Goal: Use online tool/utility: Utilize a website feature to perform a specific function

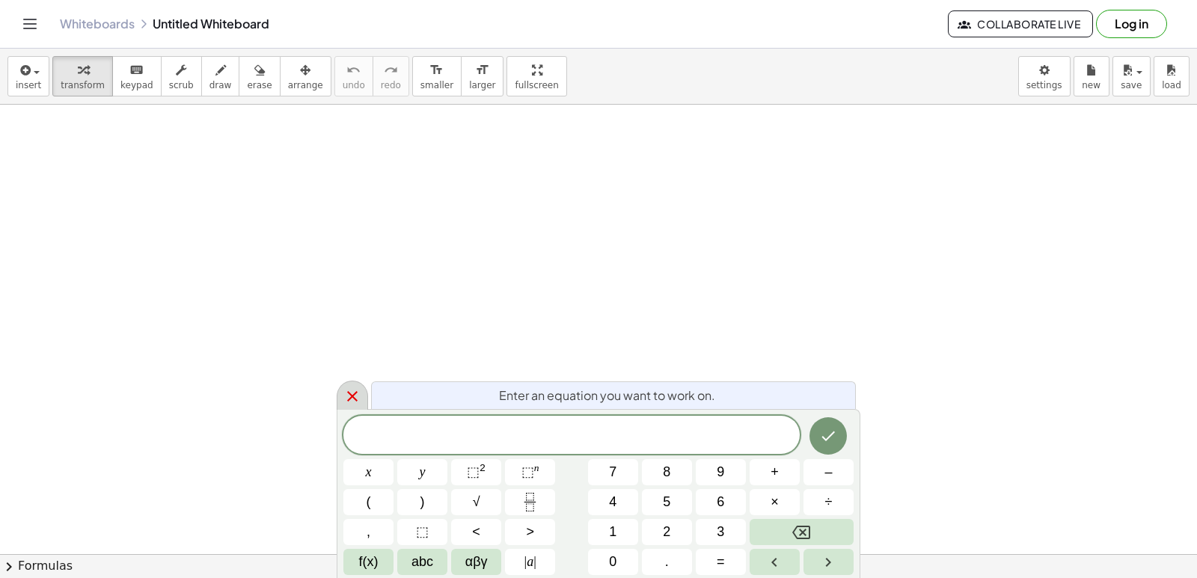
click at [352, 409] on div at bounding box center [352, 395] width 31 height 29
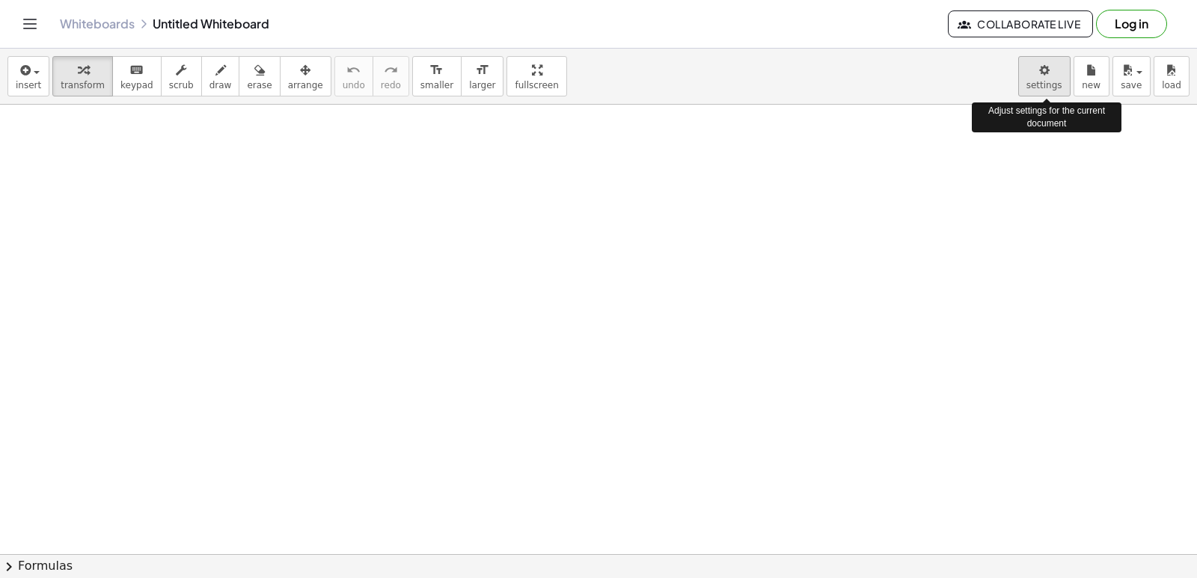
click at [1049, 78] on body "Graspable Math Activities Get Started Activity Bank Assigned Work Classes White…" at bounding box center [598, 289] width 1197 height 578
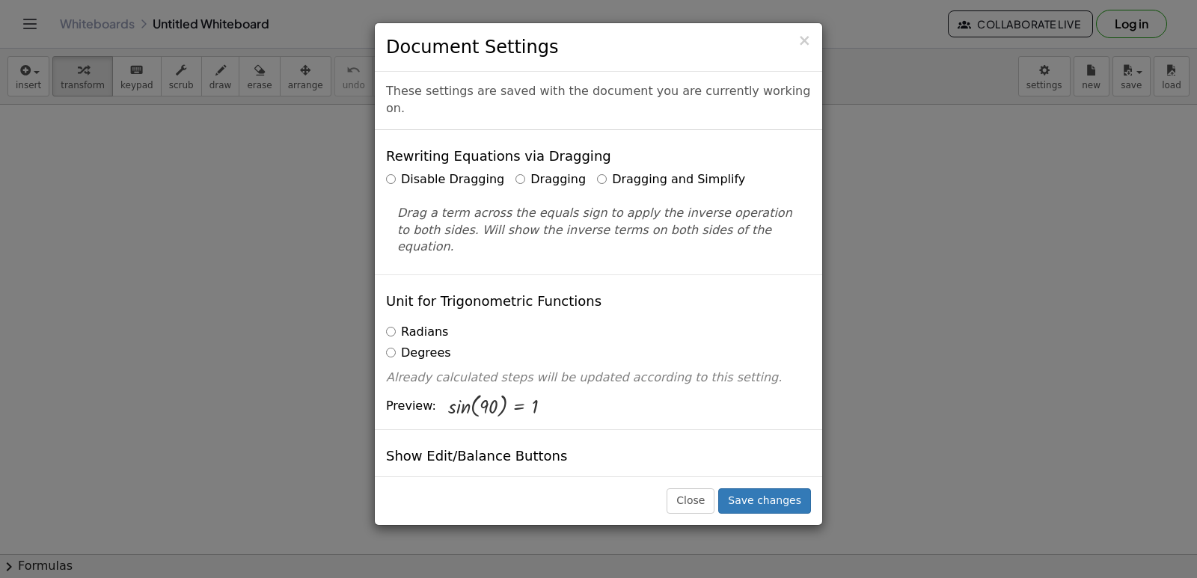
click at [604, 171] on label "Dragging and Simplify" at bounding box center [671, 179] width 148 height 17
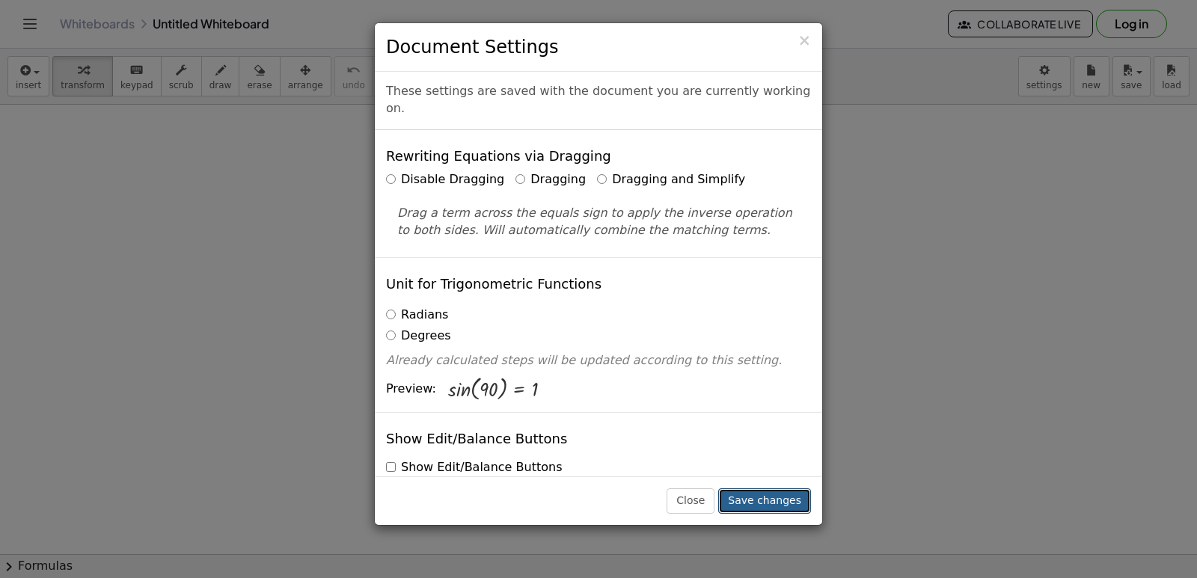
click at [786, 498] on button "Save changes" at bounding box center [764, 501] width 93 height 25
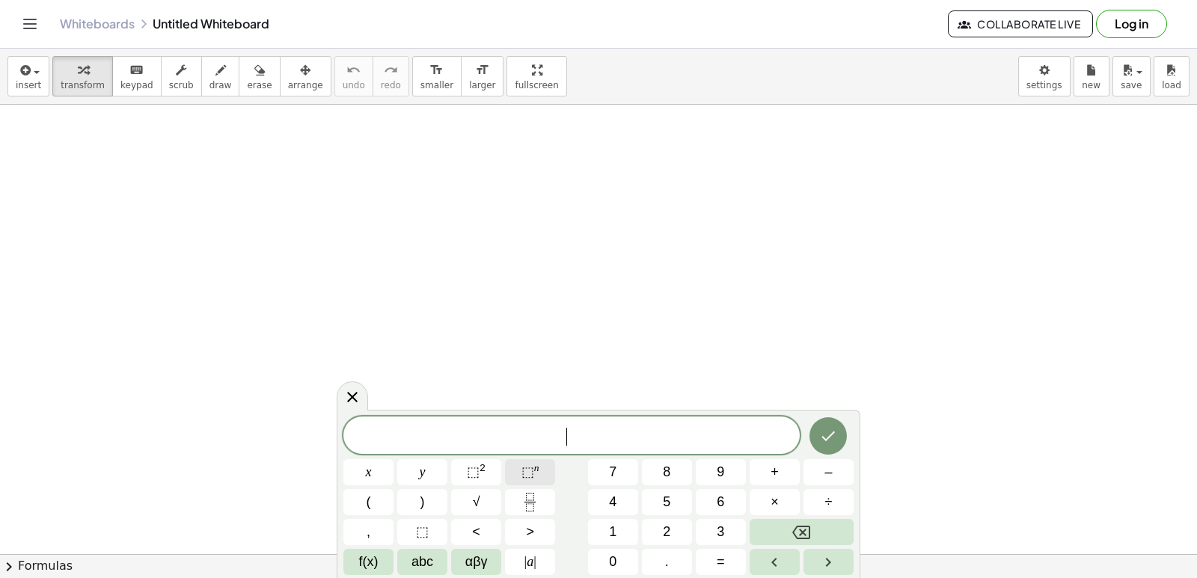
click at [513, 463] on button "⬚ n" at bounding box center [530, 472] width 50 height 26
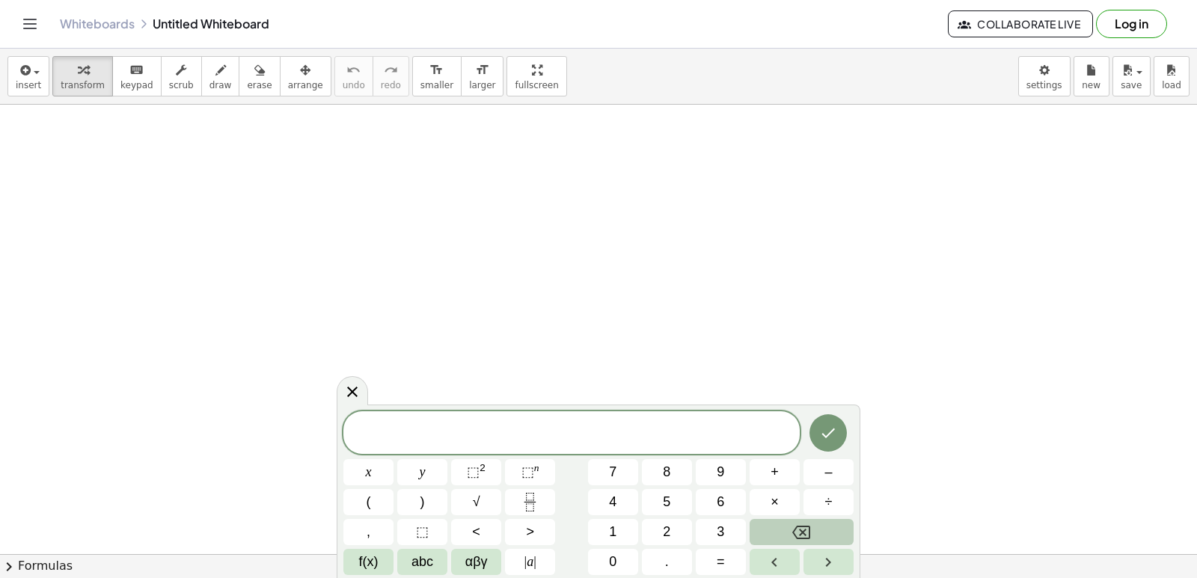
click at [825, 532] on button "Backspace" at bounding box center [802, 532] width 104 height 26
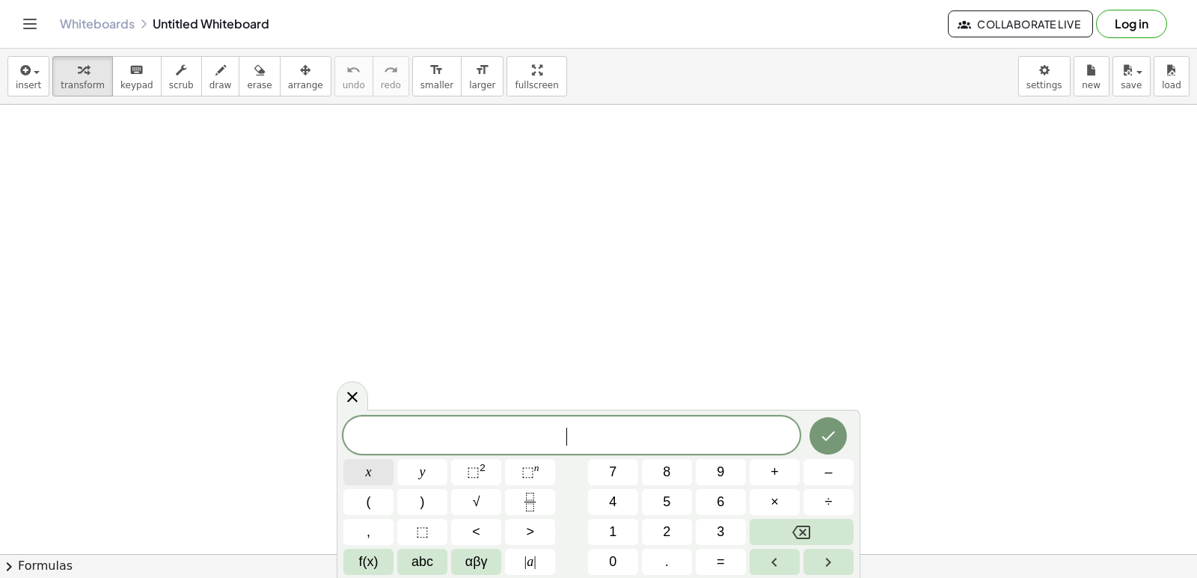
click at [388, 472] on button "x" at bounding box center [368, 472] width 50 height 26
click at [839, 520] on button "Backspace" at bounding box center [802, 532] width 104 height 26
click at [840, 522] on button "Backspace" at bounding box center [802, 532] width 104 height 26
click at [393, 498] on button "(" at bounding box center [368, 502] width 50 height 26
click at [386, 471] on button "x" at bounding box center [368, 472] width 50 height 26
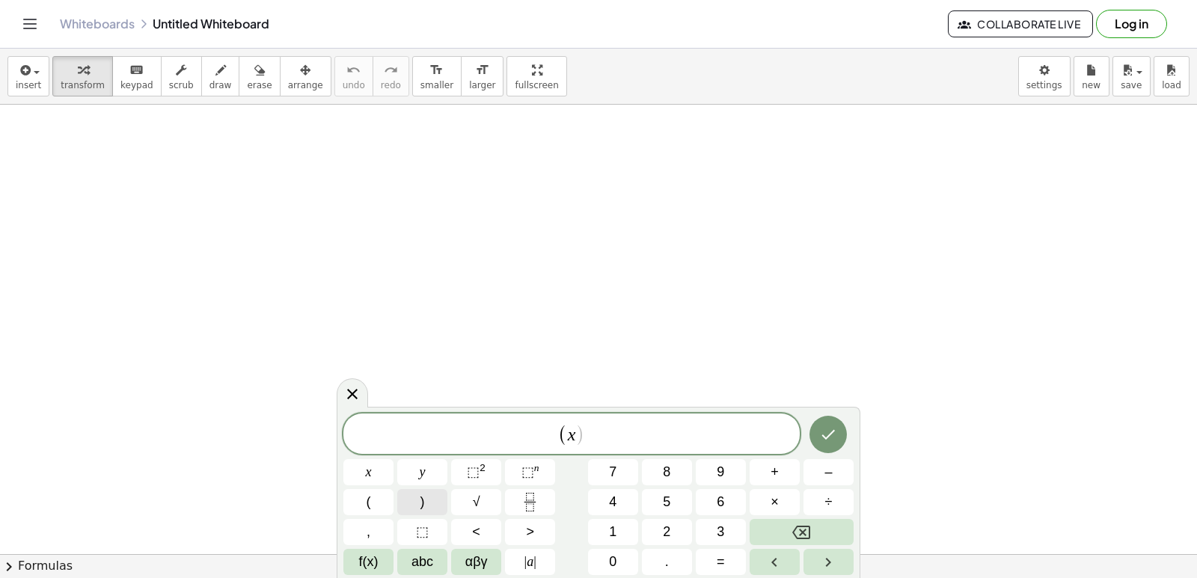
click at [416, 497] on button ")" at bounding box center [422, 502] width 50 height 26
click at [715, 560] on button "=" at bounding box center [721, 562] width 50 height 26
click at [834, 480] on button "–" at bounding box center [829, 472] width 50 height 26
click at [657, 511] on button "5" at bounding box center [667, 502] width 50 height 26
click at [385, 472] on button "x" at bounding box center [368, 472] width 50 height 26
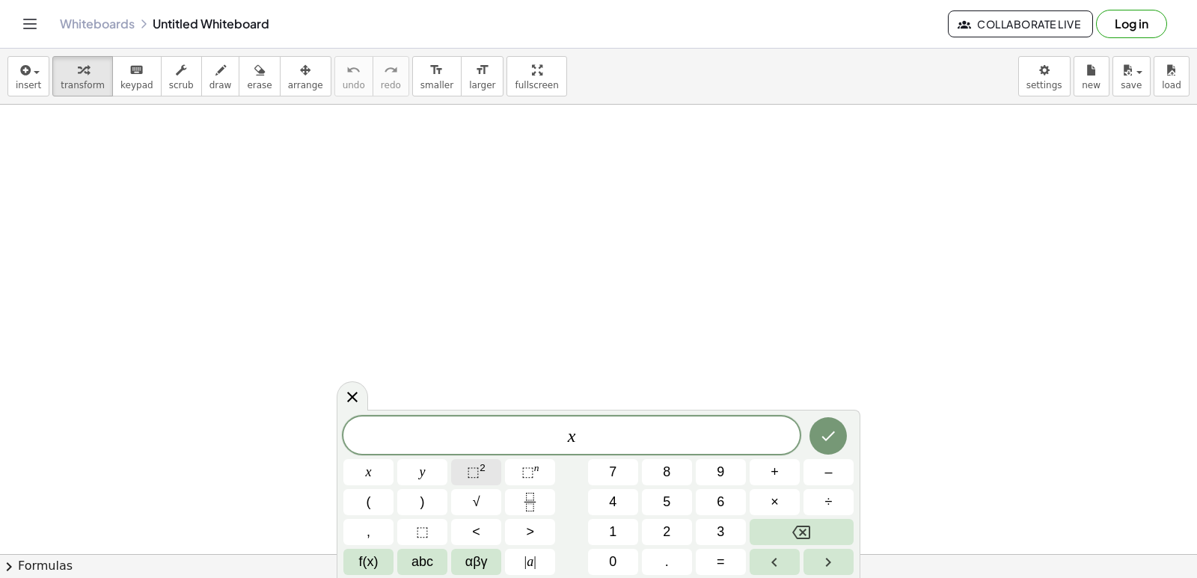
click at [485, 474] on span "⬚ 2" at bounding box center [476, 472] width 19 height 20
click at [831, 427] on icon "Done" at bounding box center [828, 433] width 18 height 18
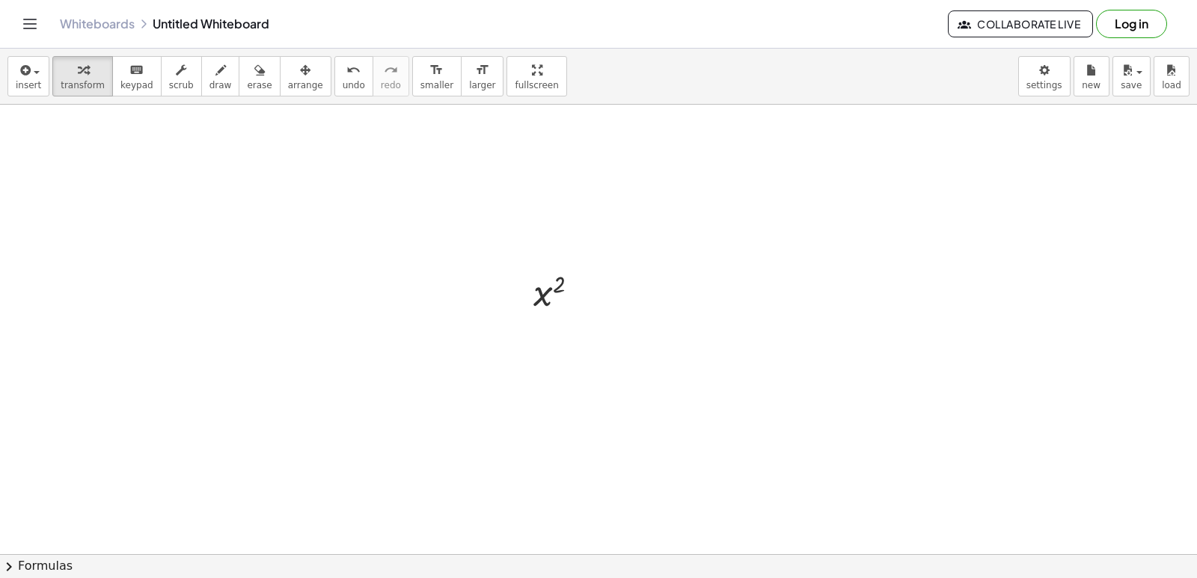
scroll to position [224, 0]
click at [556, 263] on div at bounding box center [562, 265] width 73 height 49
click at [549, 263] on div at bounding box center [562, 265] width 73 height 49
drag, startPoint x: 565, startPoint y: 257, endPoint x: 528, endPoint y: 268, distance: 39.1
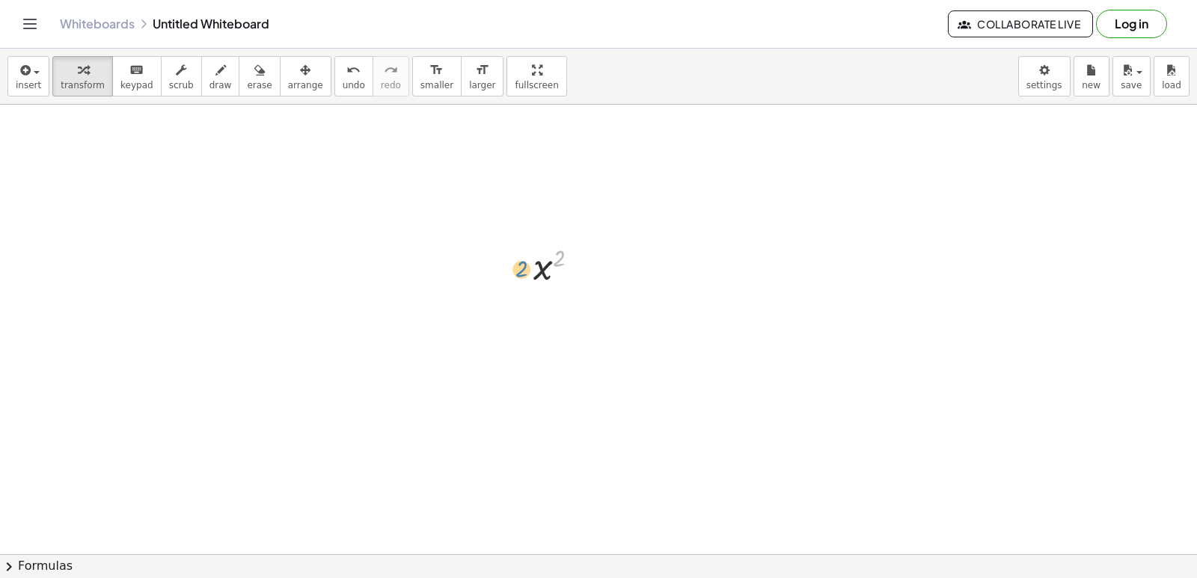
click at [528, 268] on div "2 x 2" at bounding box center [556, 265] width 91 height 57
drag, startPoint x: 555, startPoint y: 261, endPoint x: 519, endPoint y: 272, distance: 38.1
click at [519, 272] on div "2 x 2" at bounding box center [556, 265] width 91 height 57
click at [568, 437] on div at bounding box center [598, 378] width 1197 height 997
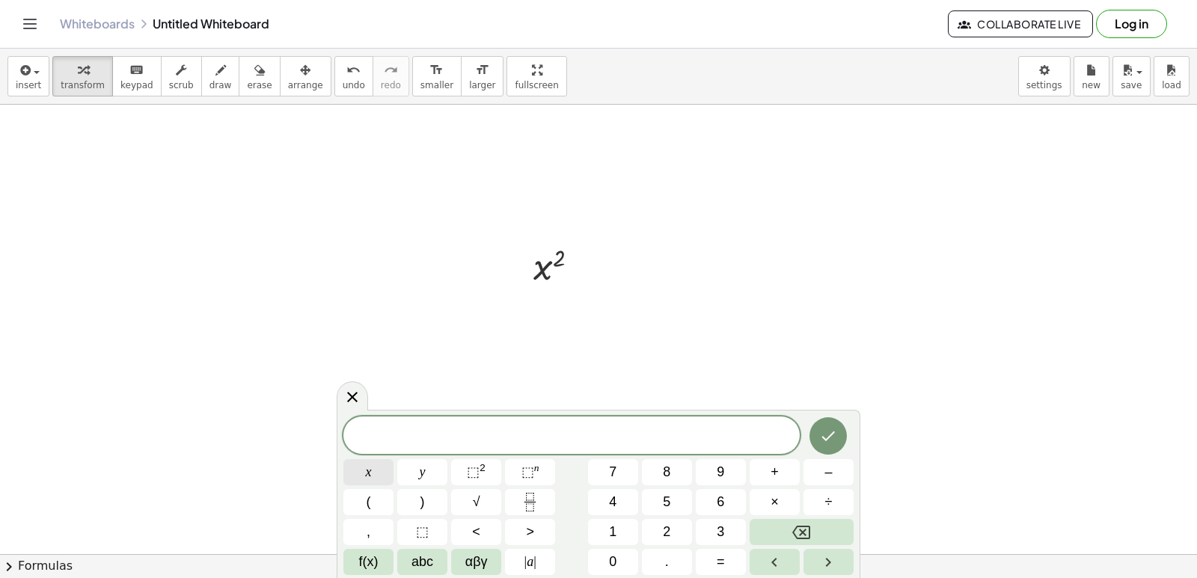
click at [379, 480] on button "x" at bounding box center [368, 472] width 50 height 26
click at [833, 534] on button "Backspace" at bounding box center [802, 532] width 104 height 26
click at [678, 534] on button "2" at bounding box center [667, 532] width 50 height 26
click at [391, 467] on button "x" at bounding box center [368, 472] width 50 height 26
click at [825, 433] on icon "Done" at bounding box center [828, 436] width 18 height 18
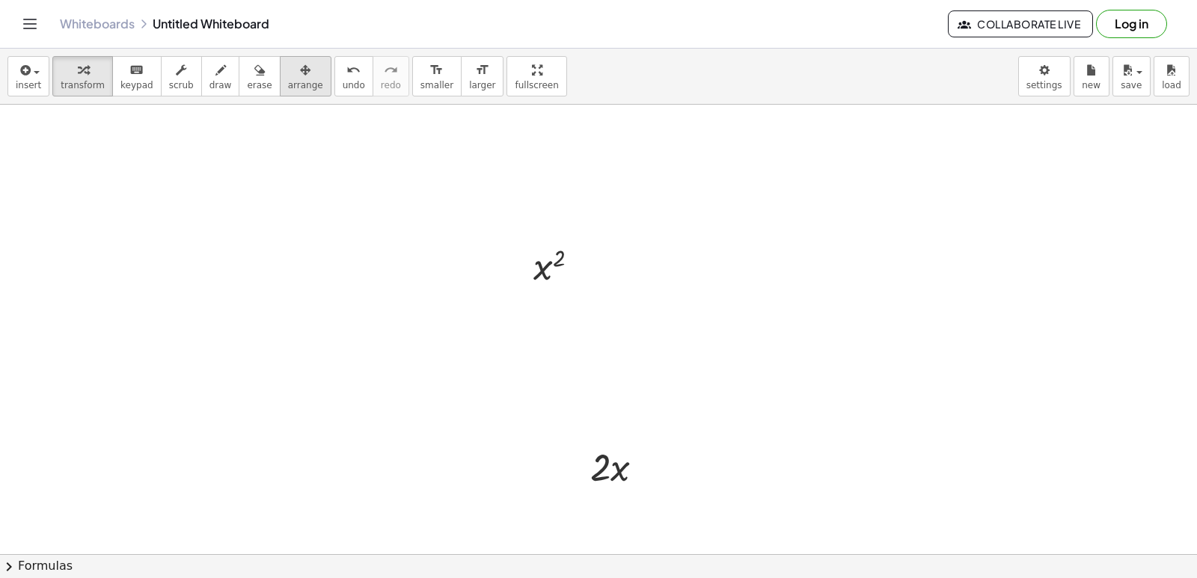
click at [300, 75] on icon "button" at bounding box center [305, 70] width 10 height 18
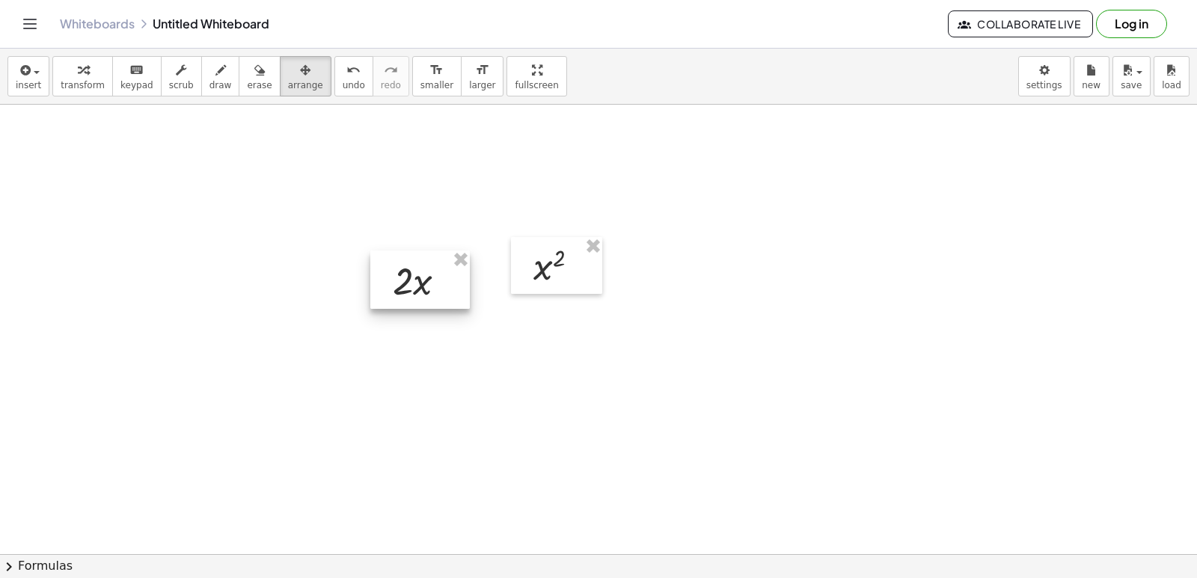
drag, startPoint x: 635, startPoint y: 456, endPoint x: 442, endPoint y: 268, distance: 270.4
click at [442, 268] on div at bounding box center [420, 280] width 100 height 58
click at [76, 86] on span "transform" at bounding box center [83, 85] width 44 height 10
click at [295, 91] on button "arrange" at bounding box center [306, 76] width 52 height 40
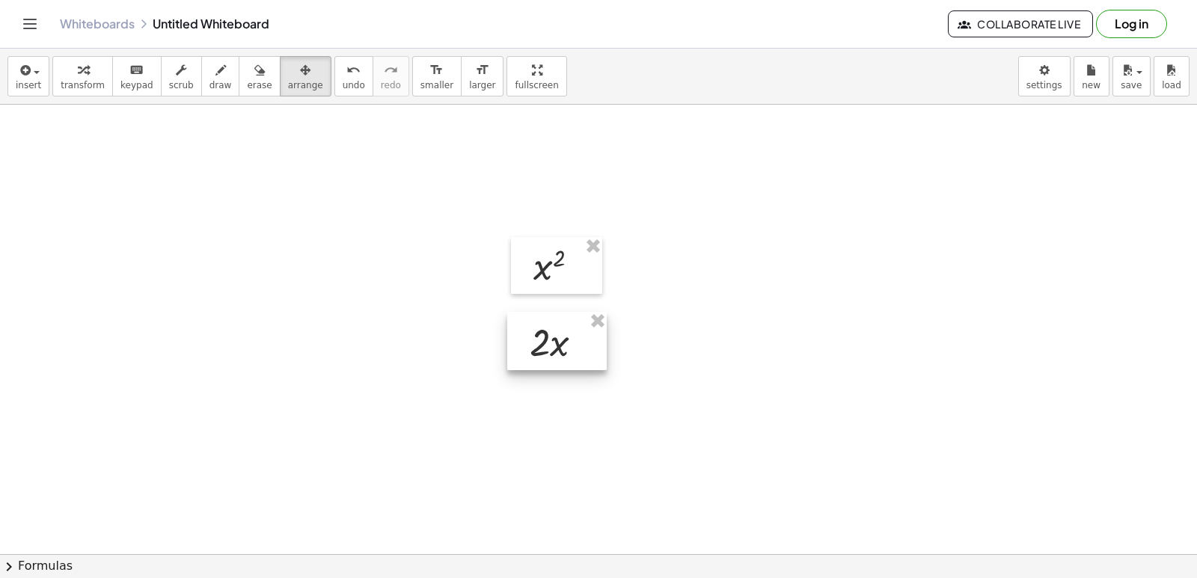
drag, startPoint x: 430, startPoint y: 292, endPoint x: 563, endPoint y: 355, distance: 147.6
click at [563, 355] on div at bounding box center [557, 341] width 100 height 58
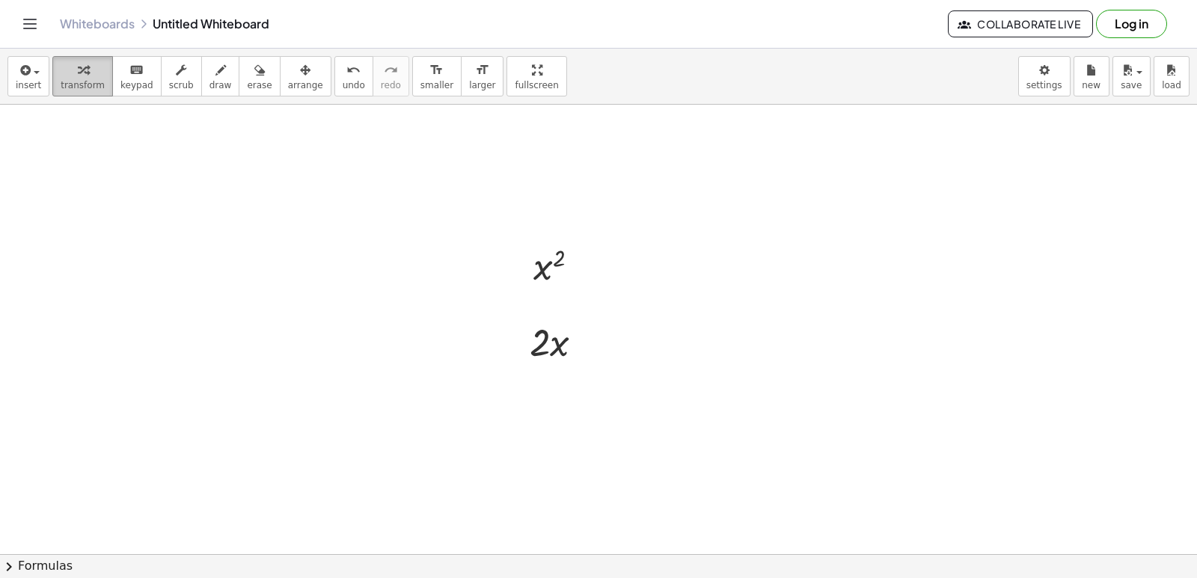
click at [73, 84] on span "transform" at bounding box center [83, 85] width 44 height 10
click at [557, 459] on div at bounding box center [598, 303] width 1197 height 997
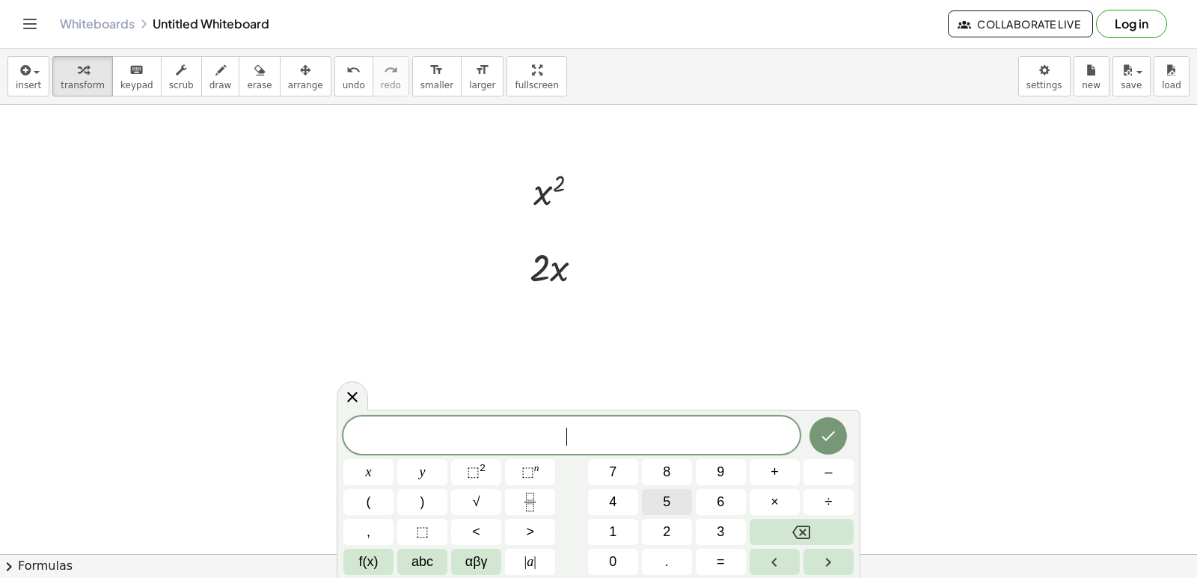
click at [668, 506] on span "5" at bounding box center [666, 502] width 7 height 20
click at [370, 477] on span "x" at bounding box center [369, 472] width 6 height 20
click at [532, 477] on span "⬚" at bounding box center [528, 472] width 13 height 15
click at [629, 491] on button "4" at bounding box center [613, 502] width 50 height 26
click at [843, 440] on button "Done" at bounding box center [828, 433] width 37 height 37
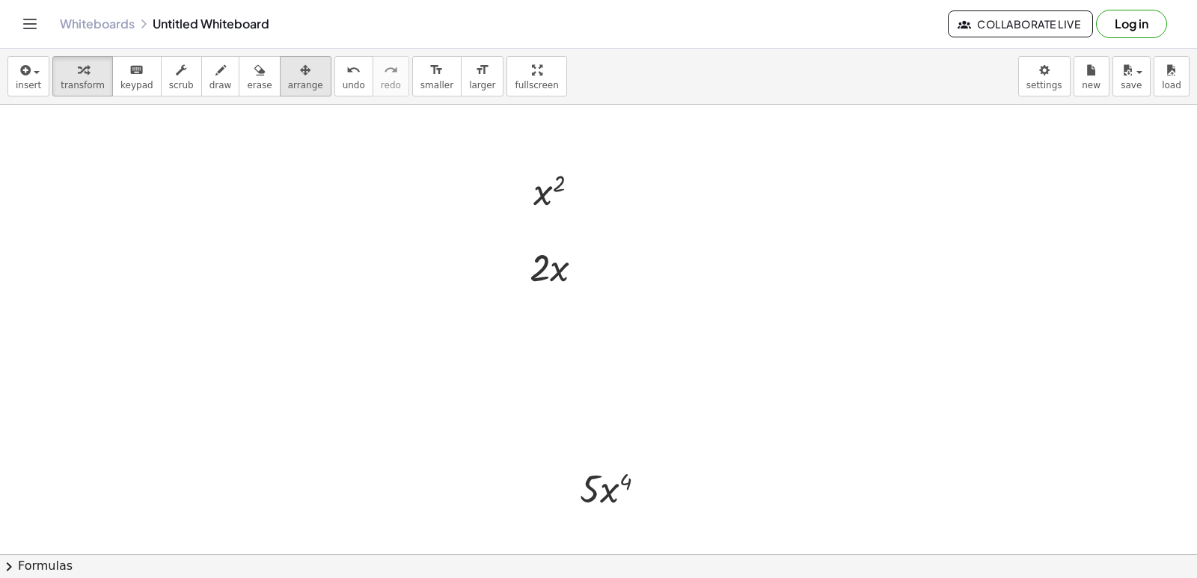
click at [293, 81] on span "arrange" at bounding box center [305, 85] width 35 height 10
click at [288, 82] on span "arrange" at bounding box center [305, 85] width 35 height 10
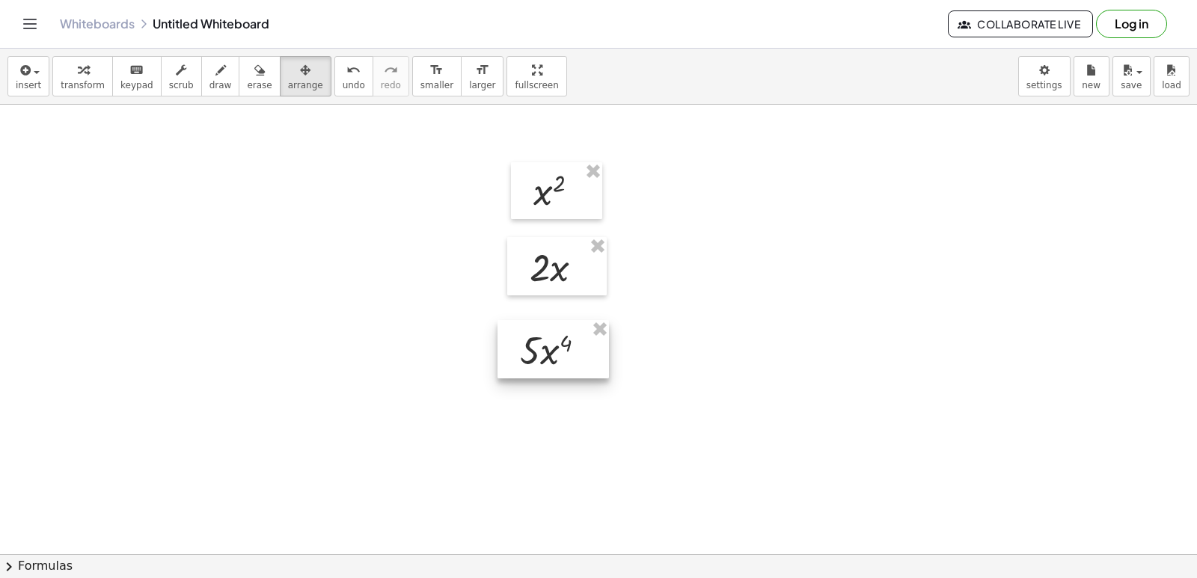
drag, startPoint x: 636, startPoint y: 487, endPoint x: 576, endPoint y: 349, distance: 150.8
click at [576, 349] on div at bounding box center [553, 349] width 111 height 58
click at [91, 81] on span "transform" at bounding box center [83, 85] width 44 height 10
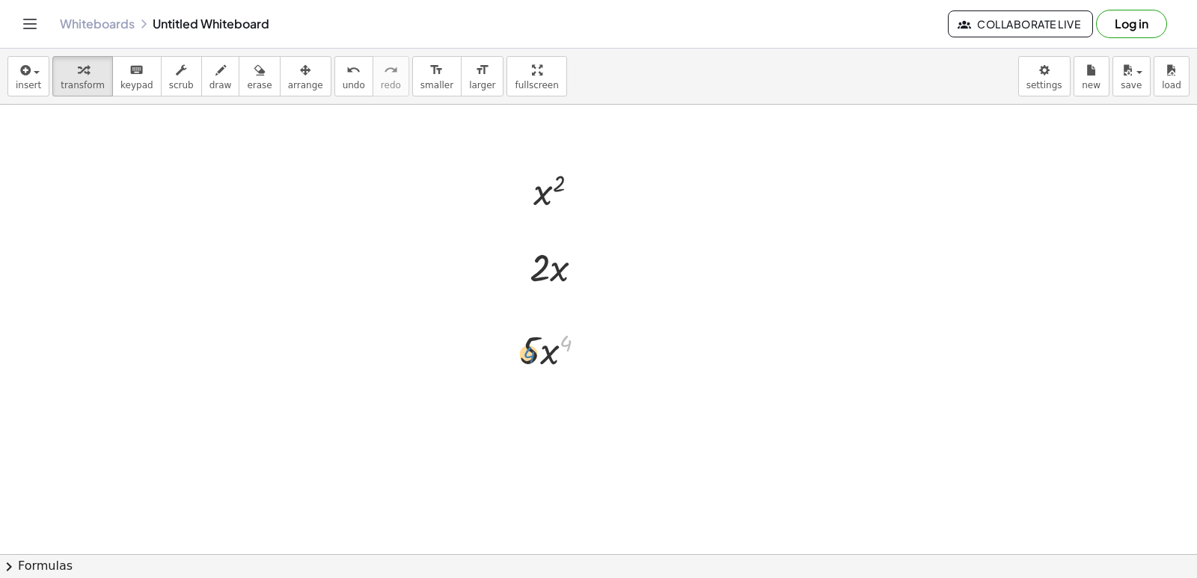
drag, startPoint x: 563, startPoint y: 337, endPoint x: 528, endPoint y: 346, distance: 36.3
click at [528, 347] on div at bounding box center [559, 349] width 93 height 51
click at [469, 366] on div at bounding box center [598, 303] width 1197 height 997
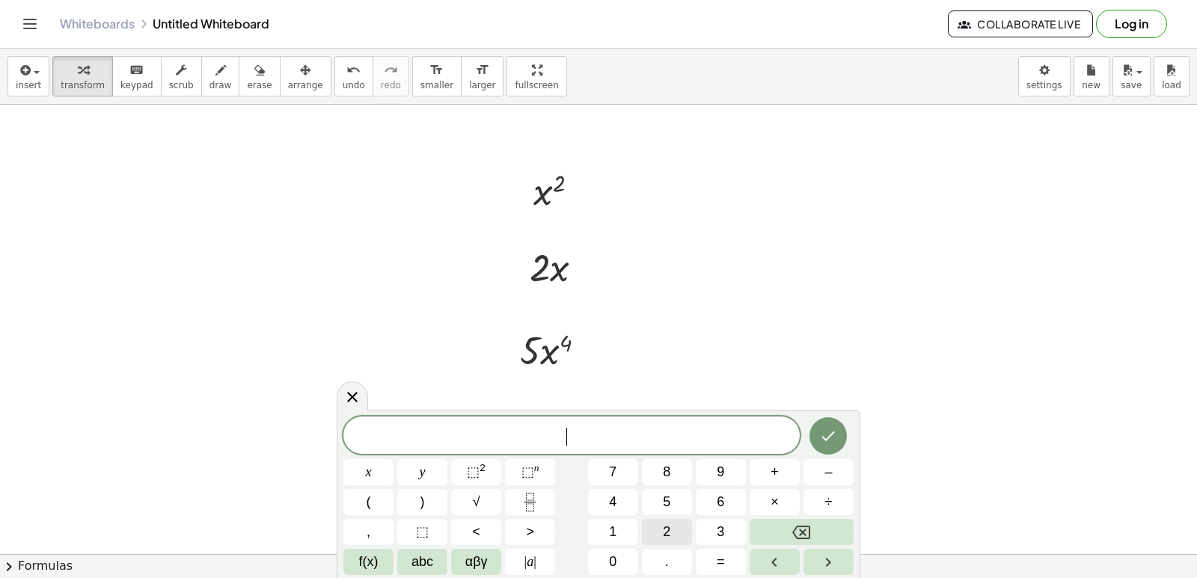
click at [652, 538] on button "2" at bounding box center [667, 532] width 50 height 26
click at [626, 560] on button "0" at bounding box center [613, 562] width 50 height 26
click at [385, 475] on button "x" at bounding box center [368, 472] width 50 height 26
click at [525, 464] on span "⬚ n" at bounding box center [531, 472] width 18 height 20
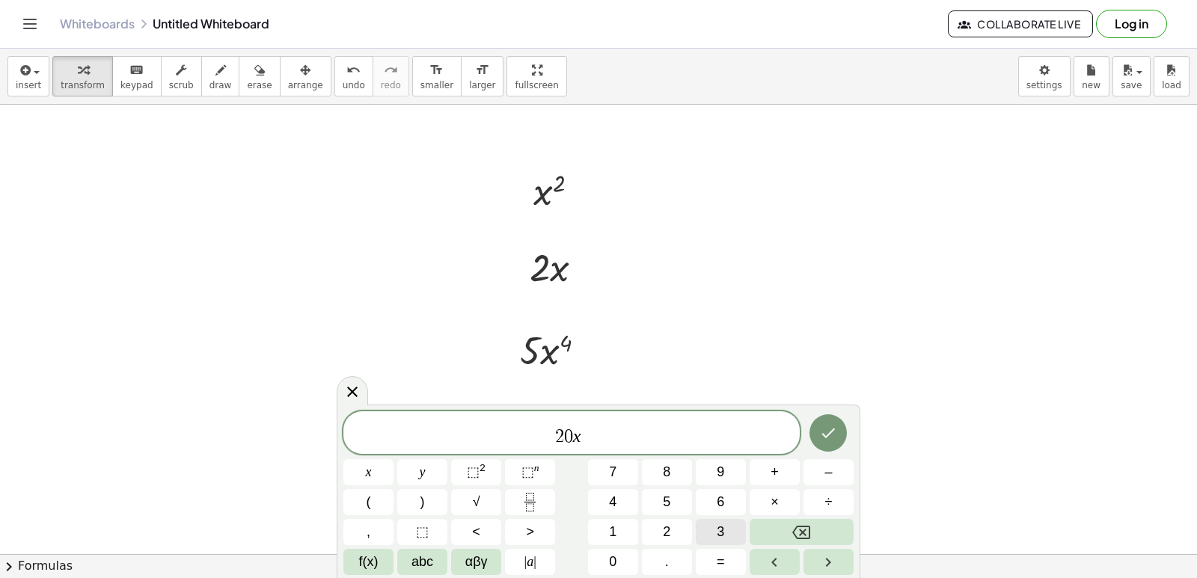
click at [727, 534] on button "3" at bounding box center [721, 532] width 50 height 26
click at [830, 444] on button "Done" at bounding box center [828, 433] width 37 height 37
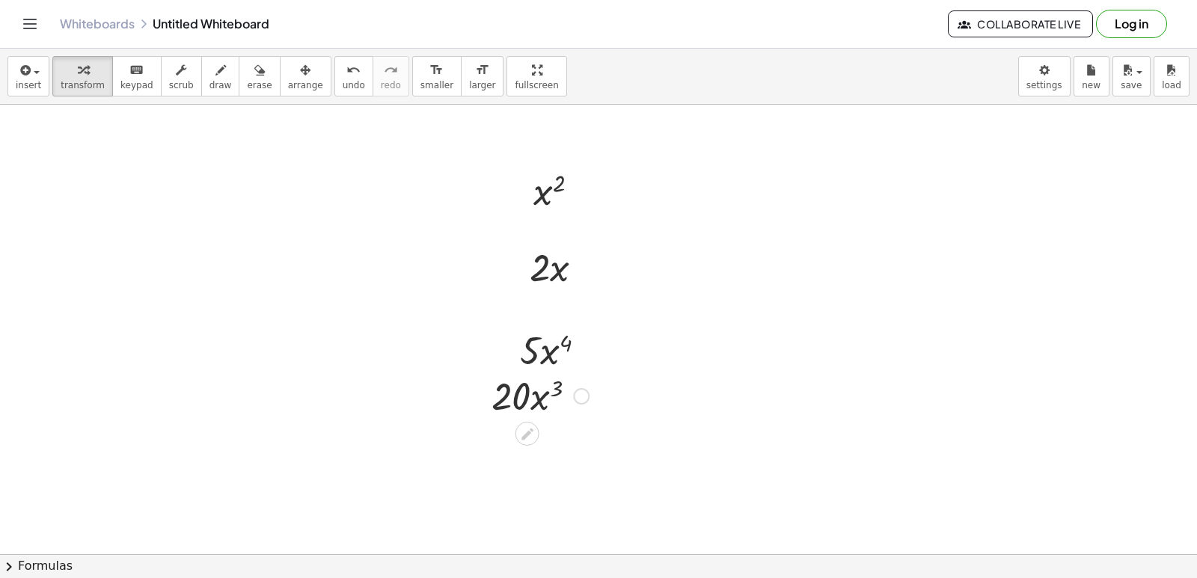
scroll to position [524, 0]
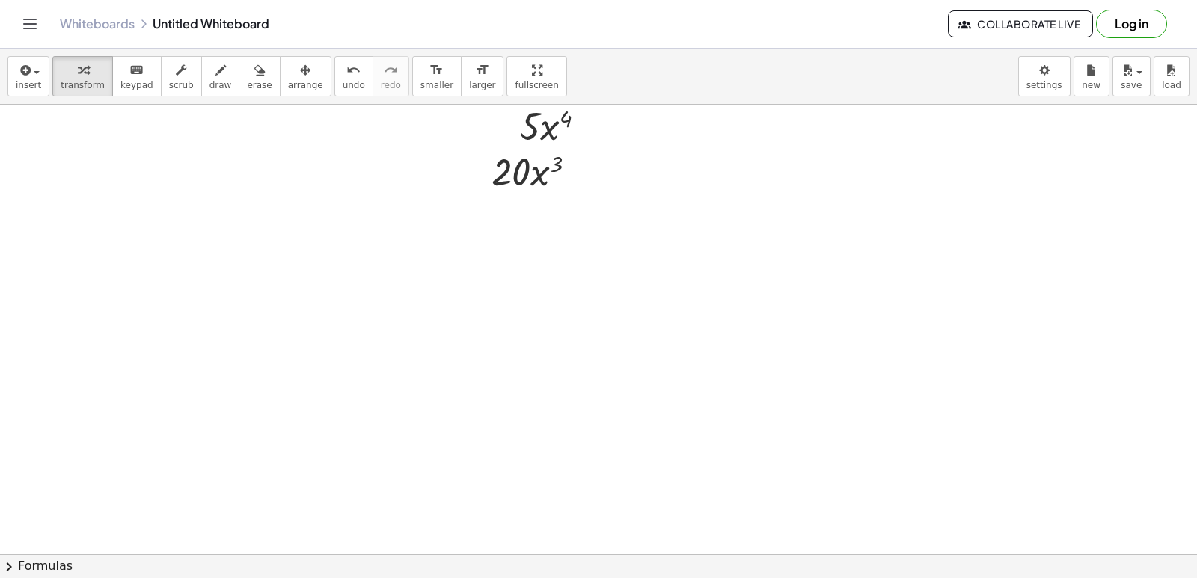
click at [512, 248] on div at bounding box center [598, 79] width 1197 height 997
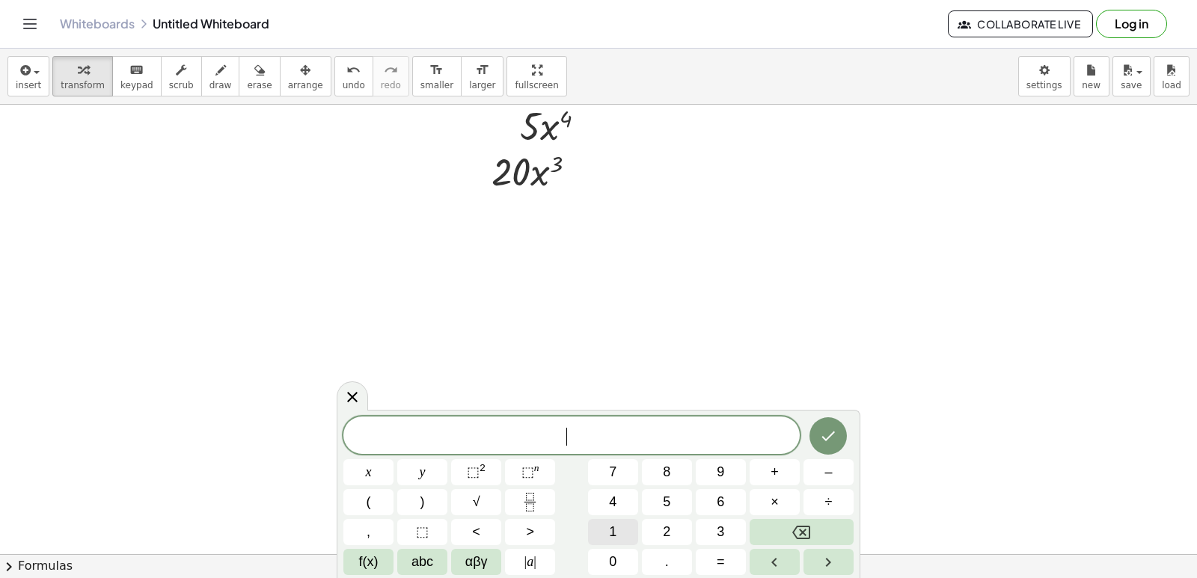
click at [624, 535] on button "1" at bounding box center [613, 532] width 50 height 26
click at [626, 561] on button "0" at bounding box center [613, 562] width 50 height 26
click at [358, 465] on button "x" at bounding box center [368, 472] width 50 height 26
click at [520, 478] on button "⬚ n" at bounding box center [530, 472] width 50 height 26
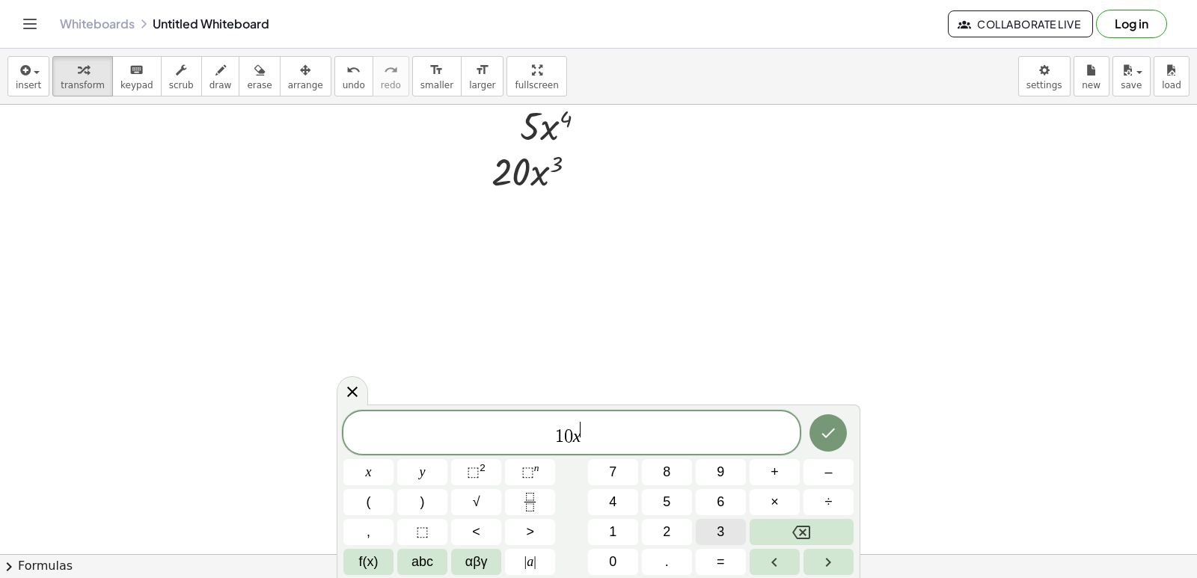
click at [705, 526] on button "3" at bounding box center [721, 532] width 50 height 26
click at [798, 479] on button "+" at bounding box center [775, 472] width 50 height 26
click at [662, 528] on button "2" at bounding box center [667, 532] width 50 height 26
click at [380, 465] on button "x" at bounding box center [368, 472] width 50 height 26
click at [813, 534] on button "Backspace" at bounding box center [802, 532] width 104 height 26
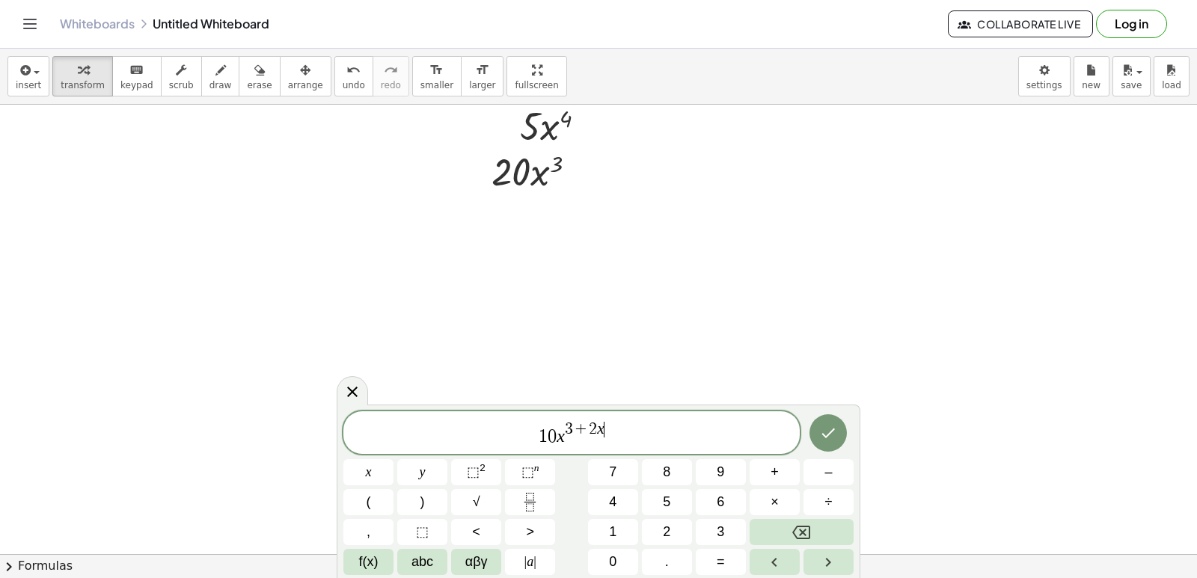
click at [813, 534] on button "Backspace" at bounding box center [802, 532] width 104 height 26
click at [810, 533] on icon "Backspace" at bounding box center [801, 532] width 18 height 13
click at [663, 433] on span "1 0 x 3 ​" at bounding box center [571, 434] width 456 height 27
click at [789, 471] on button "+" at bounding box center [775, 472] width 50 height 26
click at [682, 526] on button "2" at bounding box center [667, 532] width 50 height 26
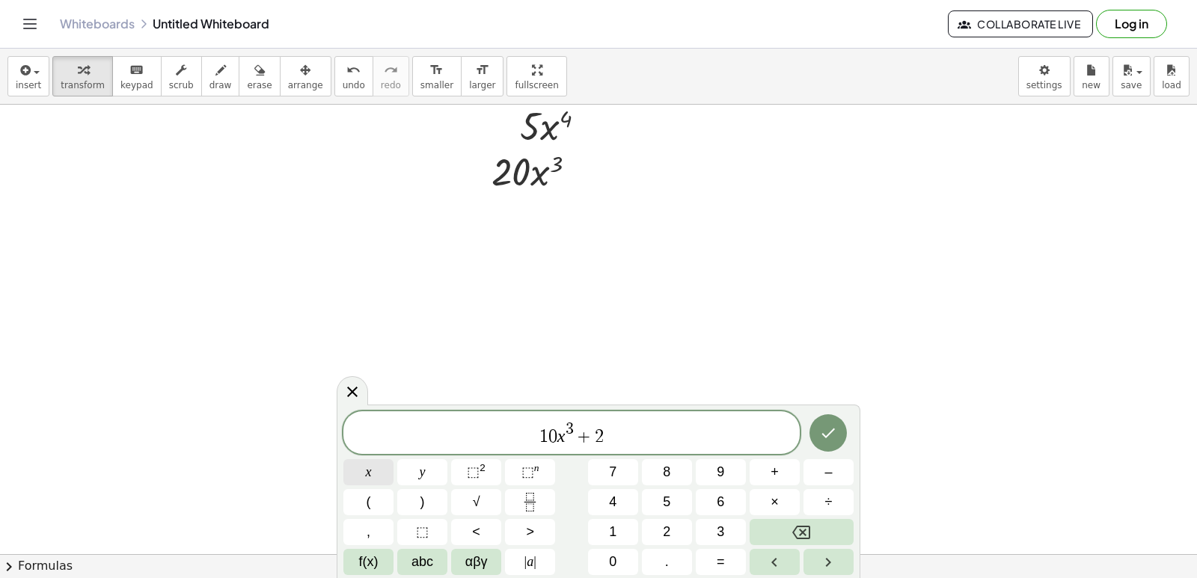
click at [361, 466] on button "x" at bounding box center [368, 472] width 50 height 26
click at [844, 442] on button "Done" at bounding box center [828, 433] width 37 height 37
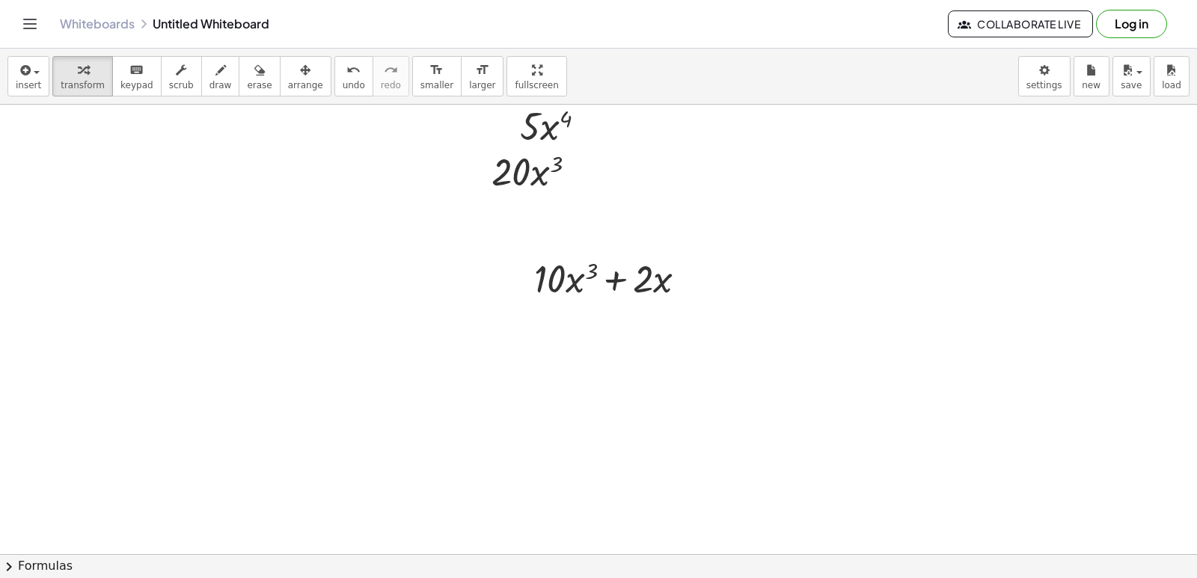
click at [584, 465] on div at bounding box center [598, 79] width 1197 height 997
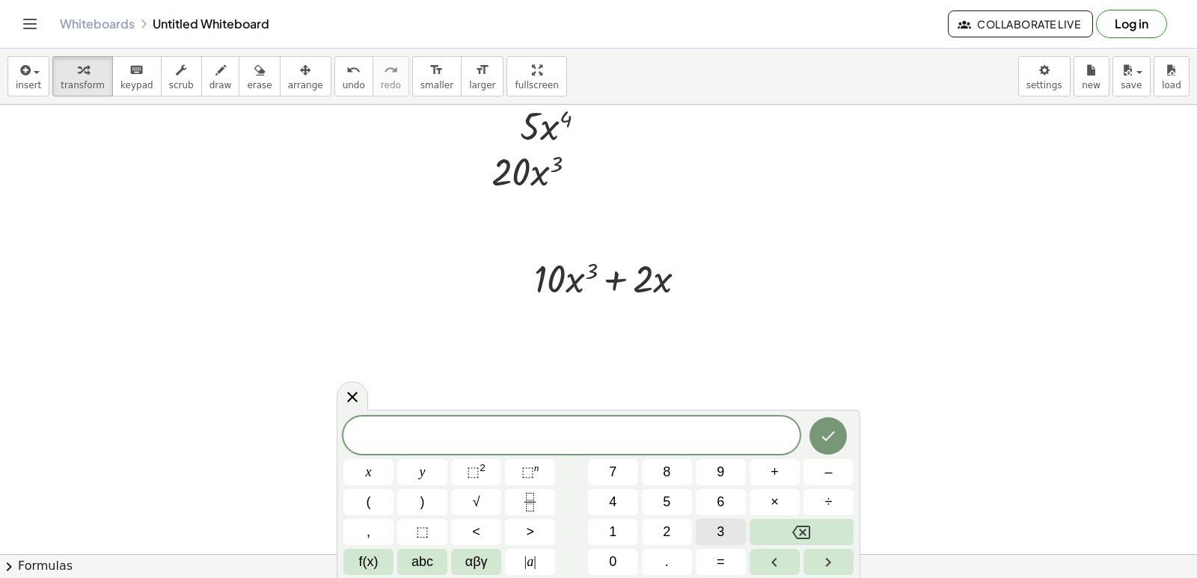
click at [728, 538] on button "3" at bounding box center [721, 532] width 50 height 26
click at [669, 564] on button "." at bounding box center [667, 562] width 50 height 26
click at [619, 531] on button "1" at bounding box center [613, 532] width 50 height 26
click at [614, 554] on span "0" at bounding box center [612, 562] width 7 height 20
click at [361, 464] on button "x" at bounding box center [368, 472] width 50 height 26
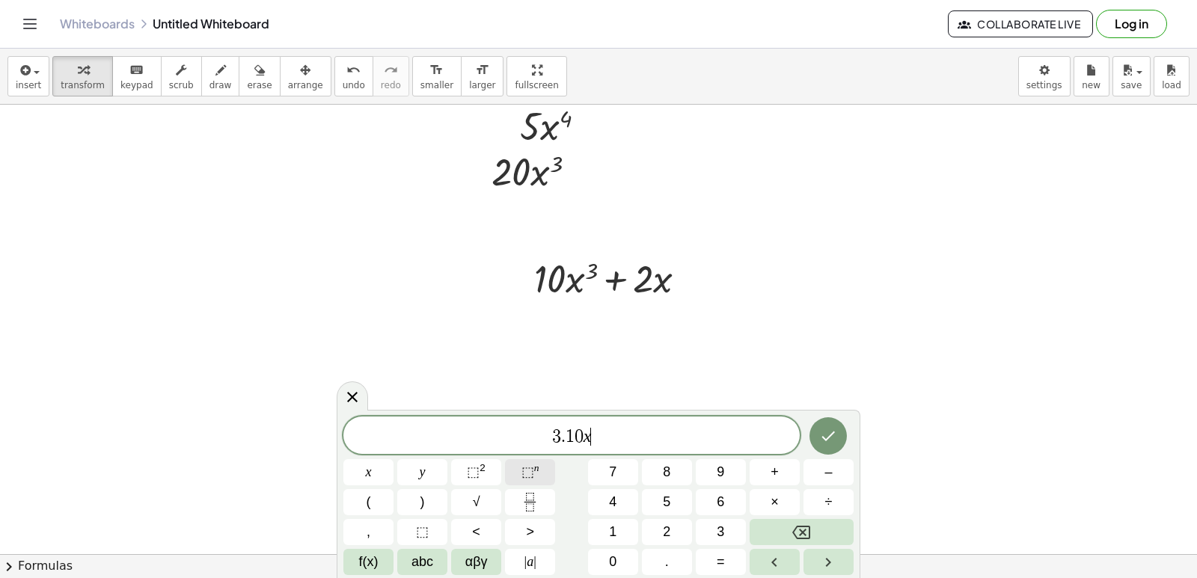
click at [536, 476] on span "⬚ n" at bounding box center [531, 472] width 18 height 20
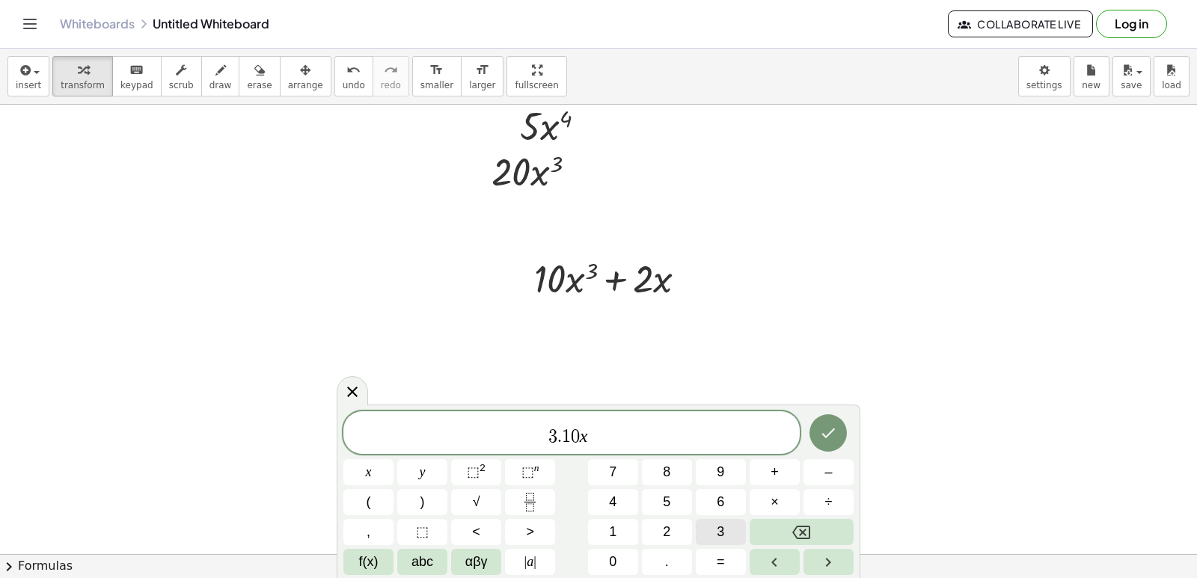
click at [730, 531] on button "3" at bounding box center [721, 532] width 50 height 26
click at [837, 479] on button "–" at bounding box center [829, 472] width 50 height 26
click at [614, 530] on span "1" at bounding box center [612, 532] width 7 height 20
click at [629, 447] on div "3 . 1 0 x 3 − 1 ​" at bounding box center [571, 433] width 456 height 43
click at [781, 480] on button "+" at bounding box center [775, 472] width 50 height 26
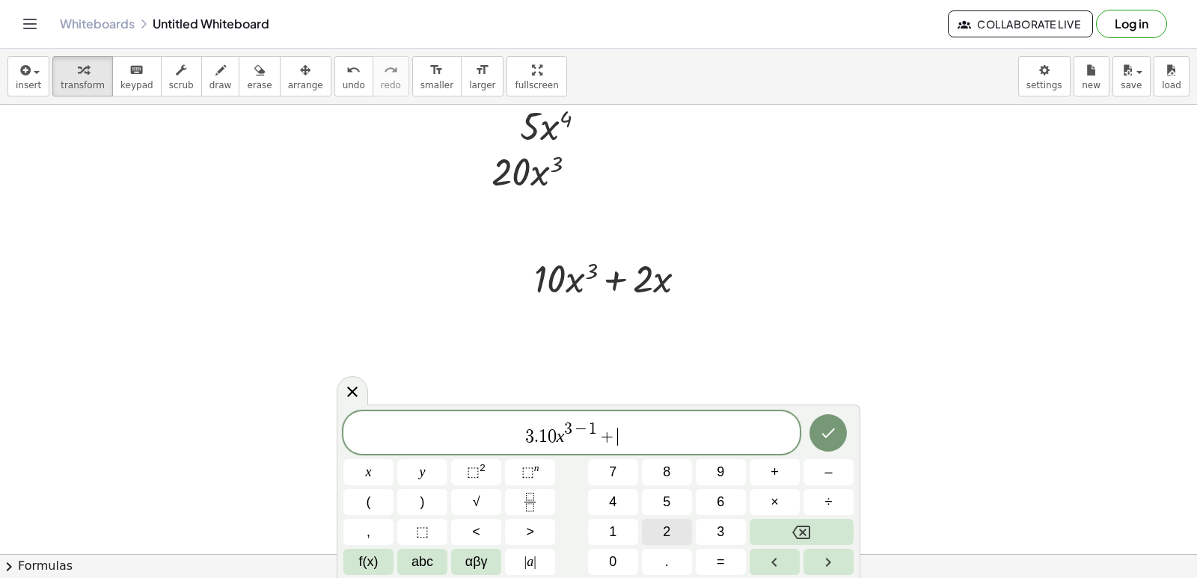
click at [674, 535] on button "2" at bounding box center [667, 532] width 50 height 26
click at [379, 474] on button "x" at bounding box center [368, 472] width 50 height 26
click at [532, 473] on span "⬚" at bounding box center [528, 472] width 13 height 15
click at [620, 528] on button "1" at bounding box center [613, 532] width 50 height 26
click at [845, 471] on button "–" at bounding box center [829, 472] width 50 height 26
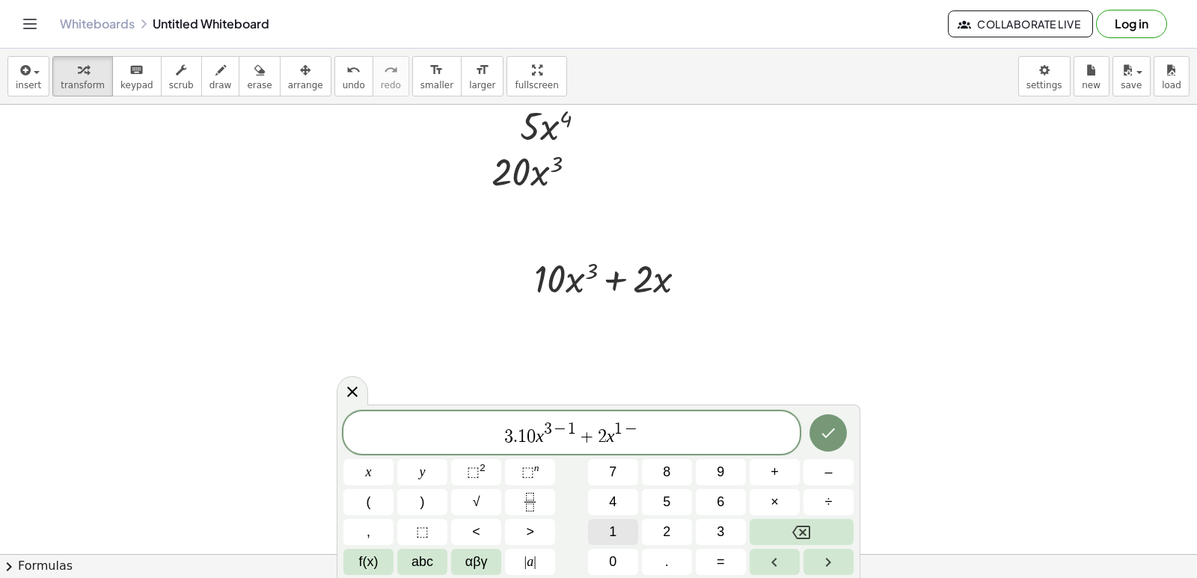
click at [623, 525] on button "1" at bounding box center [613, 532] width 50 height 26
click at [837, 437] on icon "Done" at bounding box center [828, 433] width 18 height 18
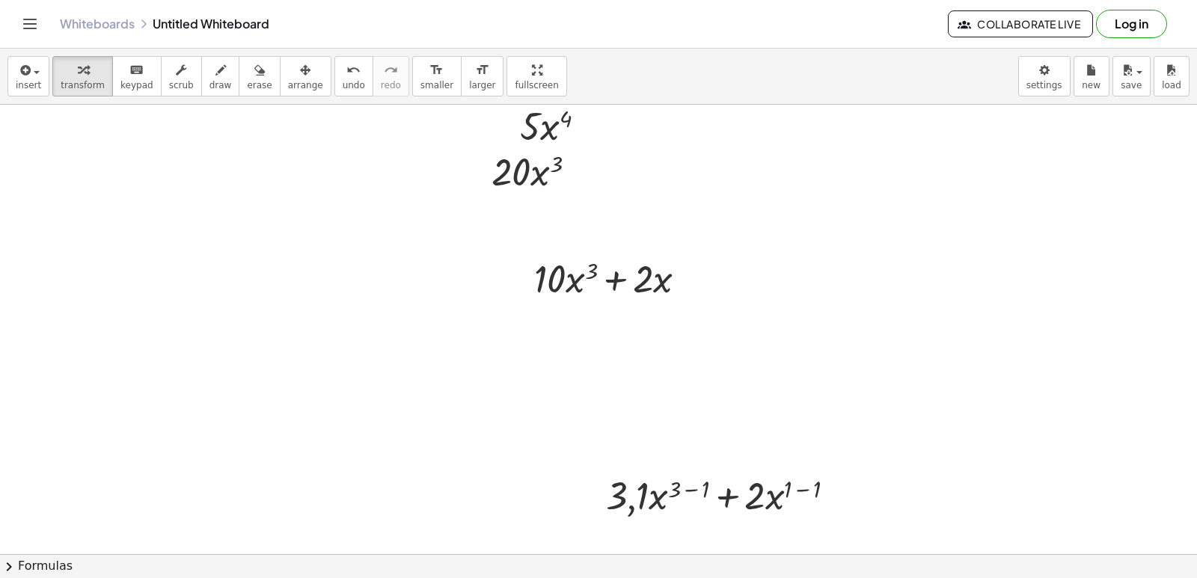
click at [295, 97] on div "insert select one: Math Expression Function Text Youtube Video Graphing Geometr…" at bounding box center [598, 77] width 1197 height 56
click at [295, 91] on button "arrange" at bounding box center [306, 76] width 52 height 40
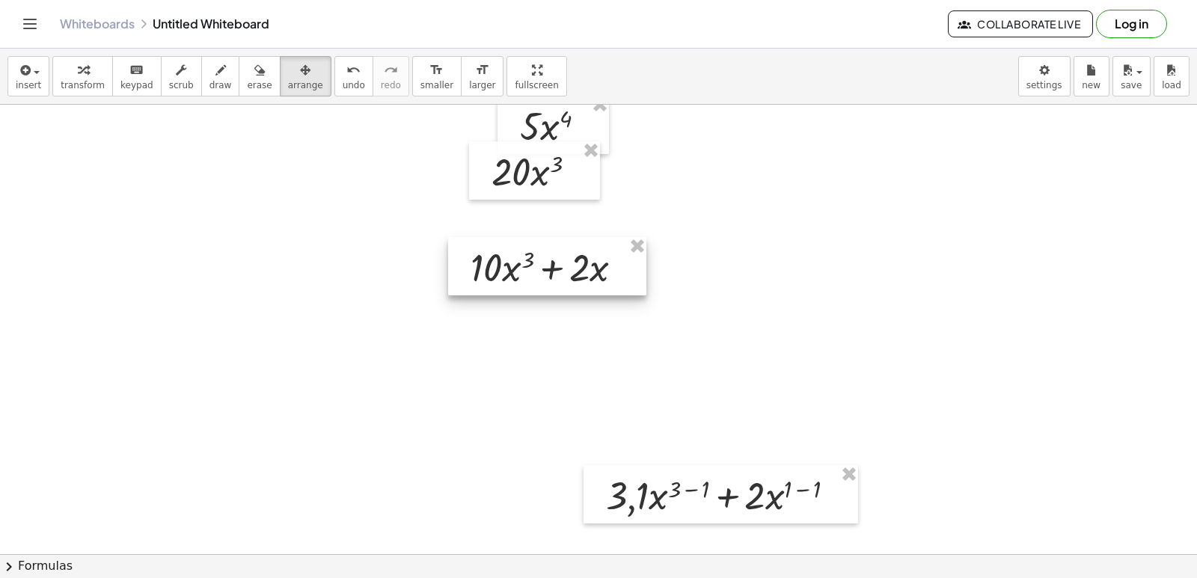
drag, startPoint x: 600, startPoint y: 294, endPoint x: 537, endPoint y: 284, distance: 64.5
click at [537, 284] on div at bounding box center [547, 266] width 198 height 58
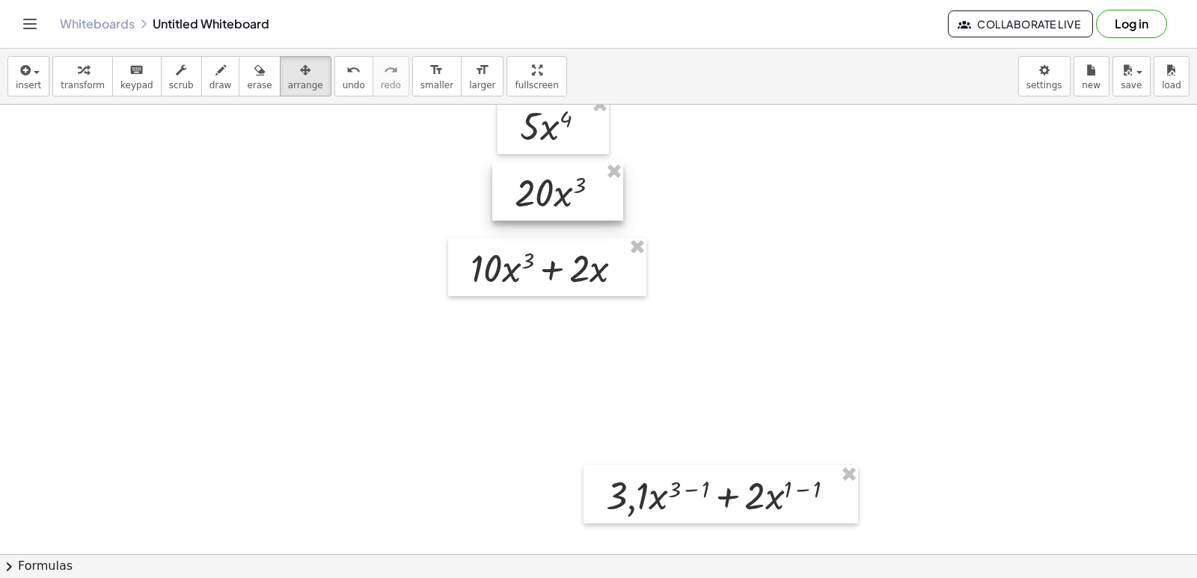
drag, startPoint x: 554, startPoint y: 195, endPoint x: 577, endPoint y: 216, distance: 31.3
click at [577, 216] on div at bounding box center [557, 191] width 131 height 58
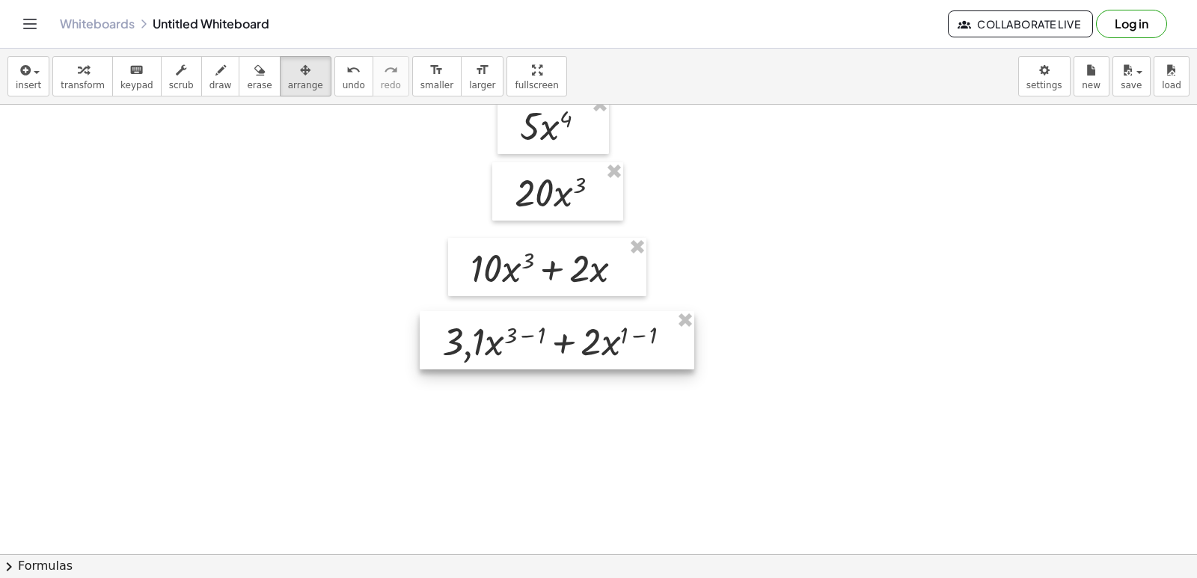
drag, startPoint x: 729, startPoint y: 501, endPoint x: 563, endPoint y: 343, distance: 228.1
click at [563, 343] on div at bounding box center [557, 340] width 275 height 58
click at [500, 356] on div at bounding box center [555, 337] width 275 height 58
click at [477, 348] on div at bounding box center [555, 337] width 275 height 58
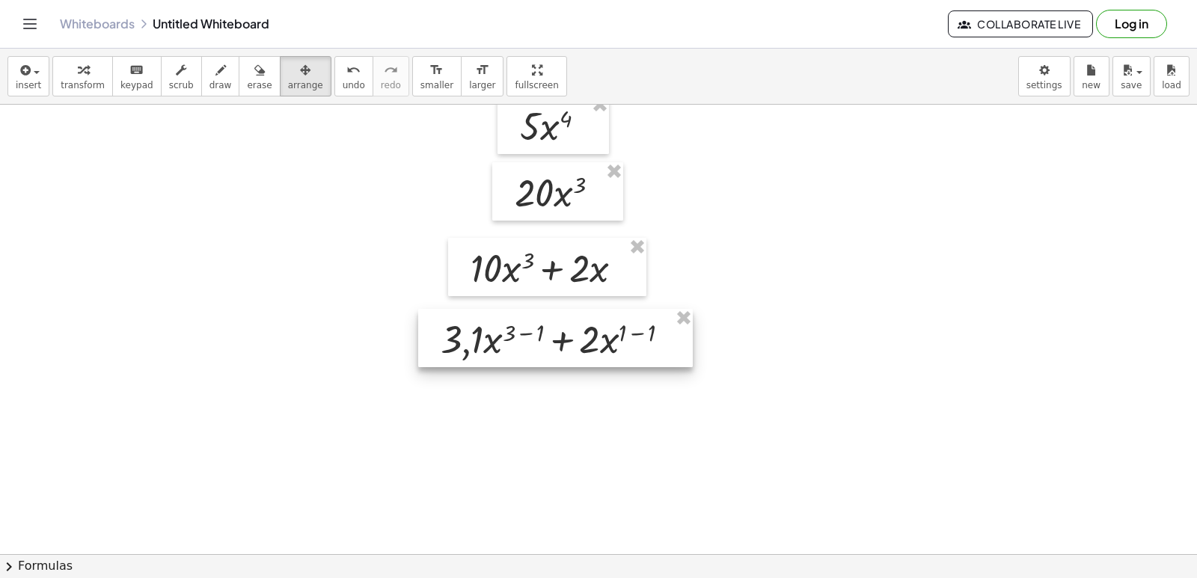
click at [477, 349] on div at bounding box center [555, 338] width 275 height 58
click at [283, 58] on button "arrange" at bounding box center [306, 76] width 52 height 40
click at [216, 71] on icon "button" at bounding box center [221, 70] width 10 height 18
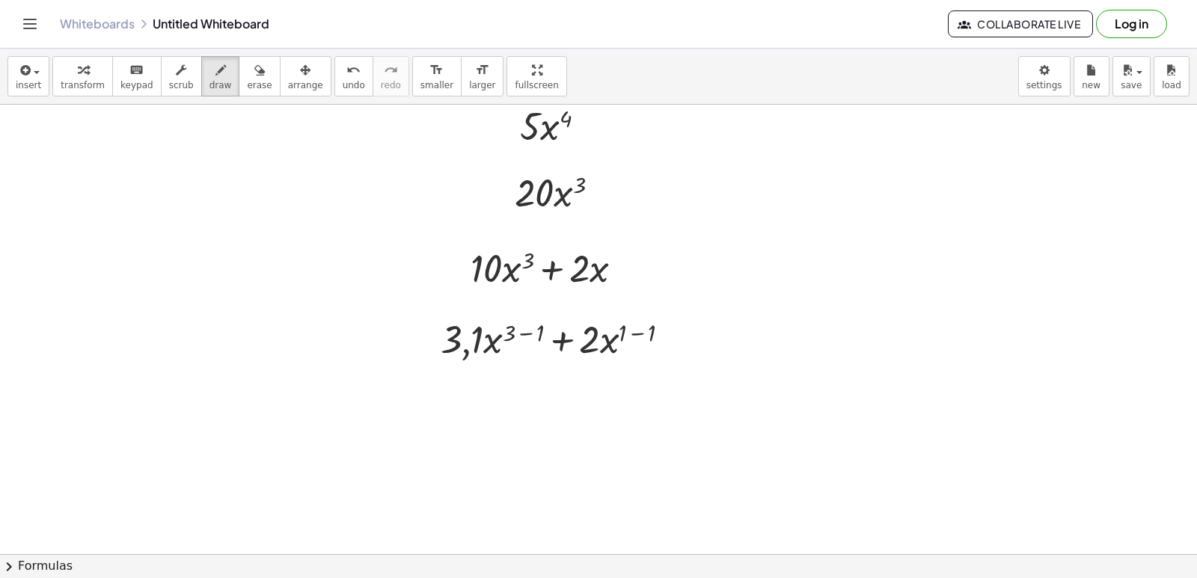
click at [526, 341] on div at bounding box center [598, 79] width 1197 height 997
click at [492, 337] on div at bounding box center [598, 79] width 1197 height 997
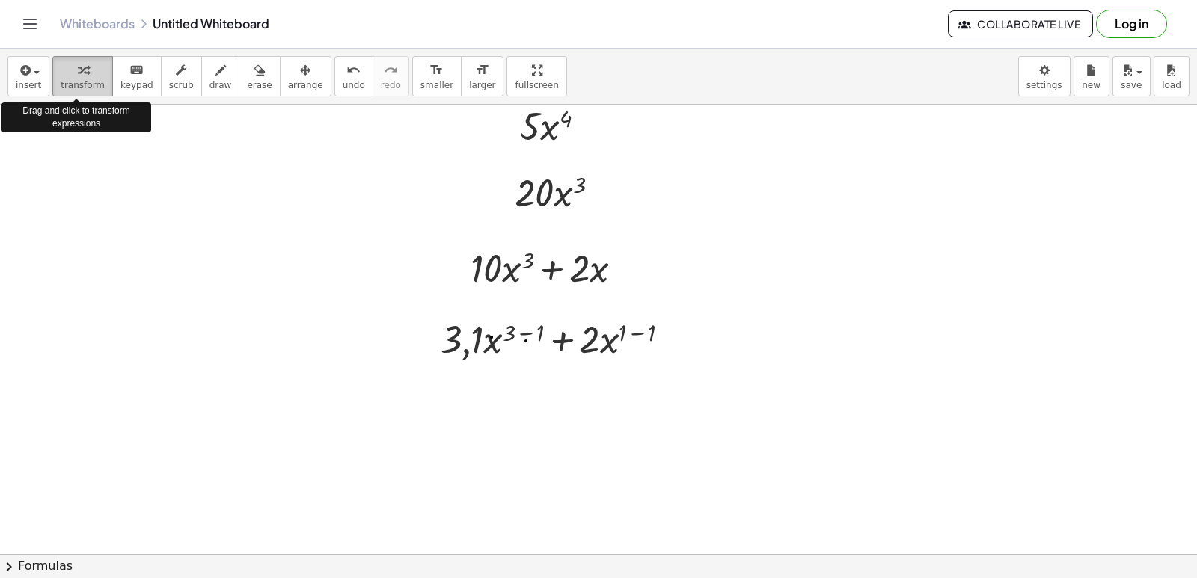
click at [89, 81] on span "transform" at bounding box center [83, 85] width 44 height 10
click at [522, 343] on div at bounding box center [561, 338] width 256 height 51
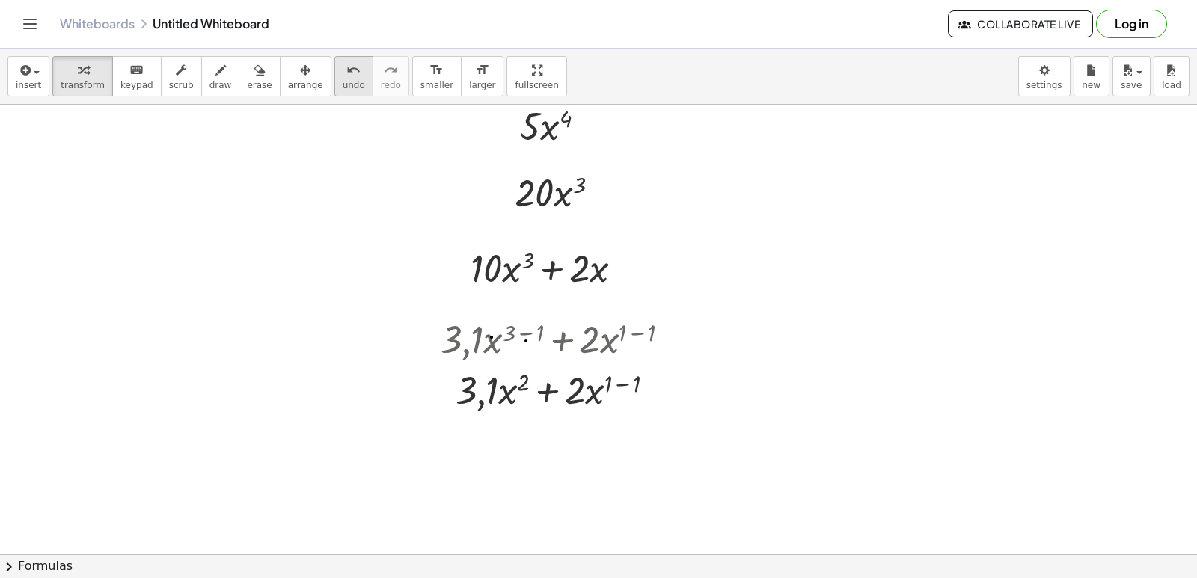
click at [336, 83] on button "undo undo" at bounding box center [353, 76] width 39 height 40
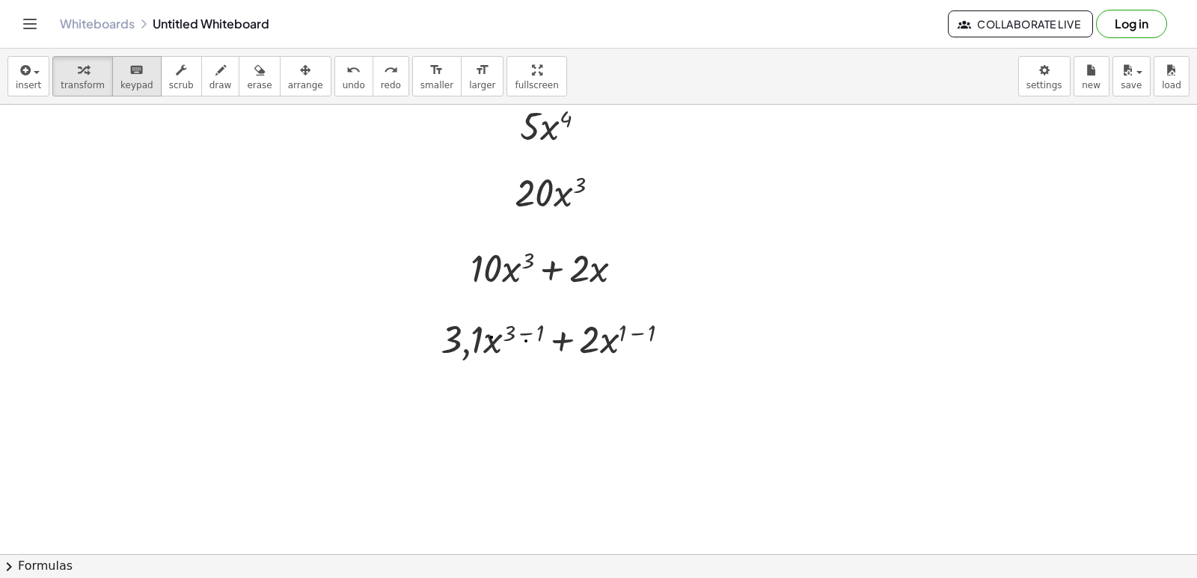
click at [140, 80] on span "keypad" at bounding box center [136, 85] width 33 height 10
click at [601, 332] on div at bounding box center [599, 339] width 111 height 43
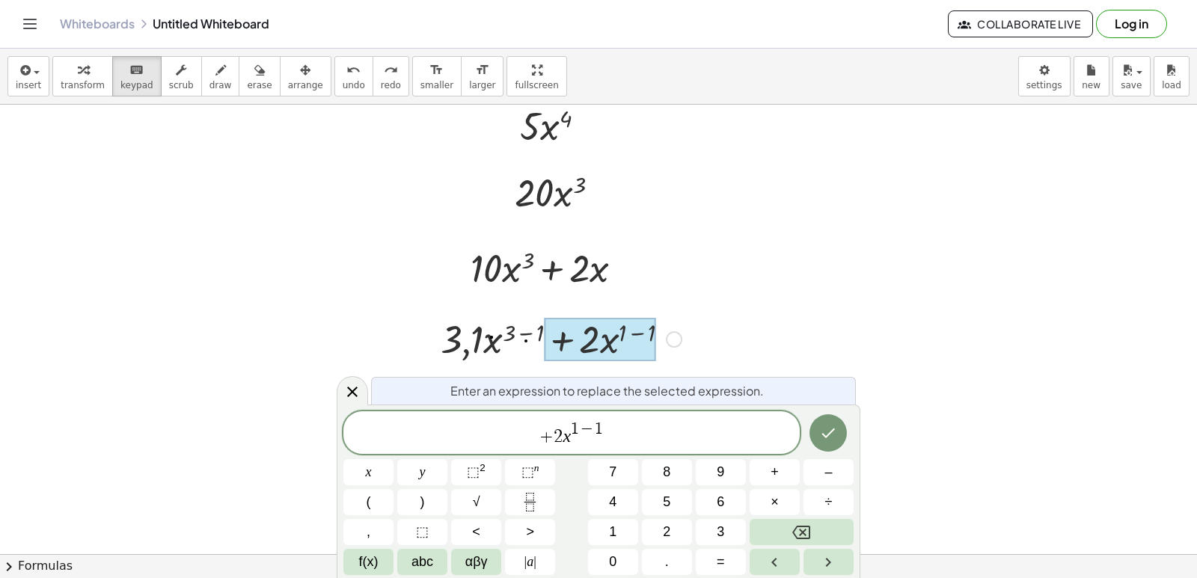
click at [480, 340] on div at bounding box center [561, 338] width 256 height 51
click at [465, 343] on div at bounding box center [561, 338] width 256 height 51
click at [486, 347] on div at bounding box center [561, 338] width 256 height 51
click at [552, 439] on span "+" at bounding box center [547, 437] width 14 height 18
click at [354, 394] on icon at bounding box center [352, 392] width 10 height 10
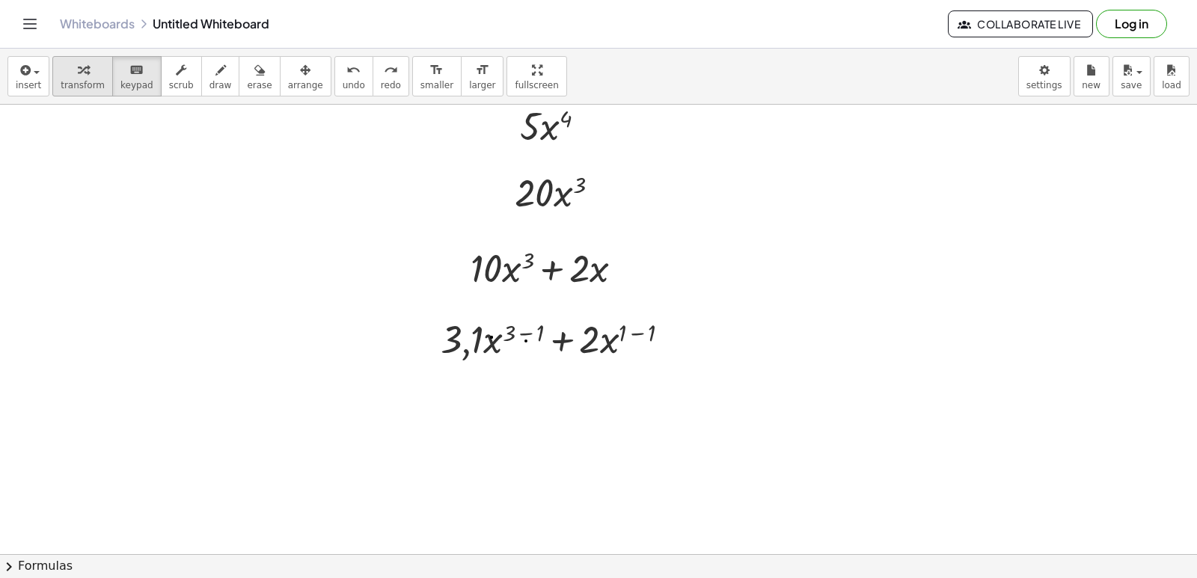
click at [79, 71] on icon "button" at bounding box center [83, 70] width 10 height 18
click at [549, 378] on icon at bounding box center [549, 377] width 12 height 12
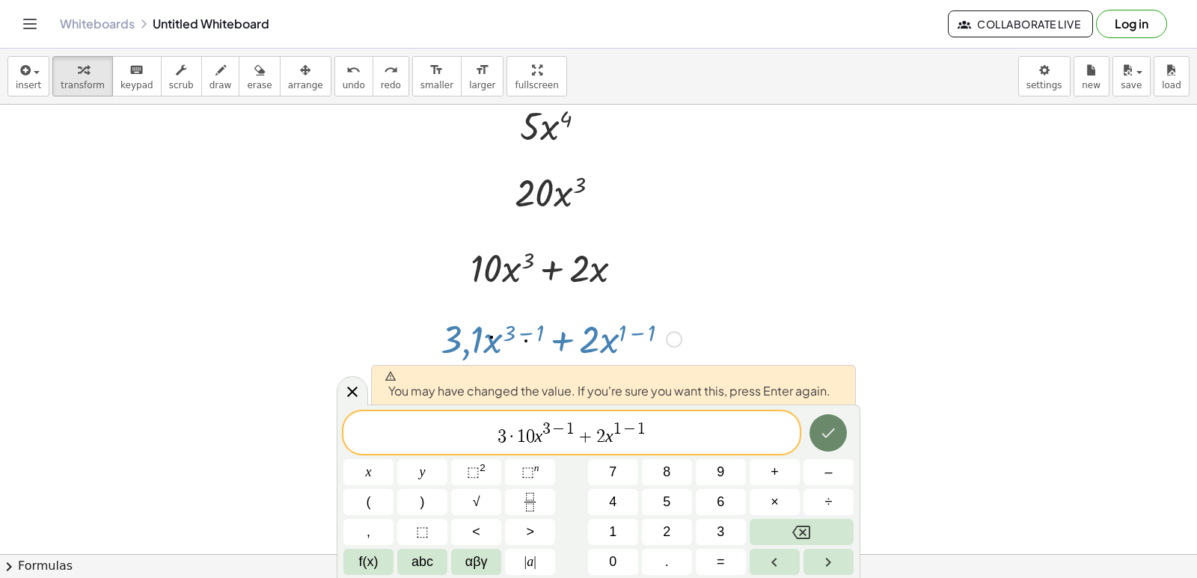
click at [832, 433] on icon "Done" at bounding box center [828, 433] width 18 height 18
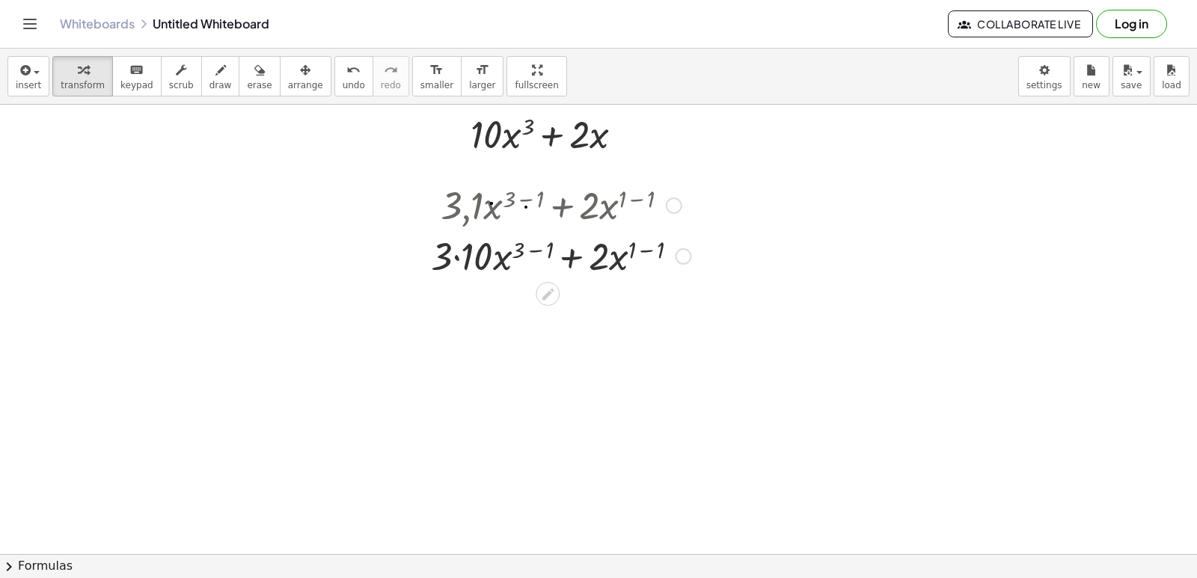
scroll to position [697, 0]
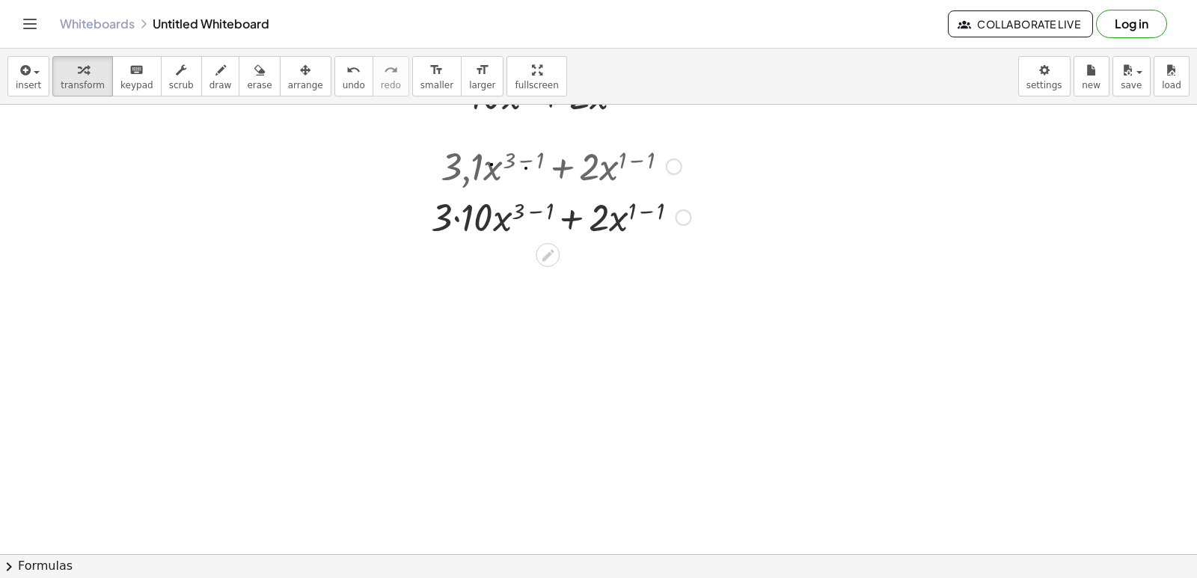
click at [496, 216] on div at bounding box center [561, 216] width 275 height 51
click at [497, 216] on div at bounding box center [561, 216] width 275 height 51
click at [463, 223] on div at bounding box center [561, 216] width 275 height 51
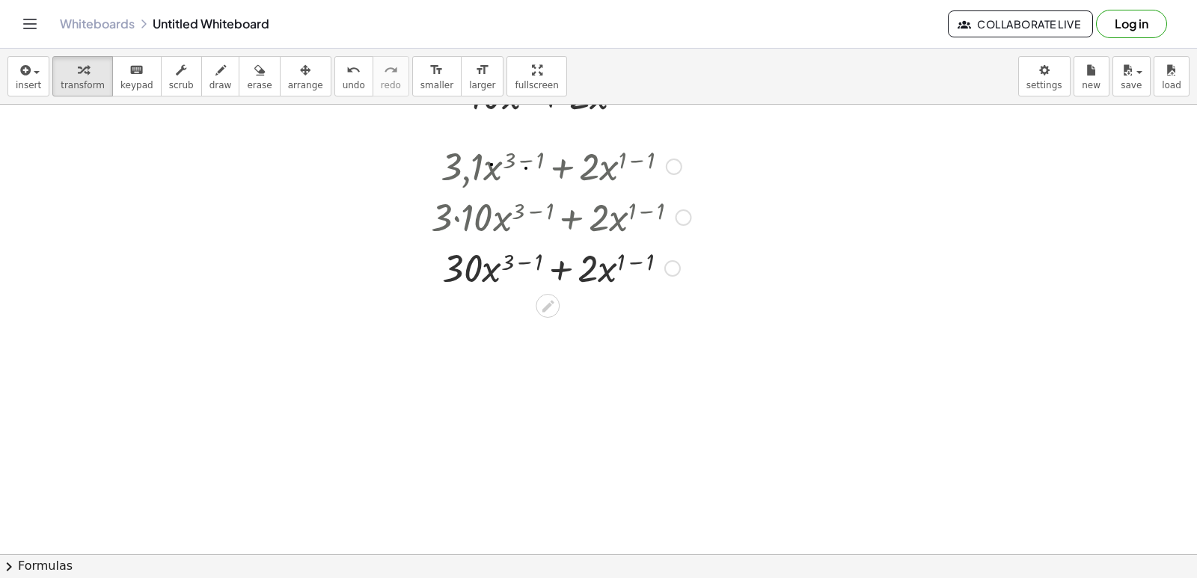
click at [525, 263] on div at bounding box center [561, 267] width 275 height 51
click at [626, 317] on div at bounding box center [561, 318] width 275 height 51
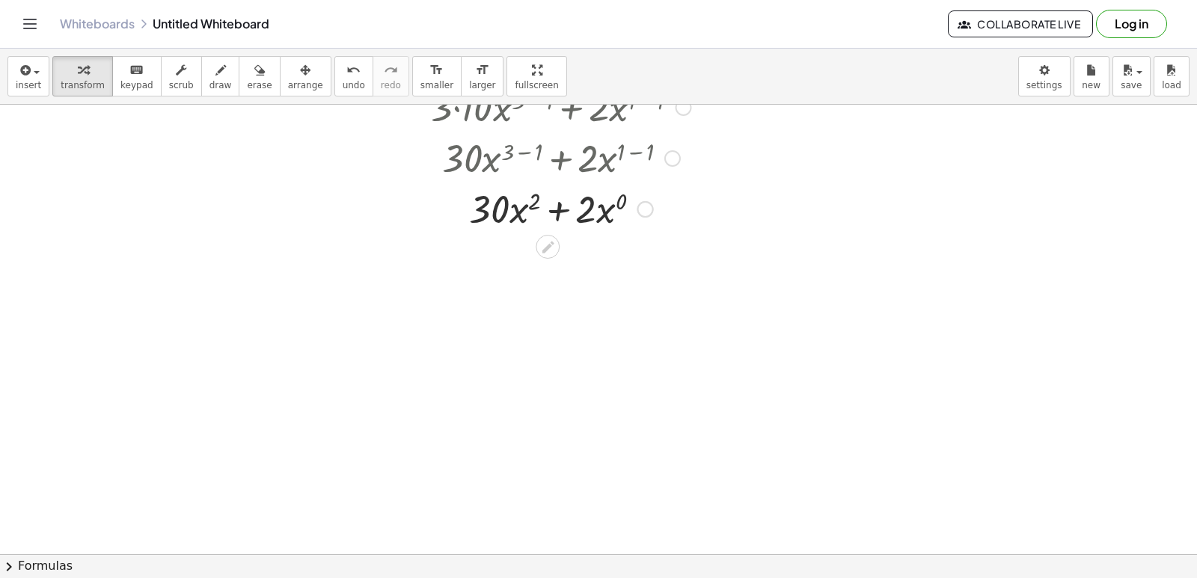
scroll to position [846, 0]
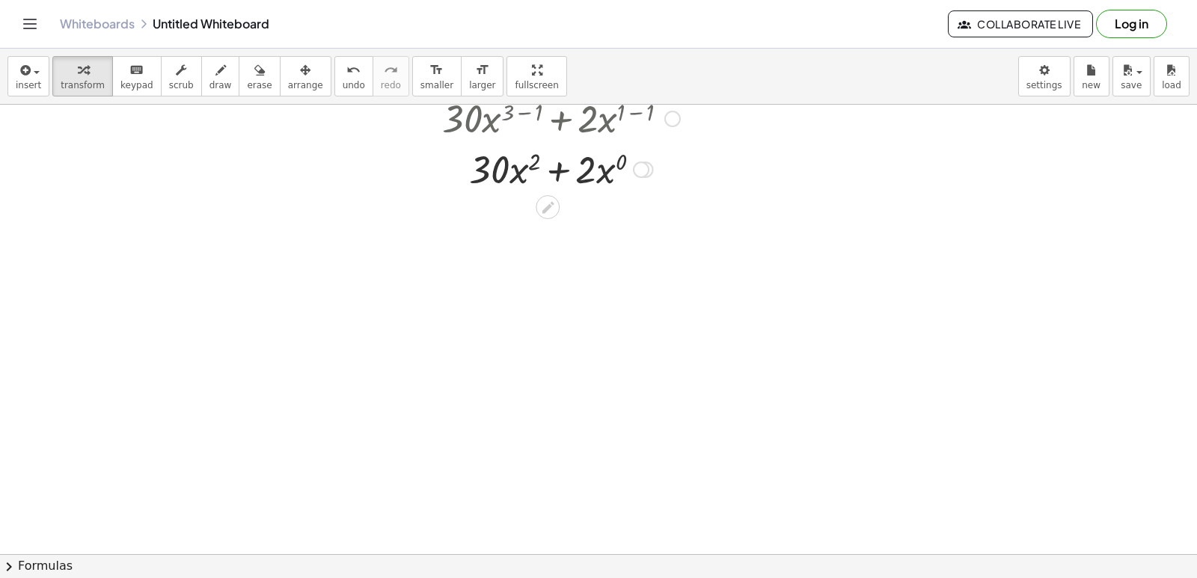
click at [560, 181] on div at bounding box center [561, 168] width 275 height 51
click at [559, 181] on div at bounding box center [561, 168] width 275 height 51
click at [560, 174] on div at bounding box center [561, 168] width 275 height 51
click at [546, 172] on div at bounding box center [561, 168] width 275 height 51
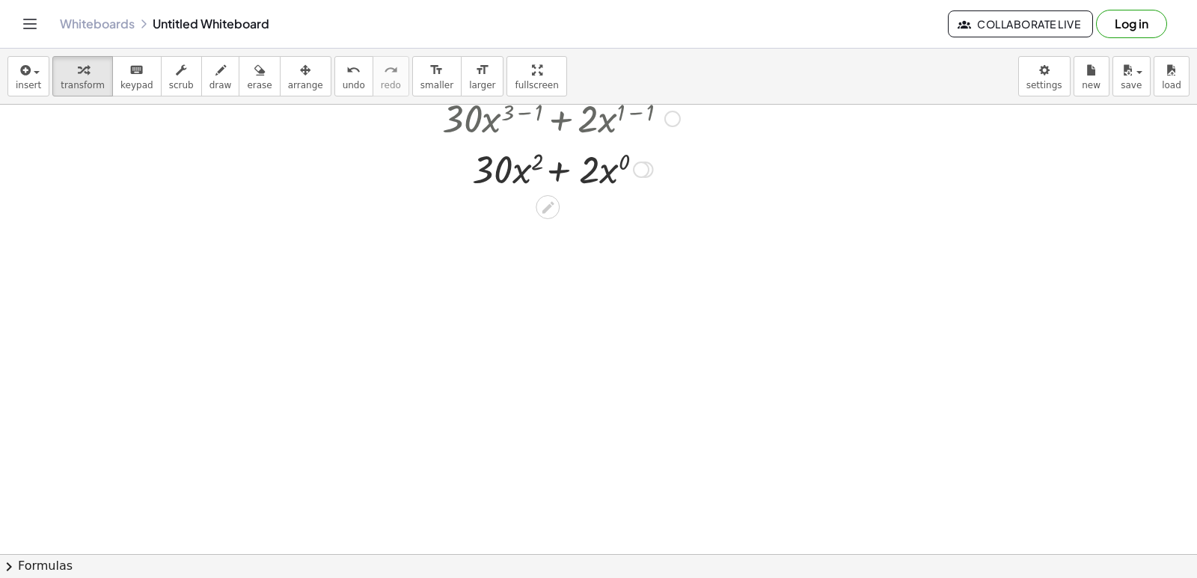
click at [552, 179] on div at bounding box center [561, 168] width 275 height 51
click at [480, 159] on div at bounding box center [561, 168] width 275 height 51
click at [478, 164] on div at bounding box center [561, 168] width 275 height 51
drag, startPoint x: 533, startPoint y: 159, endPoint x: 541, endPoint y: 207, distance: 49.3
drag, startPoint x: 534, startPoint y: 167, endPoint x: 426, endPoint y: 182, distance: 109.5
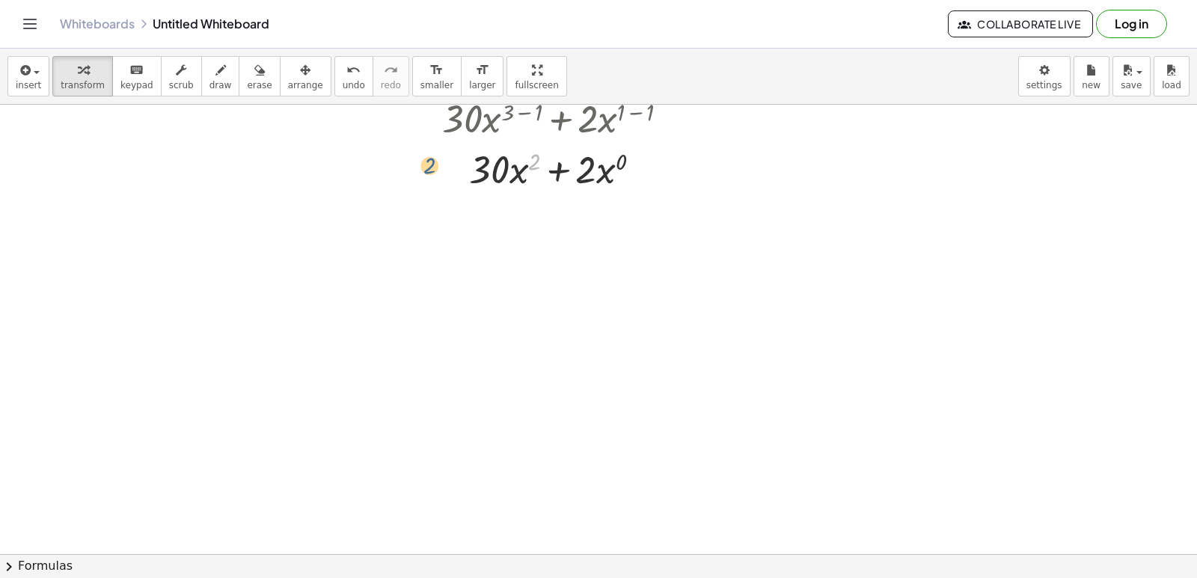
click at [426, 182] on div "+ · 3,1 · x ( + 3 − 1 ) + · 2 · x ( + 1 − 1 ) + · 3 · 10 · x ( + 3 − 1 ) + · 2 …" at bounding box center [556, 92] width 294 height 211
drag, startPoint x: 534, startPoint y: 158, endPoint x: 492, endPoint y: 165, distance: 41.7
click at [492, 165] on div at bounding box center [561, 168] width 275 height 51
drag, startPoint x: 536, startPoint y: 165, endPoint x: 613, endPoint y: 186, distance: 79.9
click at [613, 186] on div at bounding box center [561, 168] width 275 height 51
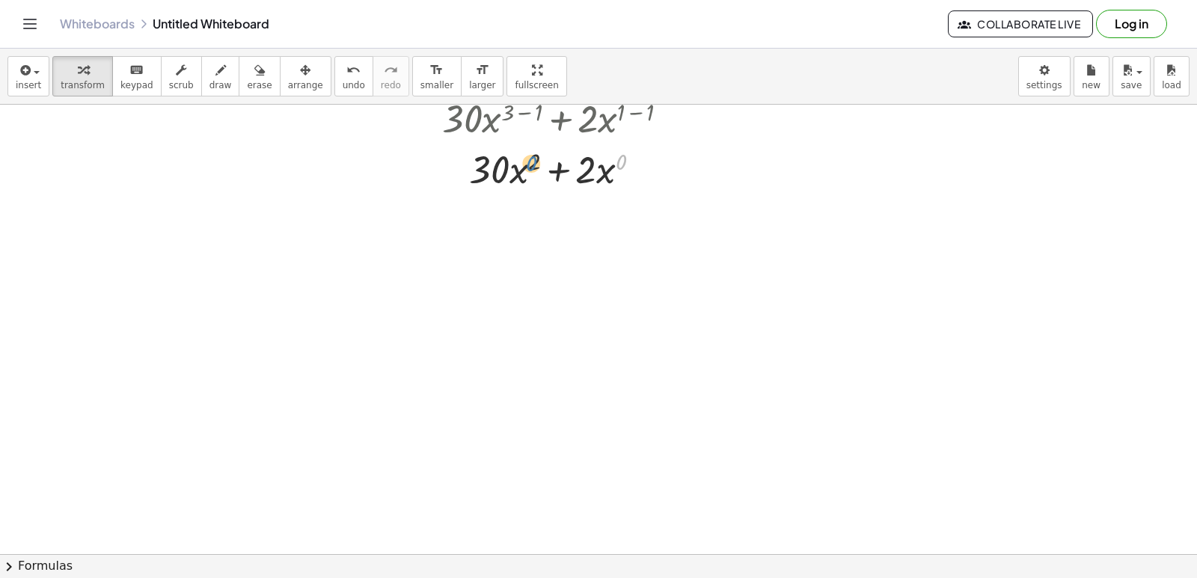
drag, startPoint x: 620, startPoint y: 162, endPoint x: 524, endPoint y: 164, distance: 95.8
click at [528, 164] on div at bounding box center [561, 168] width 275 height 51
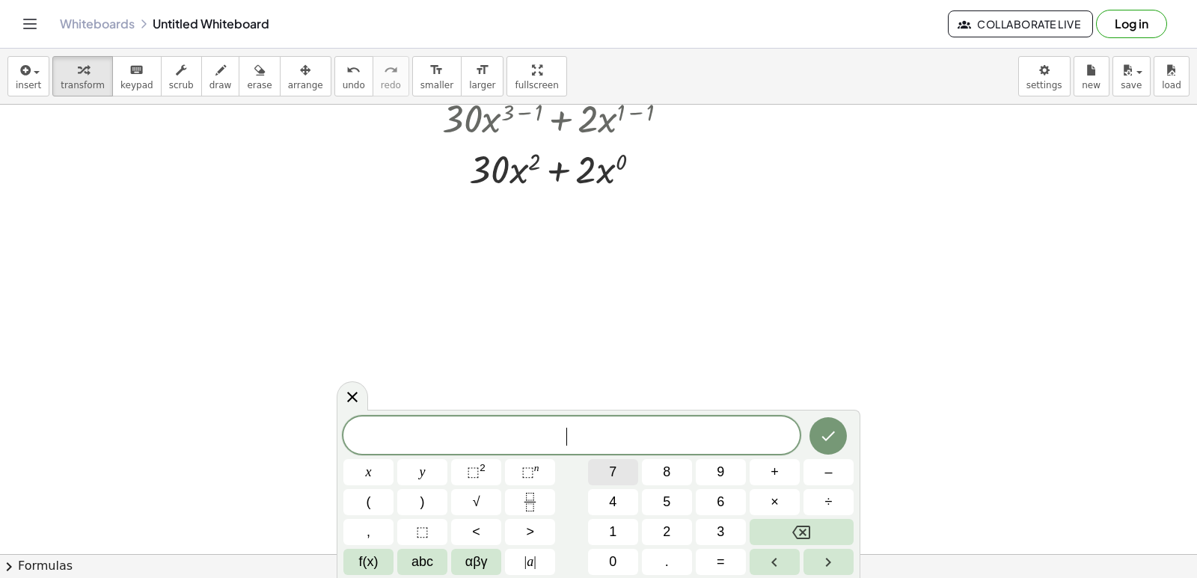
click at [637, 481] on button "7" at bounding box center [613, 472] width 50 height 26
click at [388, 468] on button "x" at bounding box center [368, 472] width 50 height 26
click at [532, 478] on span "⬚" at bounding box center [528, 472] width 13 height 15
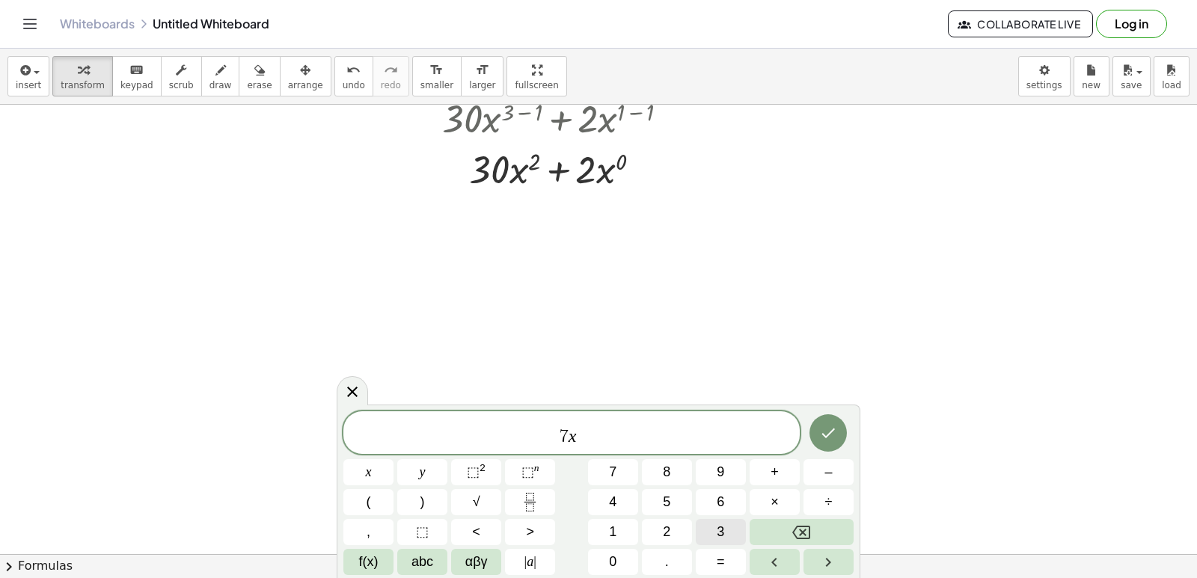
click at [742, 537] on button "3" at bounding box center [721, 532] width 50 height 26
click at [813, 478] on button "–" at bounding box center [829, 472] width 50 height 26
click at [681, 541] on button "2" at bounding box center [667, 532] width 50 height 26
click at [839, 527] on button "Backspace" at bounding box center [802, 532] width 104 height 26
click at [838, 527] on button "Backspace" at bounding box center [802, 532] width 104 height 26
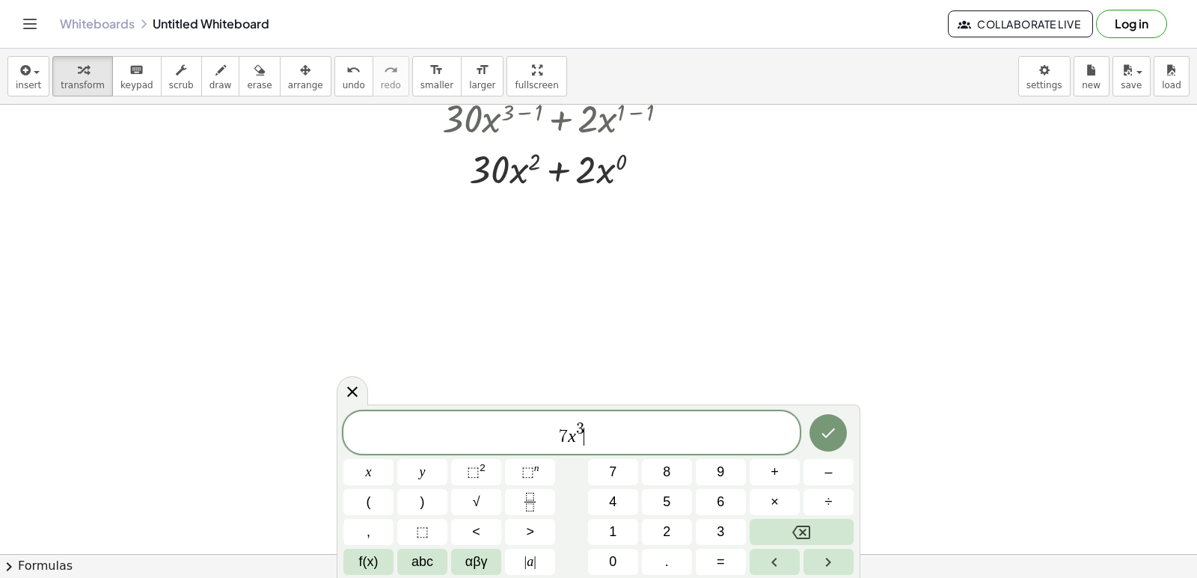
click at [645, 427] on span "7 x 3 ​" at bounding box center [571, 434] width 456 height 27
click at [833, 469] on button "–" at bounding box center [829, 472] width 50 height 26
click at [658, 535] on button "2" at bounding box center [667, 532] width 50 height 26
click at [783, 482] on button "+" at bounding box center [775, 472] width 50 height 26
click at [678, 509] on button "5" at bounding box center [667, 502] width 50 height 26
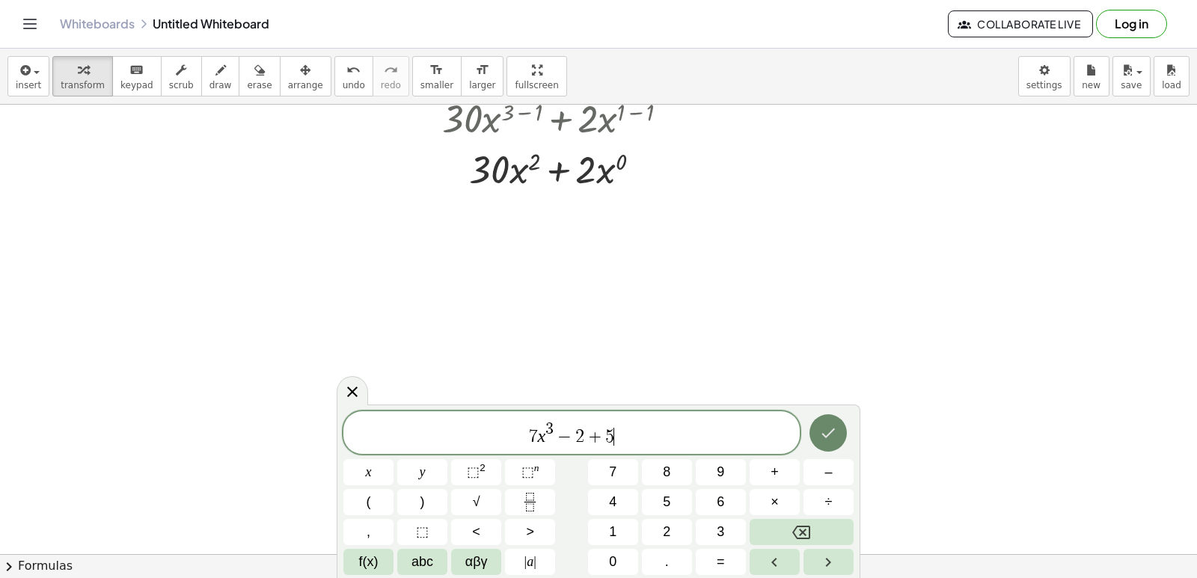
click at [834, 442] on icon "Done" at bounding box center [828, 433] width 18 height 18
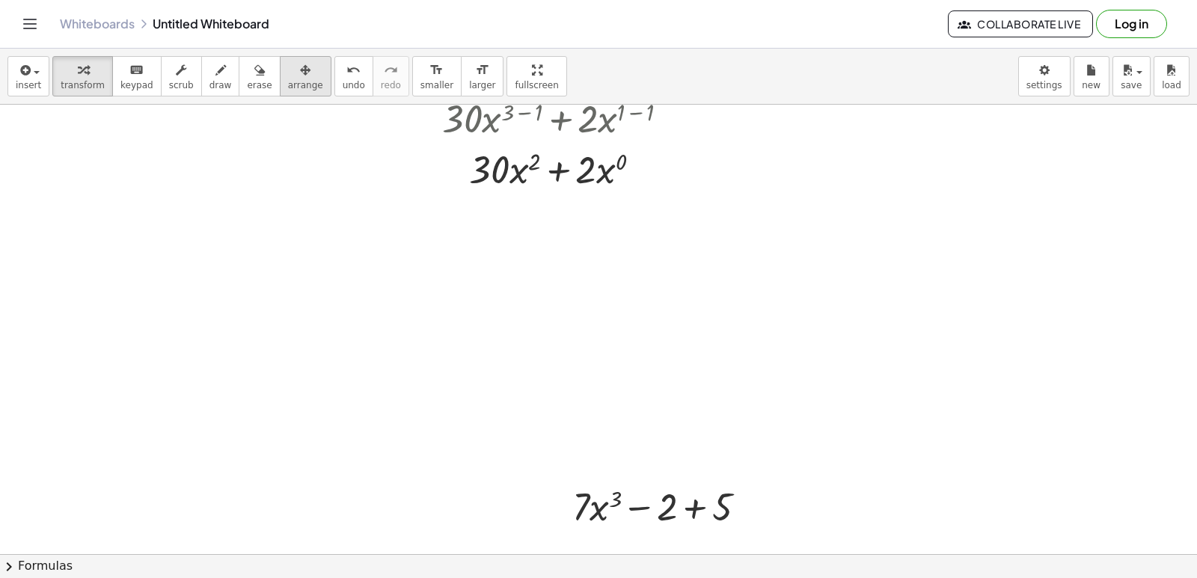
click at [296, 81] on button "arrange" at bounding box center [306, 76] width 52 height 40
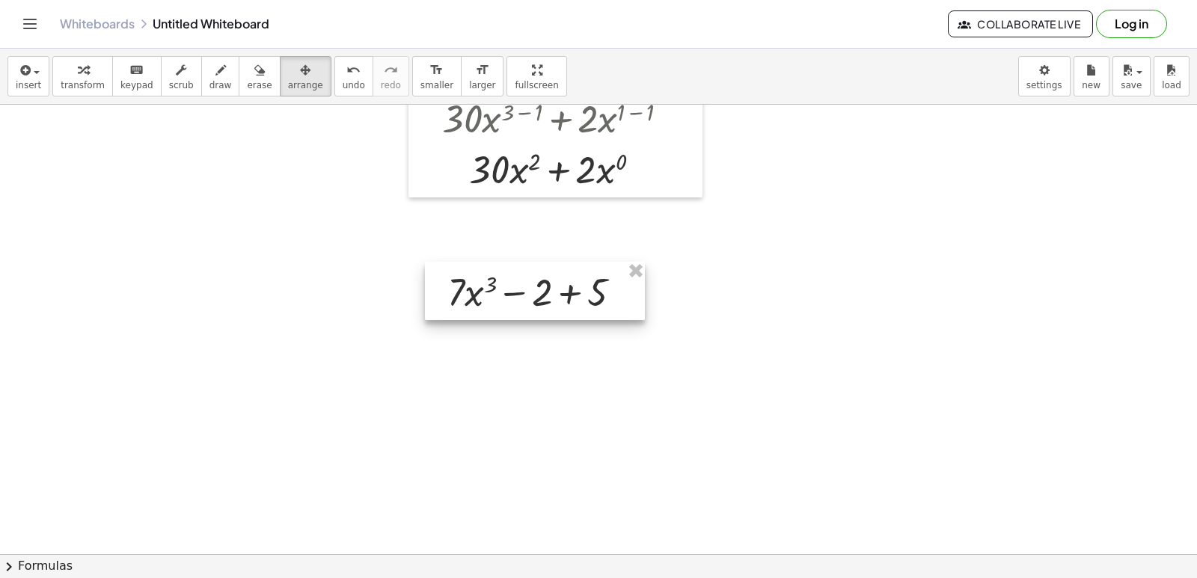
drag, startPoint x: 694, startPoint y: 513, endPoint x: 569, endPoint y: 299, distance: 248.5
click at [569, 299] on div at bounding box center [535, 291] width 220 height 58
click at [91, 77] on div "button" at bounding box center [83, 70] width 44 height 18
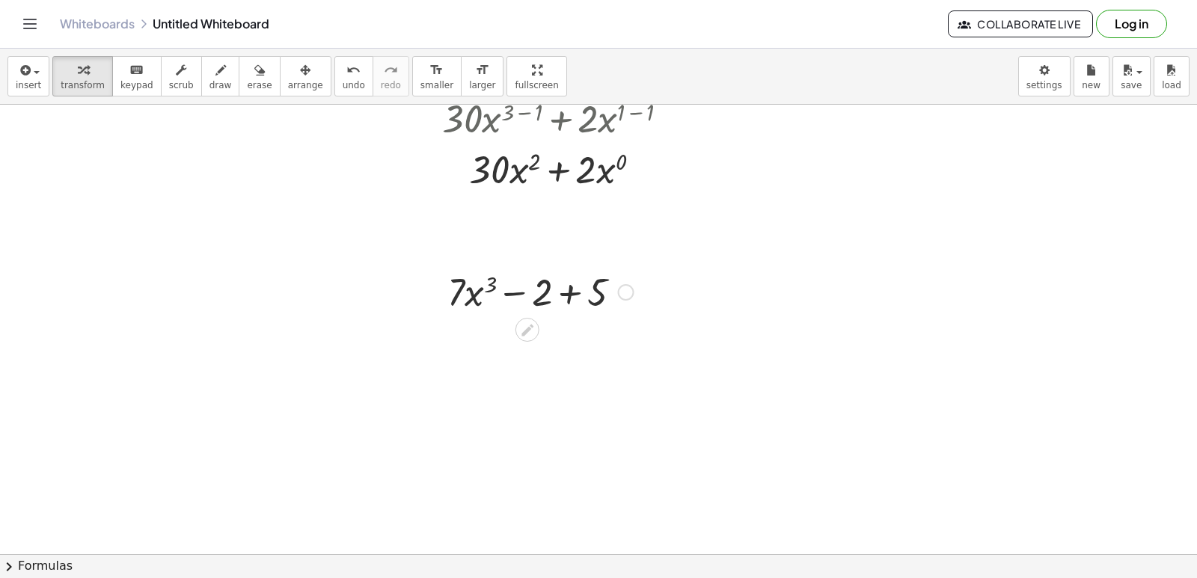
drag, startPoint x: 427, startPoint y: 291, endPoint x: 452, endPoint y: 302, distance: 27.5
click at [433, 296] on div at bounding box center [436, 291] width 22 height 58
click at [478, 308] on div at bounding box center [547, 296] width 201 height 51
click at [502, 295] on div at bounding box center [547, 296] width 201 height 51
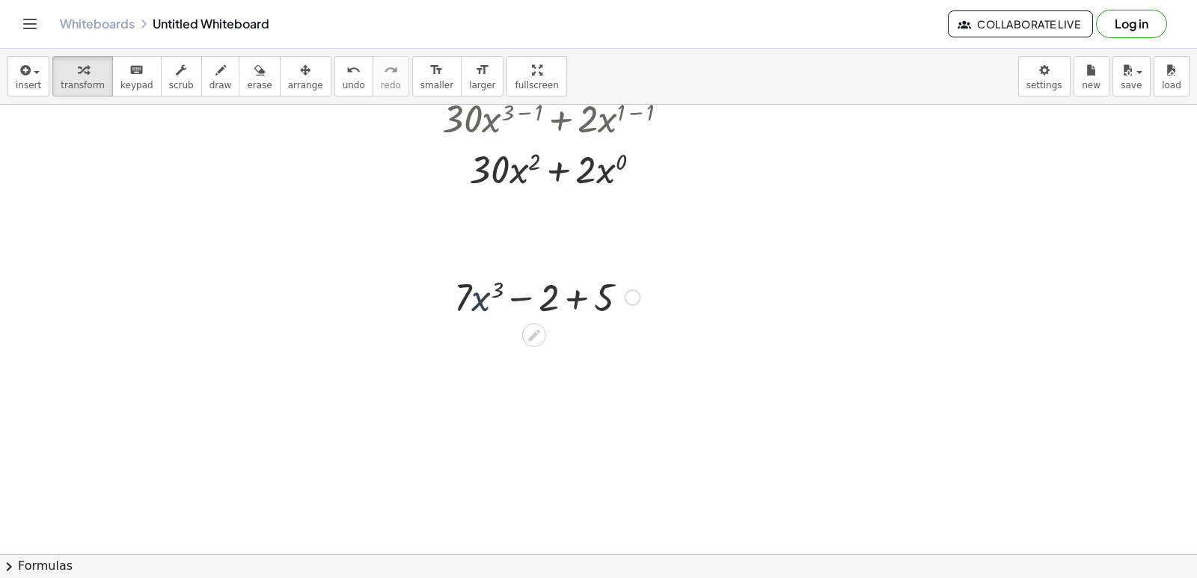
click at [501, 294] on div at bounding box center [547, 296] width 201 height 51
click at [463, 293] on div at bounding box center [547, 296] width 201 height 51
click at [577, 315] on div at bounding box center [547, 296] width 201 height 51
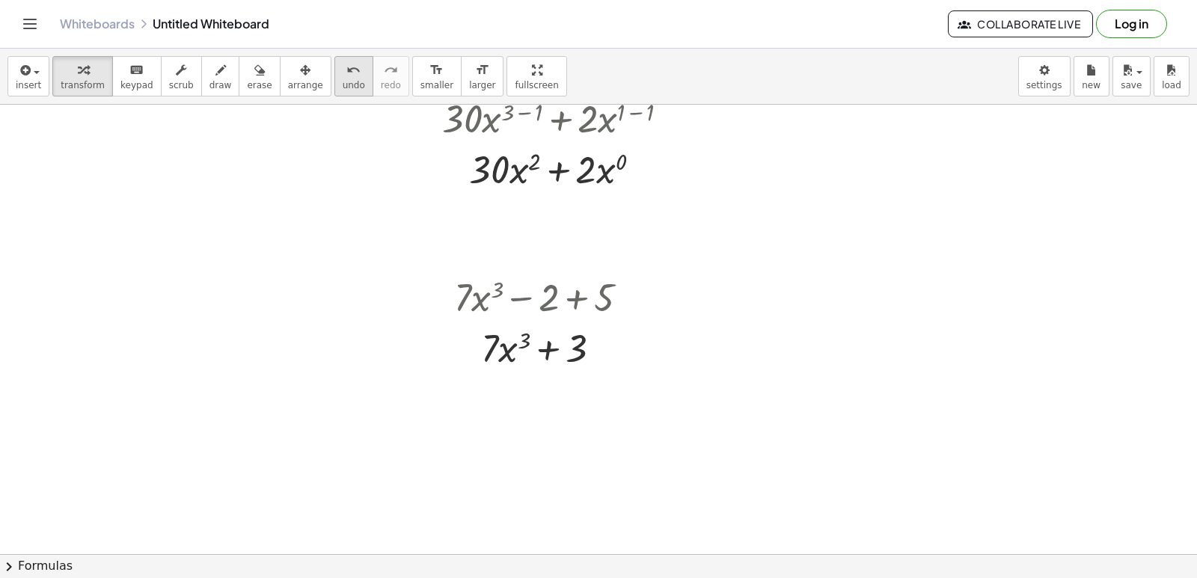
click at [340, 83] on button "undo undo" at bounding box center [353, 76] width 39 height 40
click at [131, 87] on span "keypad" at bounding box center [136, 85] width 33 height 10
click at [94, 79] on button "transform" at bounding box center [82, 76] width 61 height 40
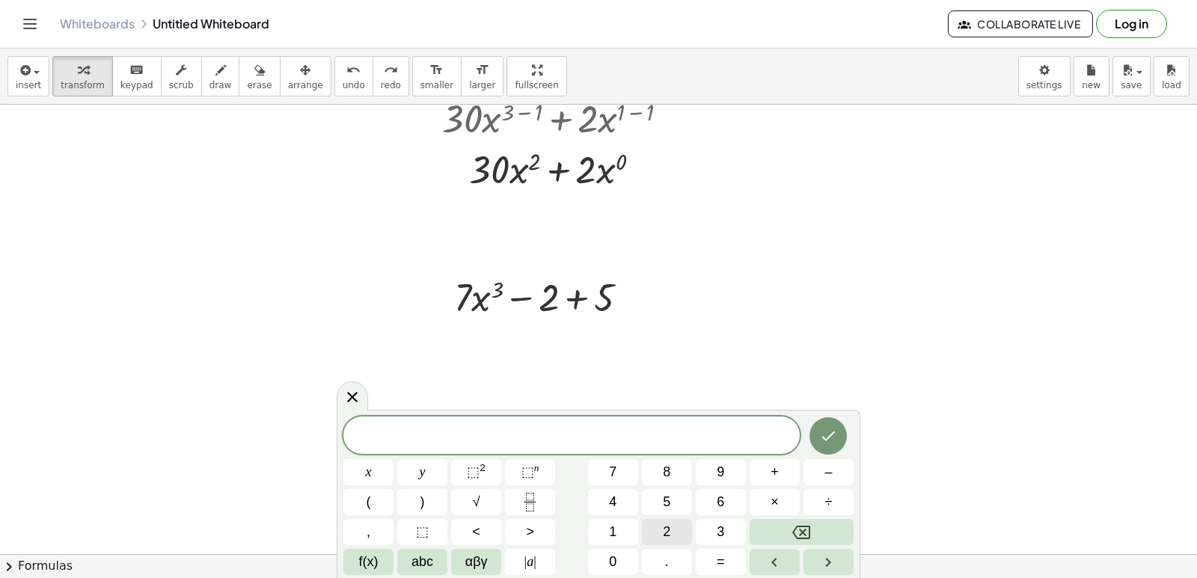
click at [662, 537] on button "2" at bounding box center [667, 532] width 50 height 26
click at [618, 533] on button "1" at bounding box center [613, 532] width 50 height 26
click at [362, 486] on div "2 1 ​ x y ⬚ 2 ⬚ n 7 8 9 + – ( ) √ 4 5 6 × ÷ , ⬚ < > 1 2 3 f(x) abc αβγ | a | 0 …" at bounding box center [598, 496] width 510 height 159
click at [376, 476] on button "x" at bounding box center [368, 472] width 50 height 26
click at [531, 486] on div "2 1 x x y ⬚ 2 ⬚ n 7 8 9 + – ( ) √ 4 5 6 × ÷ , ⬚ < > 1 2 3 f(x) abc αβγ | a | 0 …" at bounding box center [598, 496] width 510 height 159
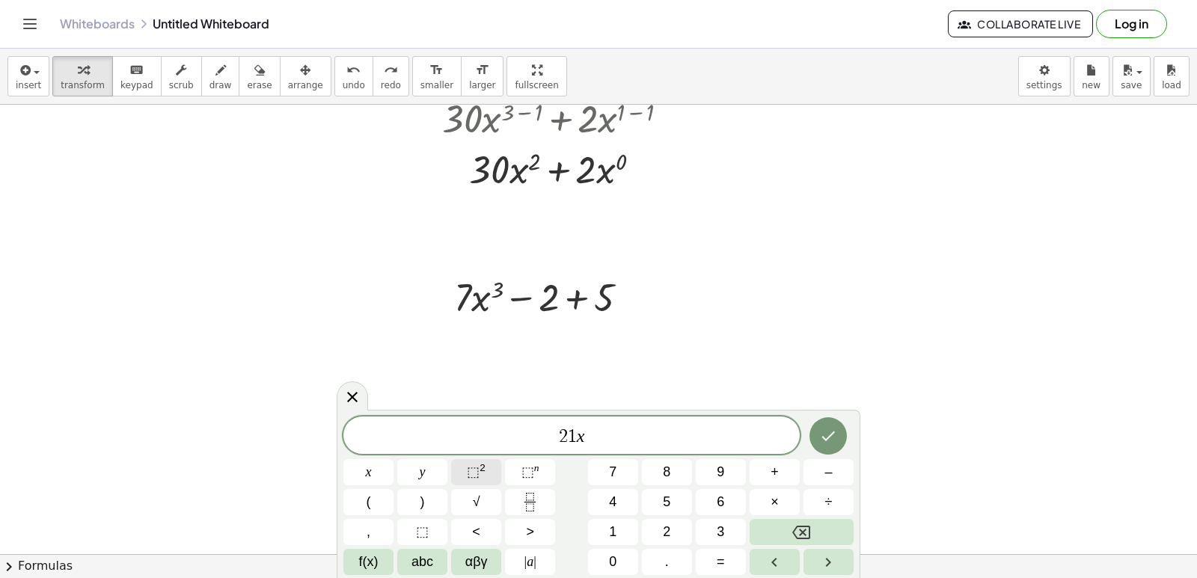
click at [485, 471] on span "⬚ 2" at bounding box center [476, 472] width 19 height 20
click at [828, 507] on span "÷" at bounding box center [828, 502] width 7 height 20
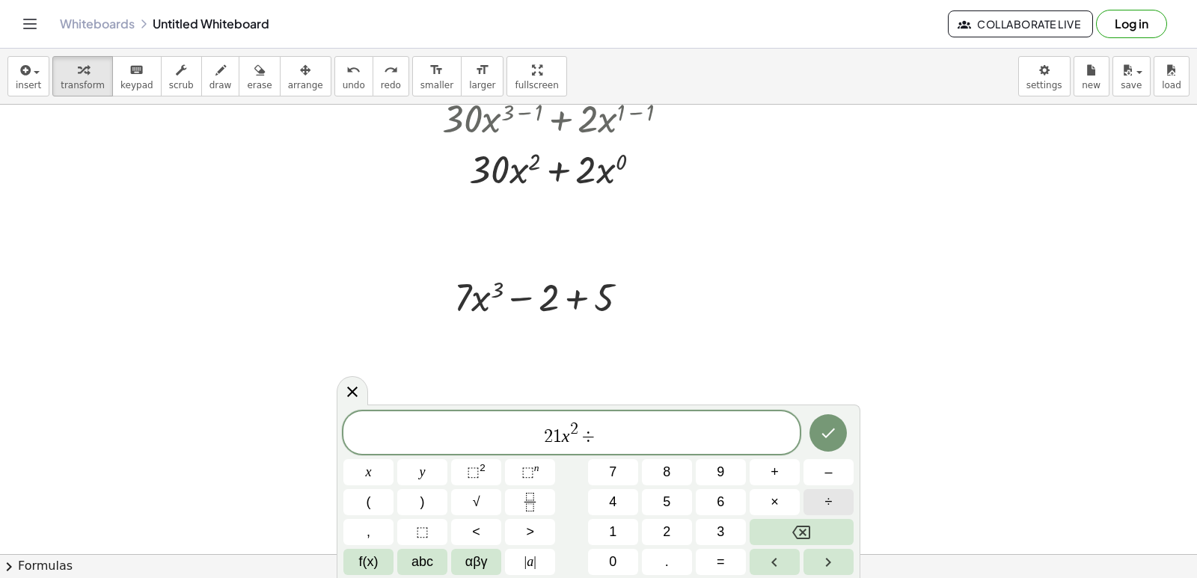
click at [825, 495] on span "÷" at bounding box center [828, 502] width 7 height 20
click at [812, 531] on button "Backspace" at bounding box center [802, 532] width 104 height 26
click at [834, 473] on button "–" at bounding box center [829, 472] width 50 height 26
click at [674, 526] on button "2" at bounding box center [667, 532] width 50 height 26
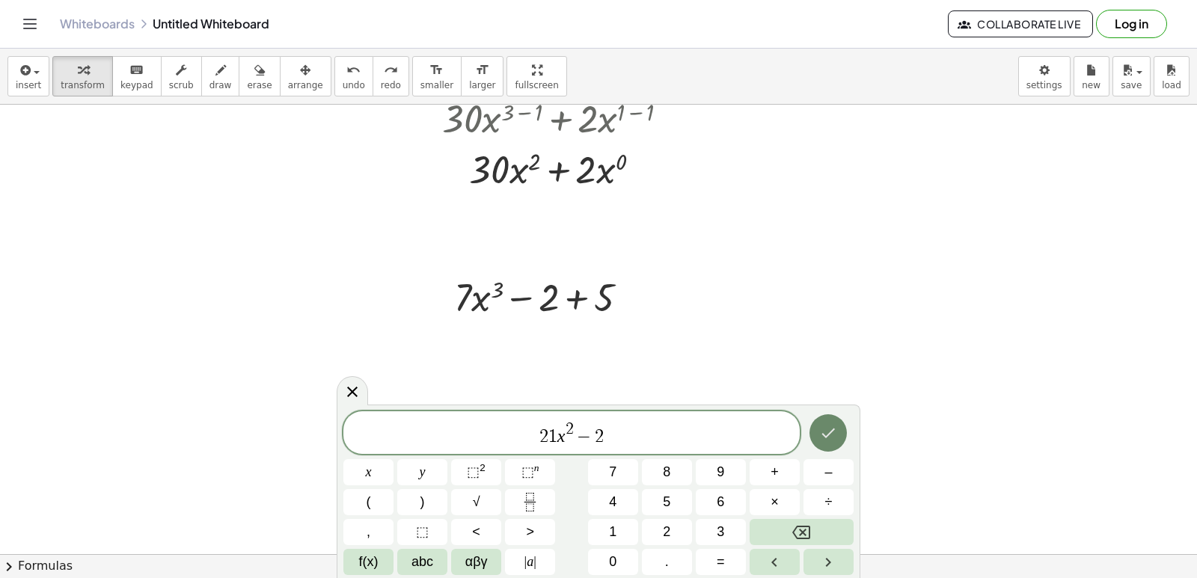
click at [831, 433] on icon "Done" at bounding box center [828, 434] width 13 height 10
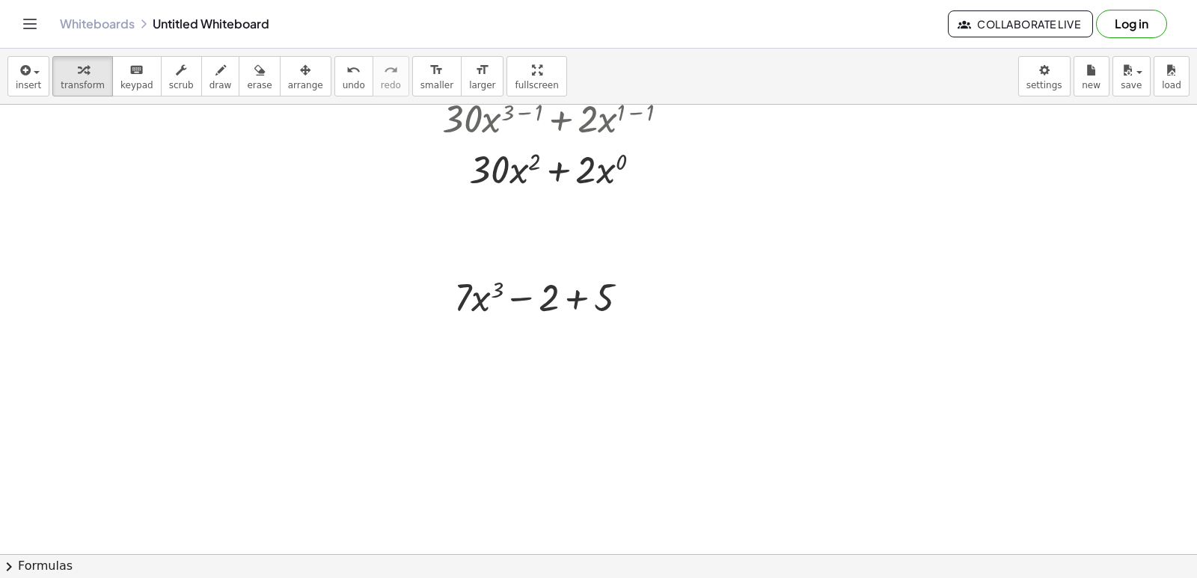
scroll to position [899, 0]
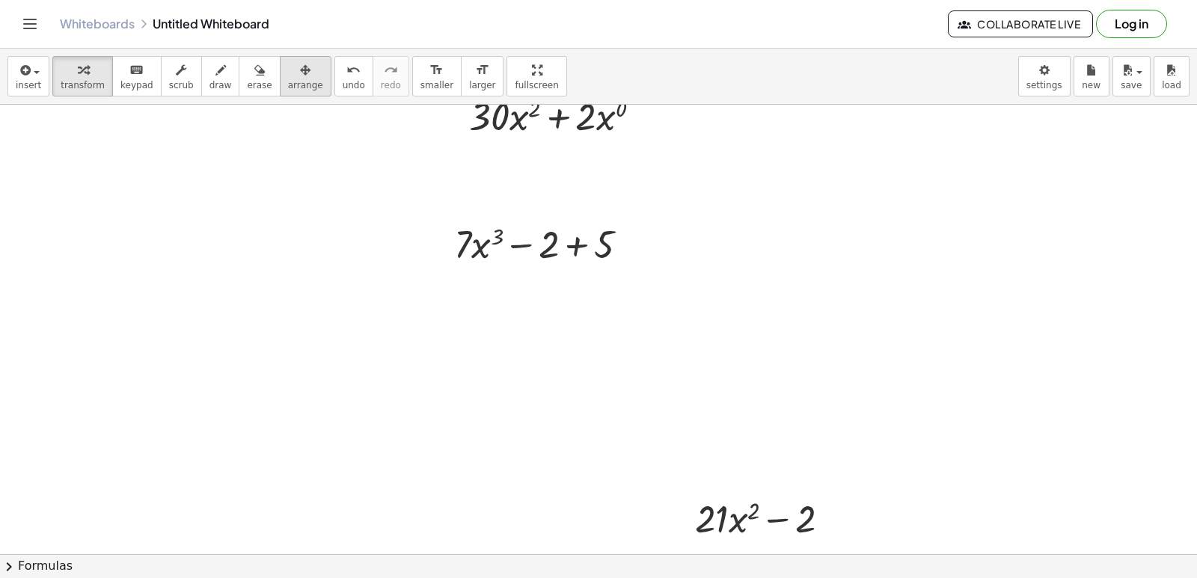
click at [299, 77] on button "arrange" at bounding box center [306, 76] width 52 height 40
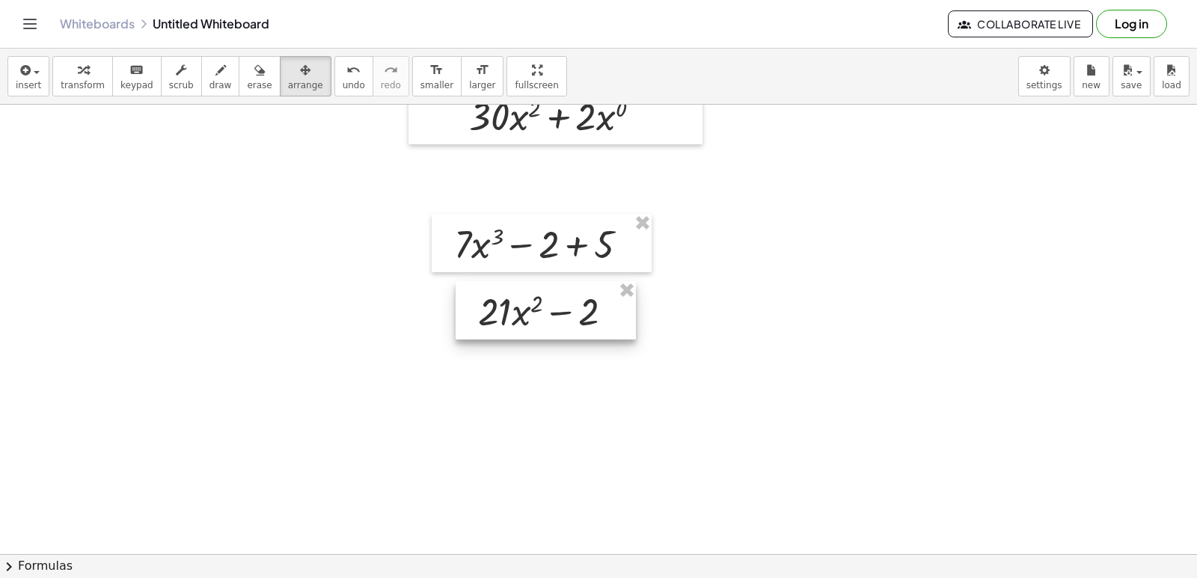
drag, startPoint x: 765, startPoint y: 509, endPoint x: 548, endPoint y: 302, distance: 300.1
click at [548, 302] on div at bounding box center [546, 310] width 180 height 58
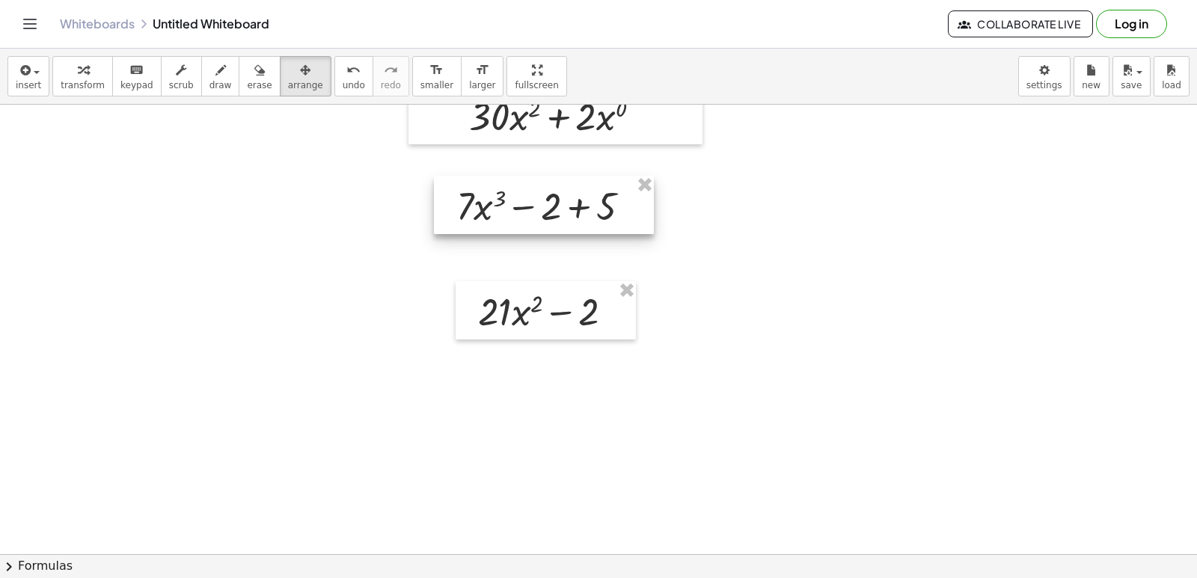
drag, startPoint x: 563, startPoint y: 239, endPoint x: 565, endPoint y: 201, distance: 37.5
click at [565, 201] on div at bounding box center [544, 205] width 220 height 58
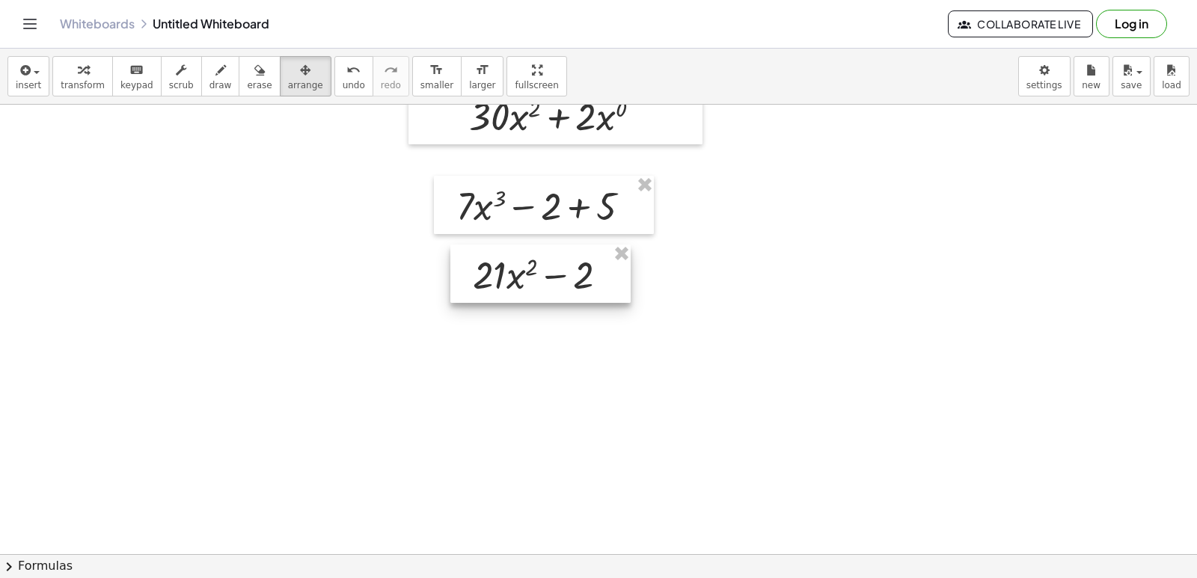
drag, startPoint x: 546, startPoint y: 333, endPoint x: 540, endPoint y: 296, distance: 37.0
click at [540, 296] on div at bounding box center [540, 274] width 180 height 58
click at [91, 84] on span "transform" at bounding box center [83, 85] width 44 height 10
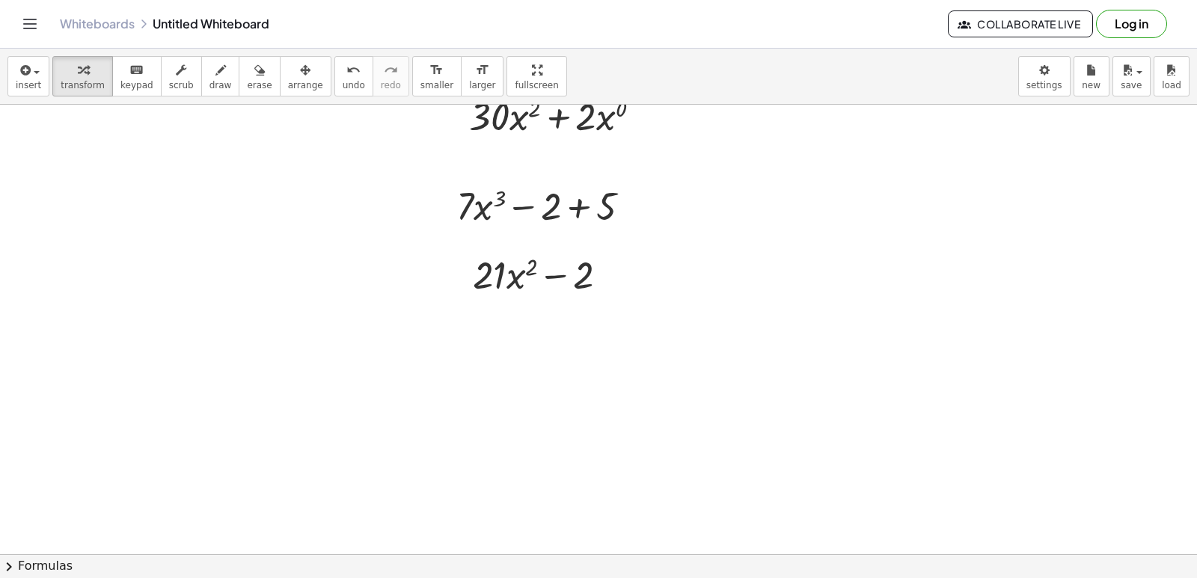
click at [481, 471] on div at bounding box center [598, 104] width 1197 height 1799
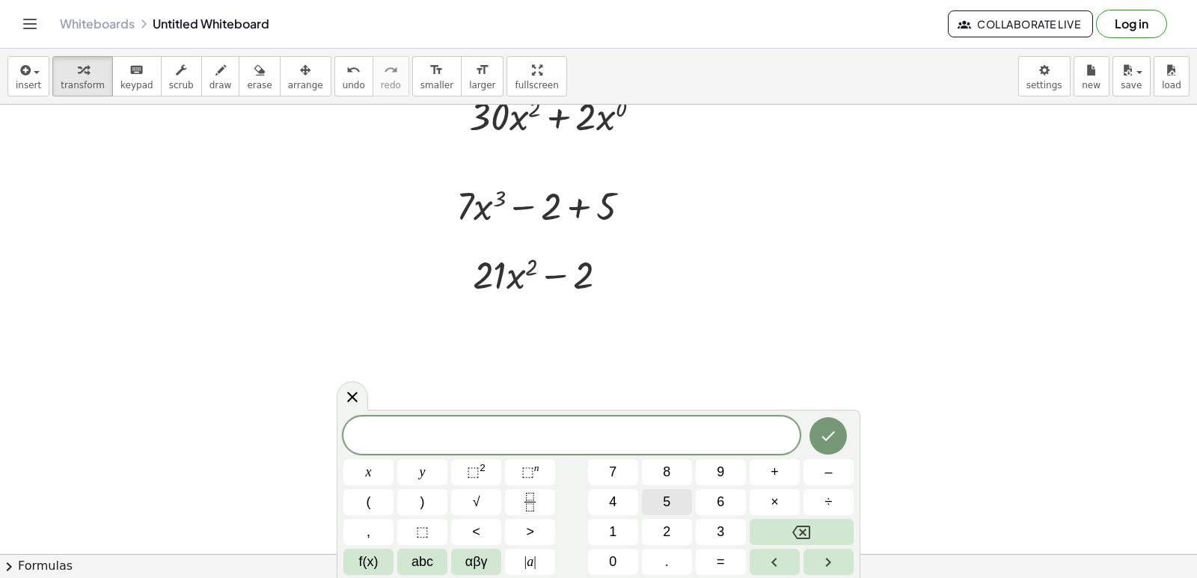
click at [661, 507] on button "5" at bounding box center [667, 502] width 50 height 26
click at [382, 475] on button "x" at bounding box center [368, 472] width 50 height 26
click at [513, 469] on button "⬚ n" at bounding box center [530, 472] width 50 height 26
click at [608, 495] on button "4" at bounding box center [613, 502] width 50 height 26
click at [637, 455] on div "5 x 4 x y ⬚ 2 ⬚ n 7 8 9 + – ( ) √ 4 5 6 × ÷ , ⬚ < > 1 2 3 f(x) abc αβγ | a | 0 …" at bounding box center [598, 494] width 510 height 164
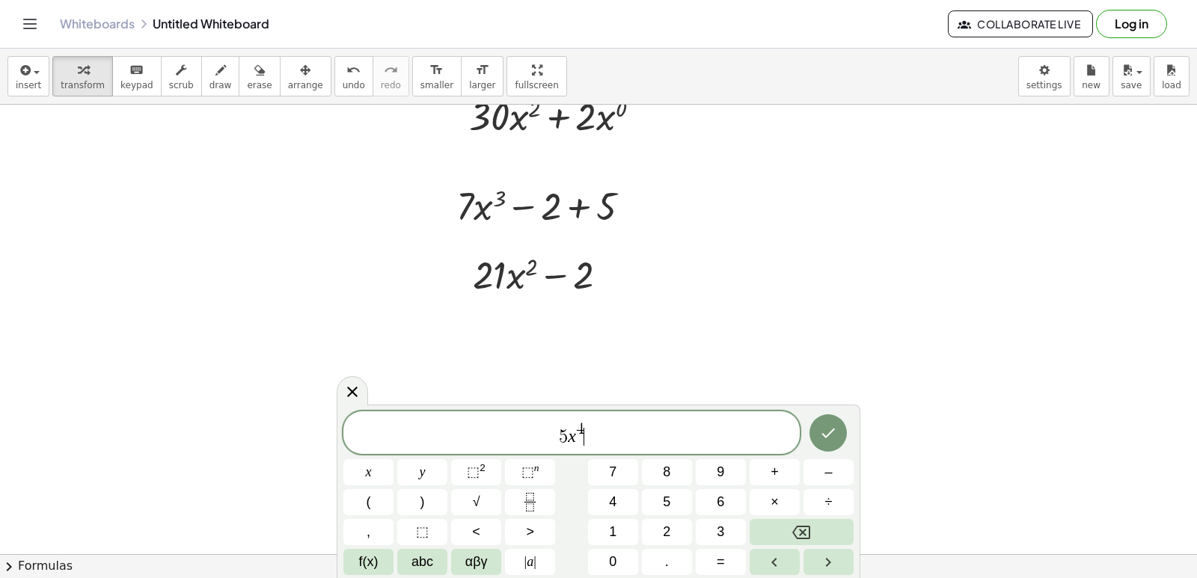
click at [640, 446] on span "5 x 4 ​" at bounding box center [571, 434] width 456 height 27
click at [778, 480] on span "+" at bounding box center [775, 472] width 8 height 20
click at [700, 534] on button "3" at bounding box center [721, 532] width 50 height 26
click at [534, 474] on span "⬚" at bounding box center [528, 472] width 13 height 15
click at [691, 538] on button "2" at bounding box center [667, 532] width 50 height 26
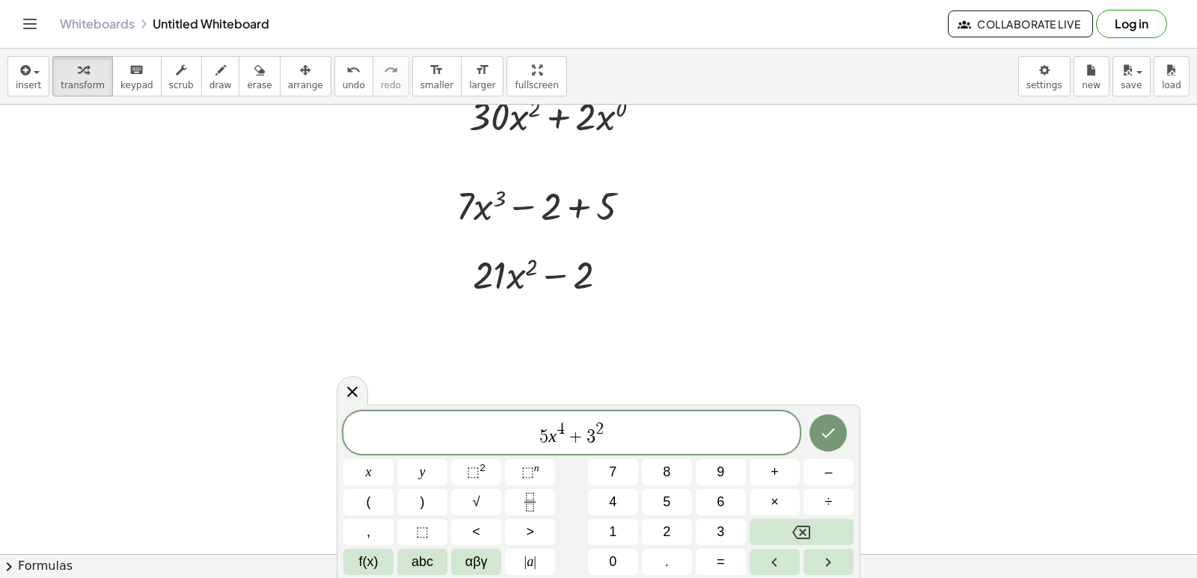
click at [634, 454] on div "5 x 4 + 3 2 x y ⬚ 2 ⬚ n 7 8 9 + – ( ) √ 4 5 6 × ÷ , ⬚ < > 1 2 3 f(x) abc αβγ | …" at bounding box center [598, 494] width 510 height 164
click at [633, 444] on span "5 x 4 + 3 2" at bounding box center [571, 434] width 456 height 27
click at [763, 479] on button "+" at bounding box center [775, 472] width 50 height 26
click at [611, 533] on span "1" at bounding box center [612, 532] width 7 height 20
click at [808, 525] on icon "Backspace" at bounding box center [801, 533] width 18 height 18
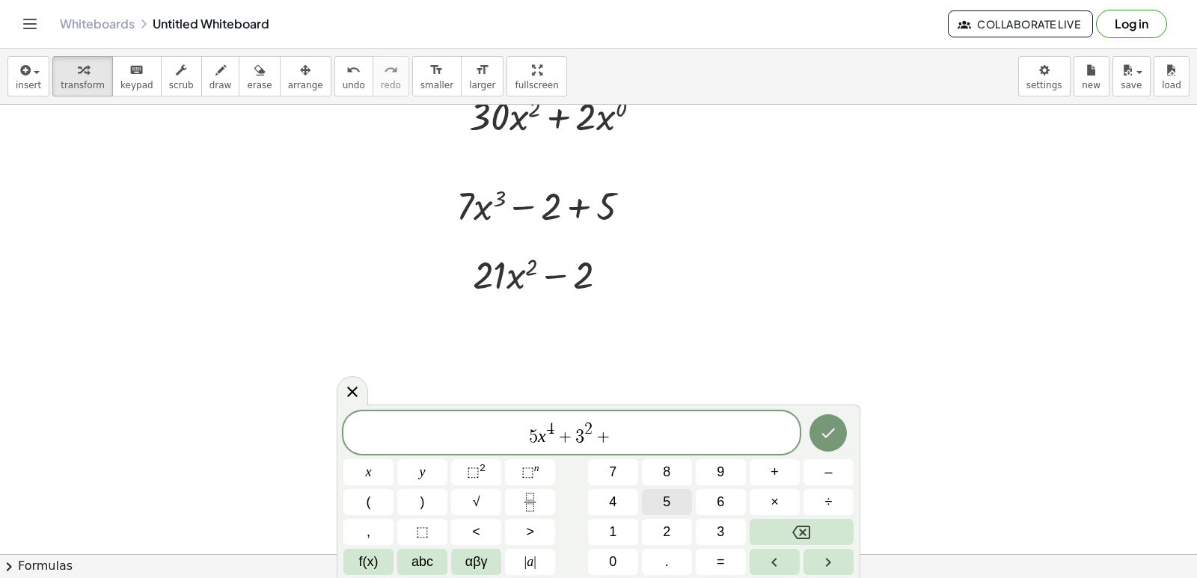
click at [664, 500] on span "5" at bounding box center [666, 502] width 7 height 20
click at [358, 474] on button "x" at bounding box center [368, 472] width 50 height 26
click at [822, 474] on button "–" at bounding box center [829, 472] width 50 height 26
click at [621, 540] on button "1" at bounding box center [613, 532] width 50 height 26
click at [624, 560] on button "0" at bounding box center [613, 562] width 50 height 26
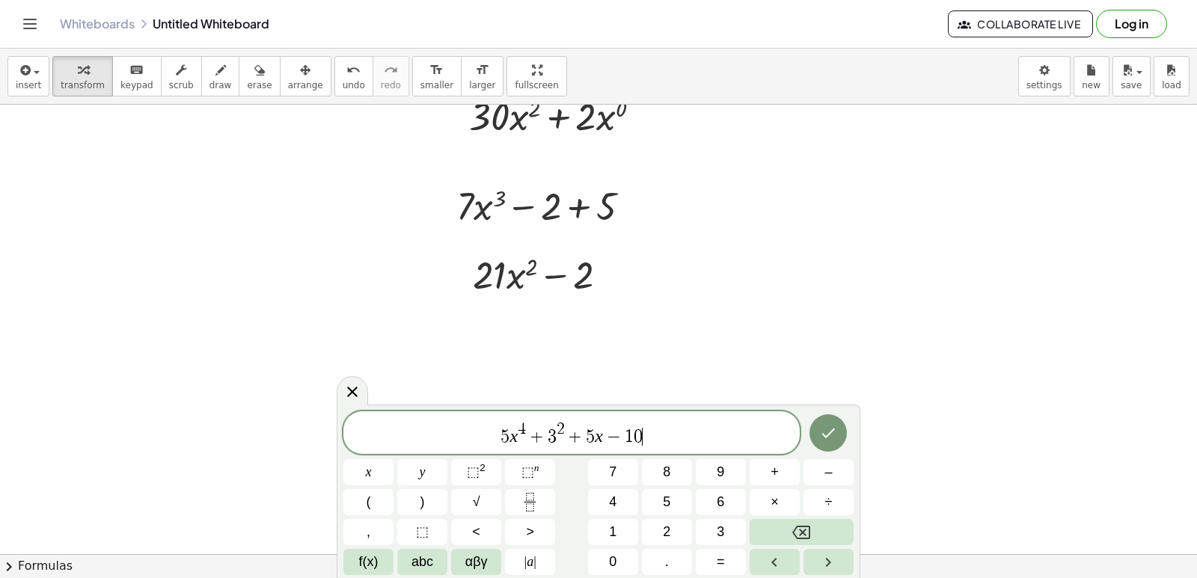
click at [658, 437] on span "5 x 4 + 3 2 + 5 x − 1 0 ​" at bounding box center [571, 434] width 456 height 27
click at [819, 430] on button "Done" at bounding box center [828, 433] width 37 height 37
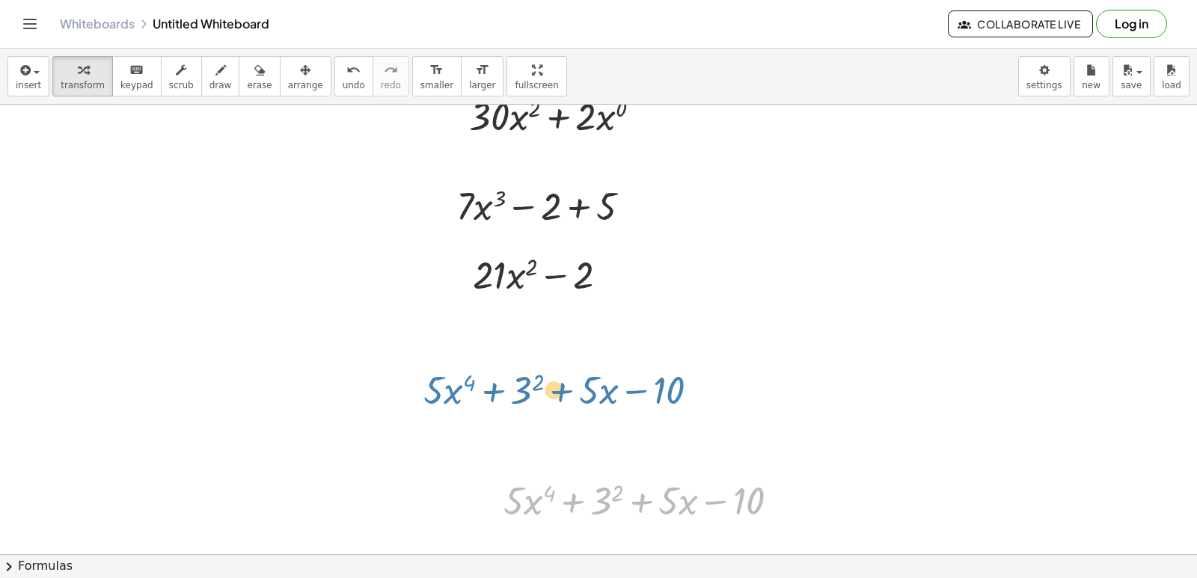
drag, startPoint x: 657, startPoint y: 512, endPoint x: 578, endPoint y: 401, distance: 135.8
click at [578, 401] on div "x 2 · 2 · x · 5 · x 4 · 20 · x 3 + · 10 · x 3 + · 2 · x + · 3,1 · x ( + 3 − 1 )…" at bounding box center [598, 104] width 1197 height 1799
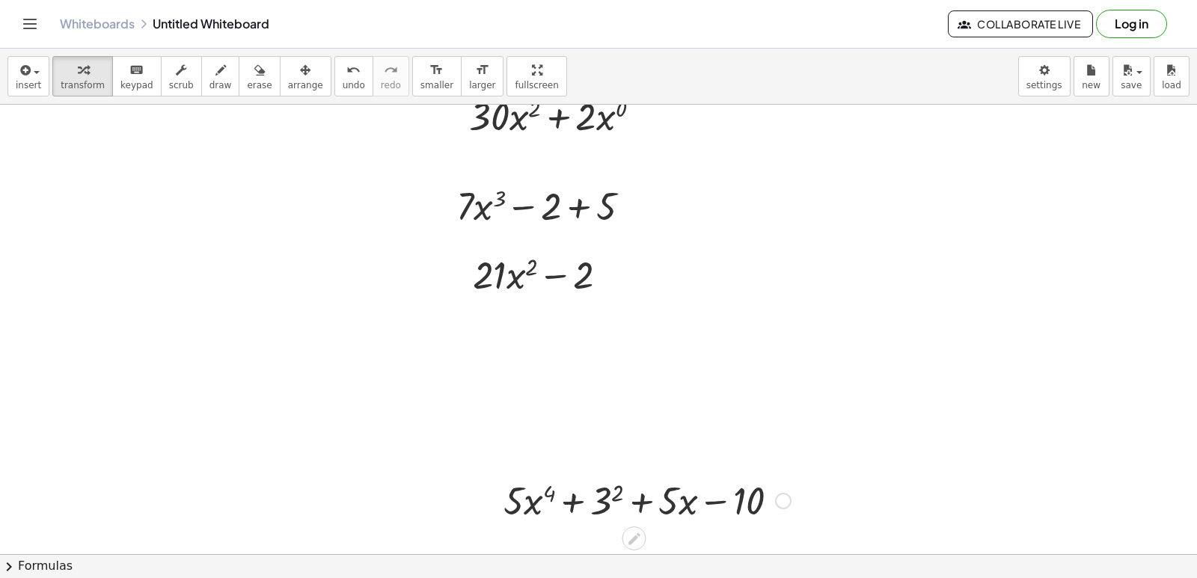
click at [591, 347] on div at bounding box center [598, 104] width 1197 height 1799
click at [288, 84] on span "arrange" at bounding box center [305, 85] width 35 height 10
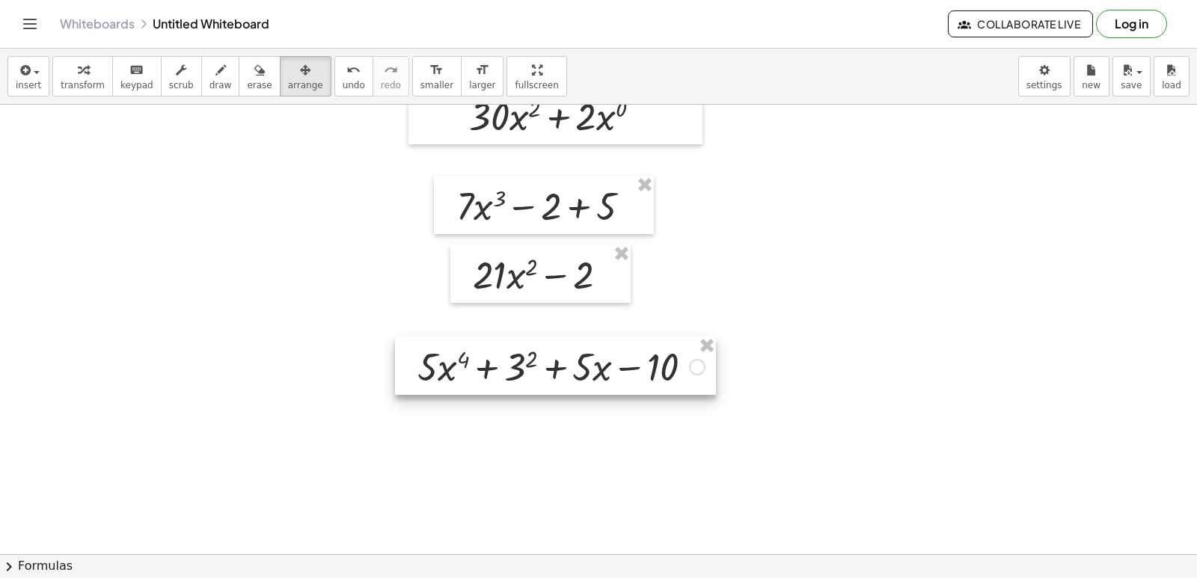
drag, startPoint x: 670, startPoint y: 502, endPoint x: 584, endPoint y: 368, distance: 159.2
click at [584, 368] on div at bounding box center [555, 366] width 321 height 58
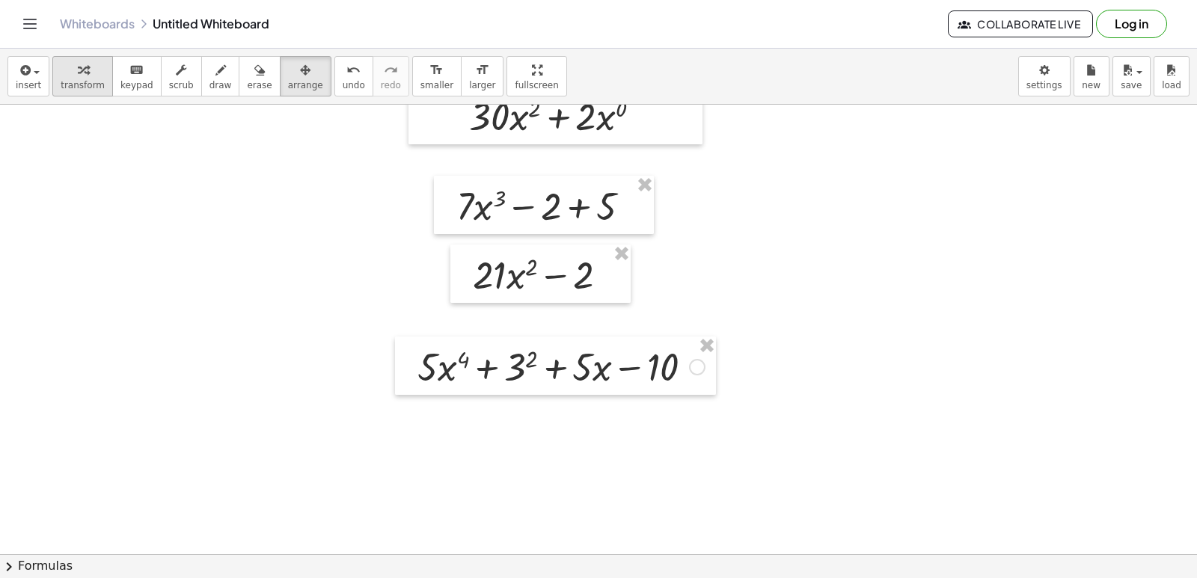
click at [85, 89] on span "transform" at bounding box center [83, 85] width 44 height 10
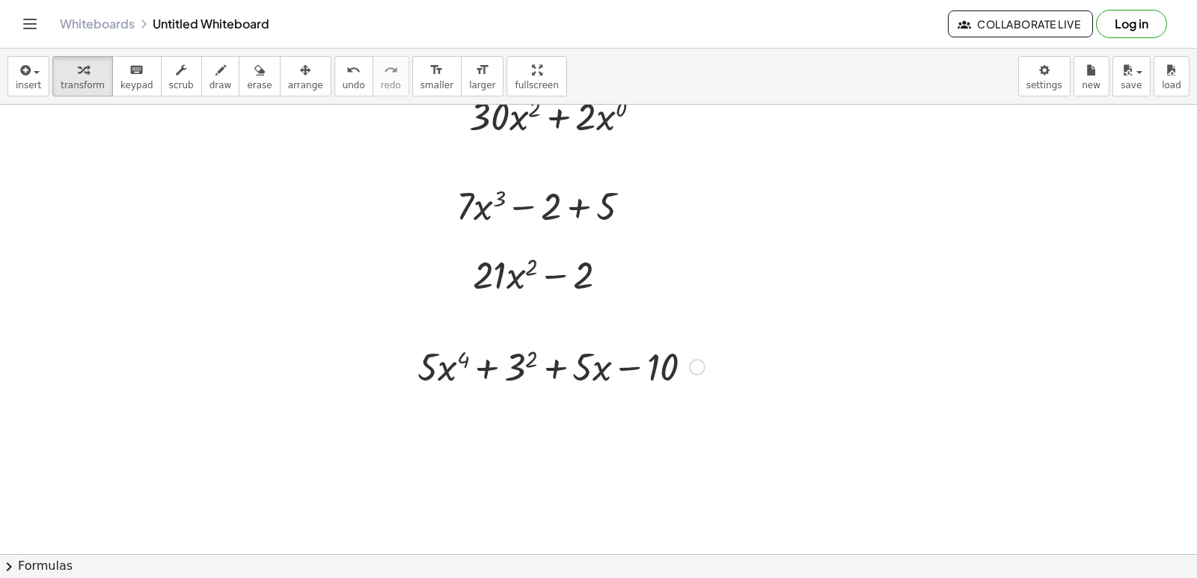
click at [659, 527] on div at bounding box center [598, 104] width 1197 height 1799
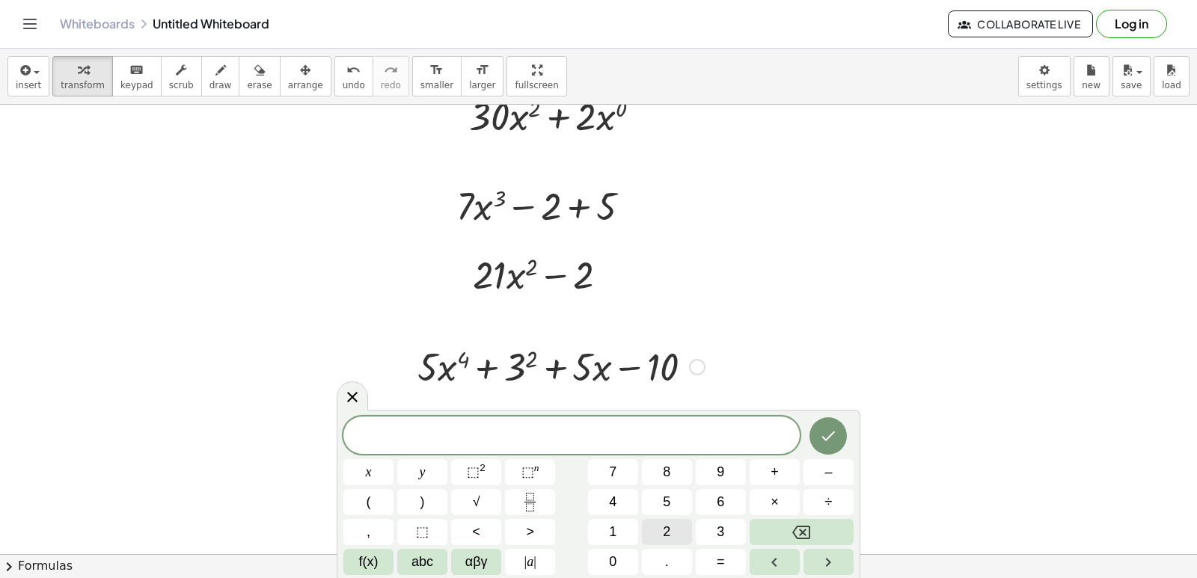
click at [678, 531] on button "2" at bounding box center [667, 532] width 50 height 26
click at [625, 563] on button "0" at bounding box center [613, 562] width 50 height 26
click at [544, 480] on button "⬚ n" at bounding box center [530, 472] width 50 height 26
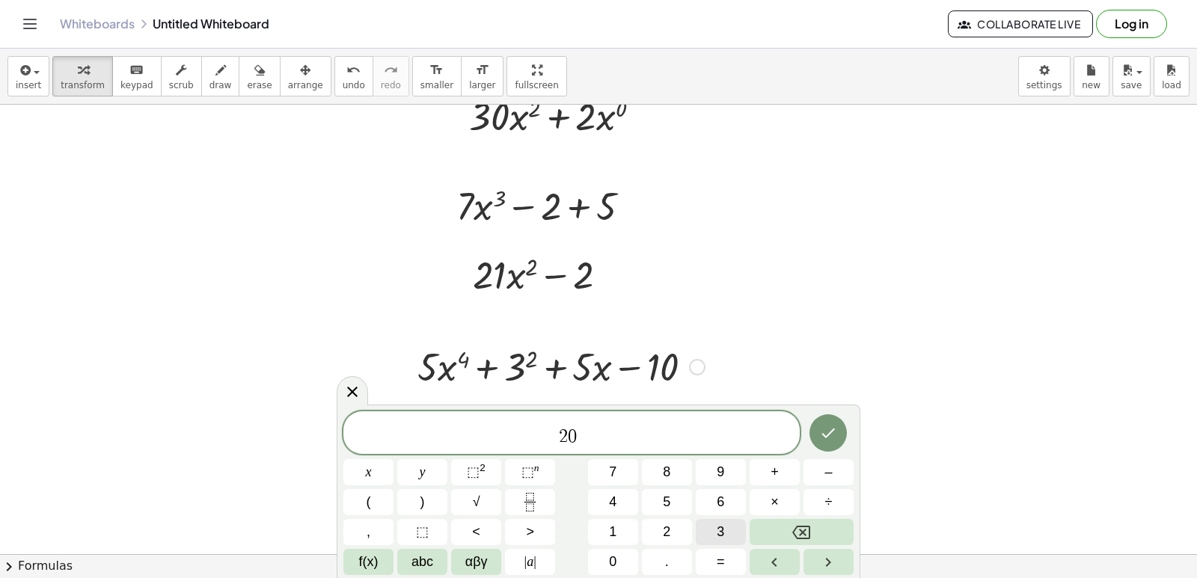
click at [716, 531] on button "3" at bounding box center [721, 532] width 50 height 26
click at [767, 492] on button "×" at bounding box center [775, 502] width 50 height 26
click at [839, 536] on button "Backspace" at bounding box center [802, 532] width 104 height 26
click at [382, 483] on button "x" at bounding box center [368, 472] width 50 height 26
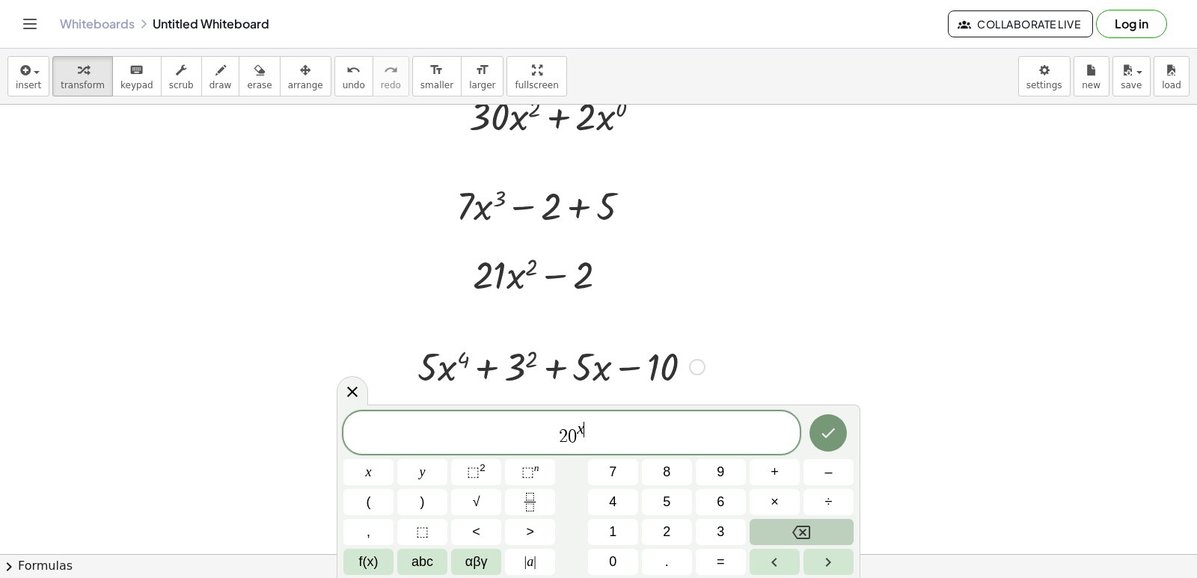
click at [817, 528] on button "Backspace" at bounding box center [802, 532] width 104 height 26
click at [816, 529] on button "Backspace" at bounding box center [802, 532] width 104 height 26
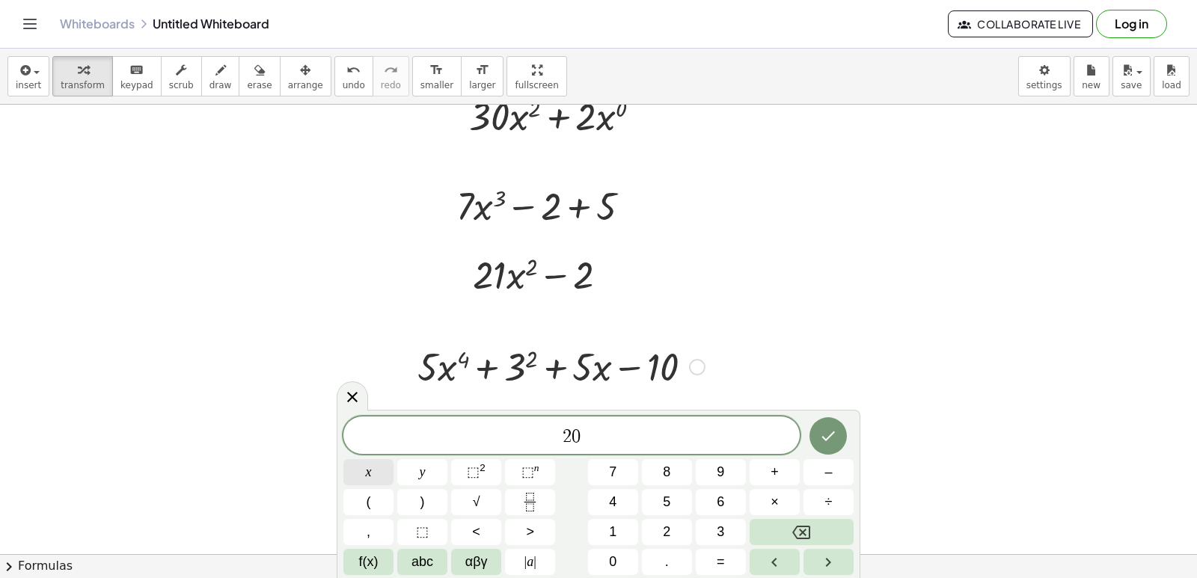
click at [366, 478] on span "x" at bounding box center [369, 472] width 6 height 20
click at [543, 477] on button "⬚ n" at bounding box center [530, 472] width 50 height 26
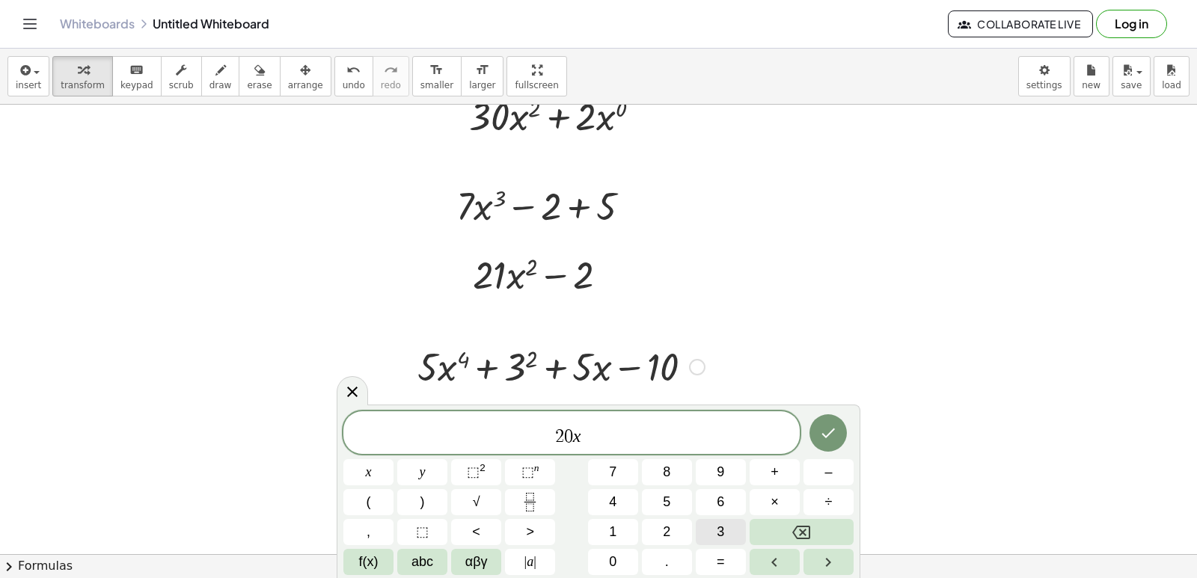
click at [708, 526] on button "3" at bounding box center [721, 532] width 50 height 26
click at [788, 481] on button "+" at bounding box center [775, 472] width 50 height 26
click at [712, 532] on button "3" at bounding box center [721, 532] width 50 height 26
click at [839, 542] on button "Backspace" at bounding box center [802, 532] width 104 height 26
click at [656, 439] on span "2 0 x 3 + ​" at bounding box center [571, 434] width 456 height 27
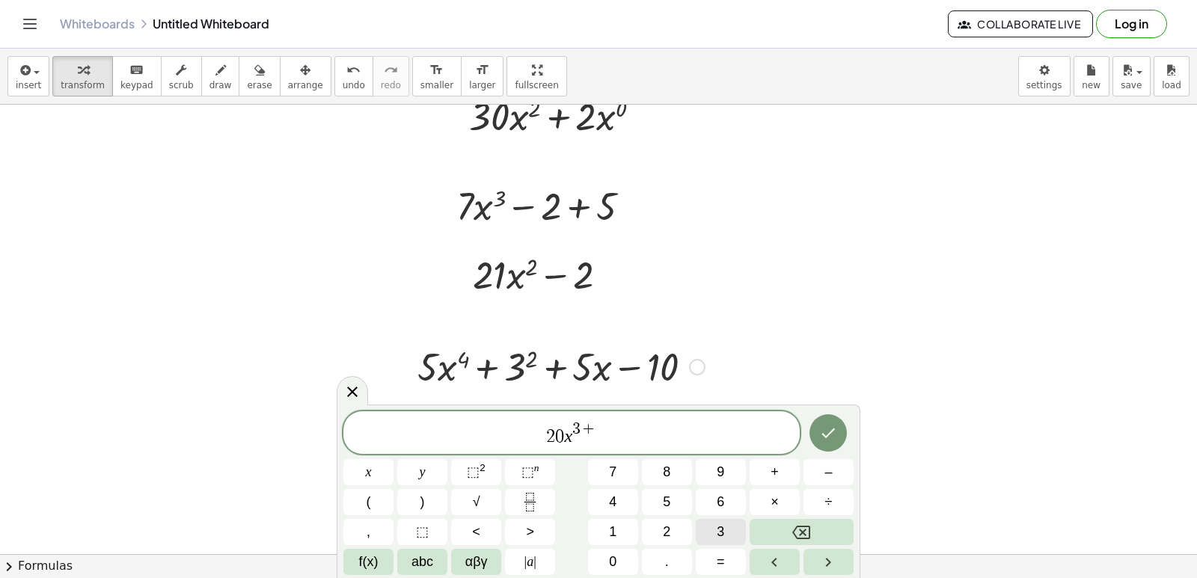
click at [721, 532] on span "3" at bounding box center [720, 532] width 7 height 20
click at [380, 477] on button "x" at bounding box center [368, 472] width 50 height 26
click at [469, 474] on span "⬚" at bounding box center [473, 472] width 13 height 15
click at [819, 523] on button "Backspace" at bounding box center [802, 532] width 104 height 26
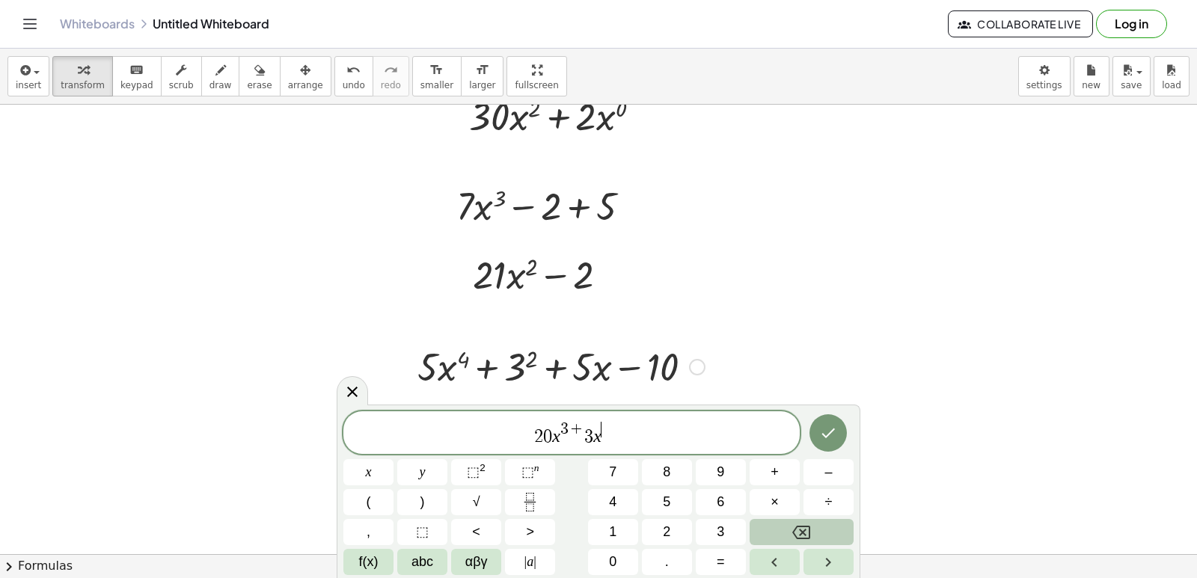
click at [819, 523] on button "Backspace" at bounding box center [802, 532] width 104 height 26
click at [720, 511] on span "6" at bounding box center [720, 502] width 7 height 20
click at [367, 467] on span "x" at bounding box center [369, 472] width 6 height 20
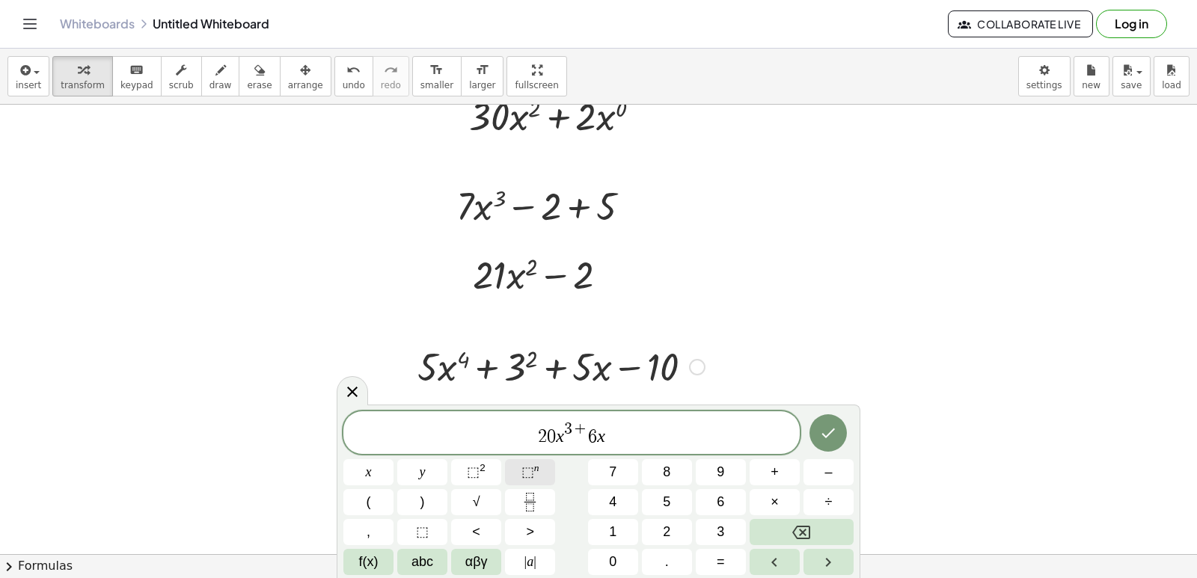
click at [528, 463] on span "⬚ n" at bounding box center [531, 472] width 18 height 20
click at [613, 528] on span "1" at bounding box center [612, 532] width 7 height 20
click at [764, 474] on button "+" at bounding box center [775, 472] width 50 height 26
click at [663, 495] on span "5" at bounding box center [666, 502] width 7 height 20
click at [818, 522] on button "Backspace" at bounding box center [802, 532] width 104 height 26
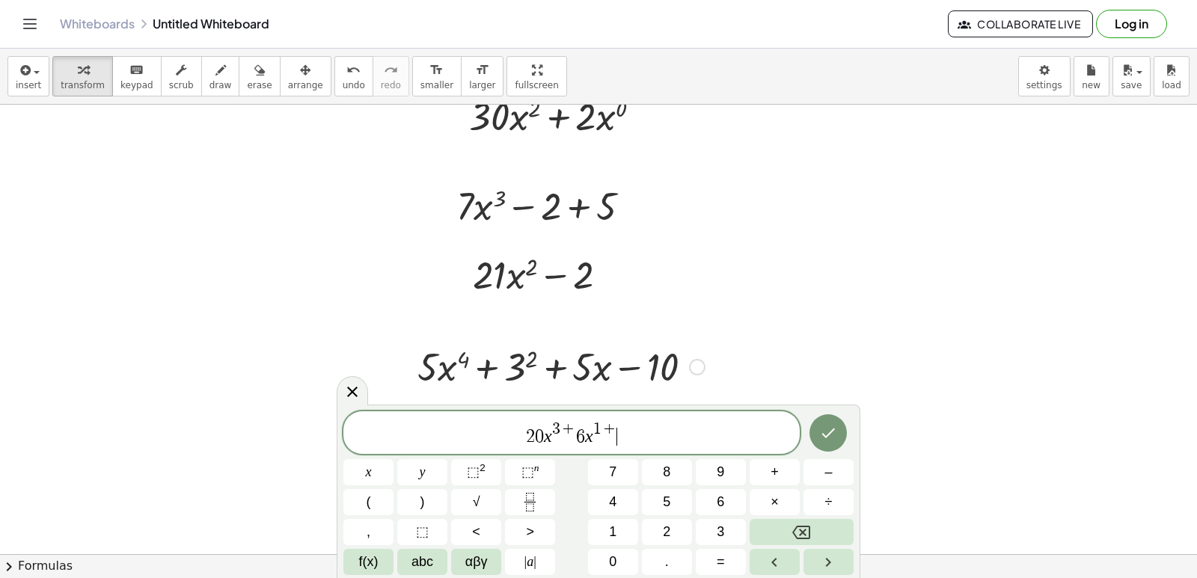
click at [745, 443] on span "2 0 x 3 + 6 x 1 + ​" at bounding box center [571, 434] width 456 height 27
click at [660, 506] on button "5" at bounding box center [667, 502] width 50 height 26
click at [832, 433] on icon "Done" at bounding box center [828, 434] width 13 height 10
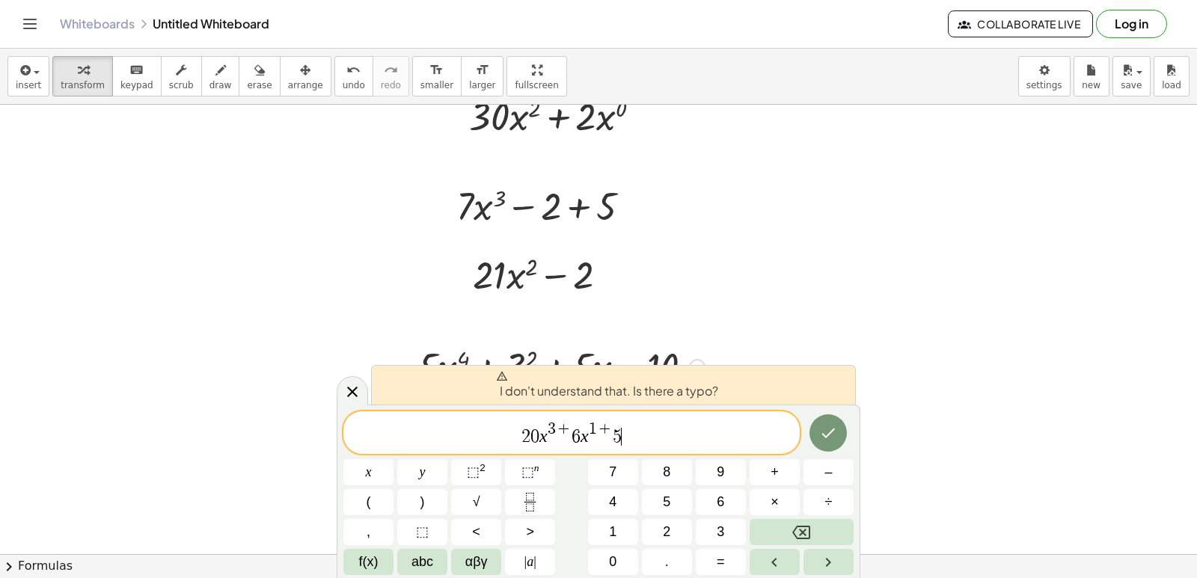
click at [605, 433] on span "+" at bounding box center [605, 430] width 16 height 16
click at [804, 531] on icon "Backspace" at bounding box center [801, 533] width 18 height 18
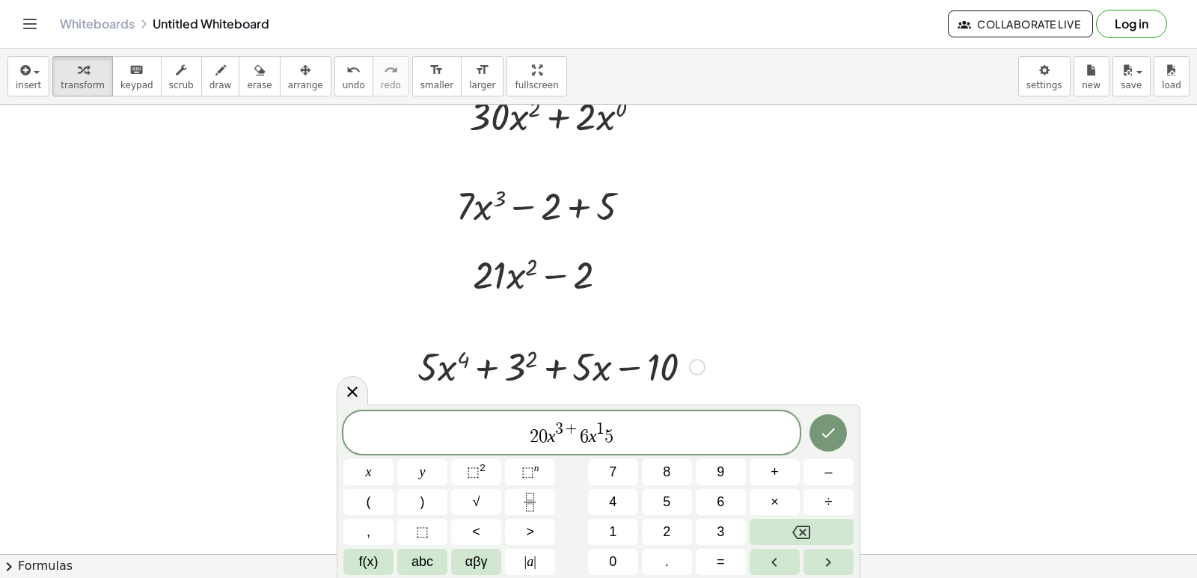
click at [605, 436] on span "2 0 x 3 + 6 x 1 ​ 5" at bounding box center [571, 434] width 456 height 27
click at [760, 476] on button "+" at bounding box center [775, 472] width 50 height 26
click at [766, 476] on button "+" at bounding box center [775, 472] width 50 height 26
click at [816, 525] on button "Backspace" at bounding box center [802, 532] width 104 height 26
click at [561, 432] on span "+" at bounding box center [561, 430] width 16 height 16
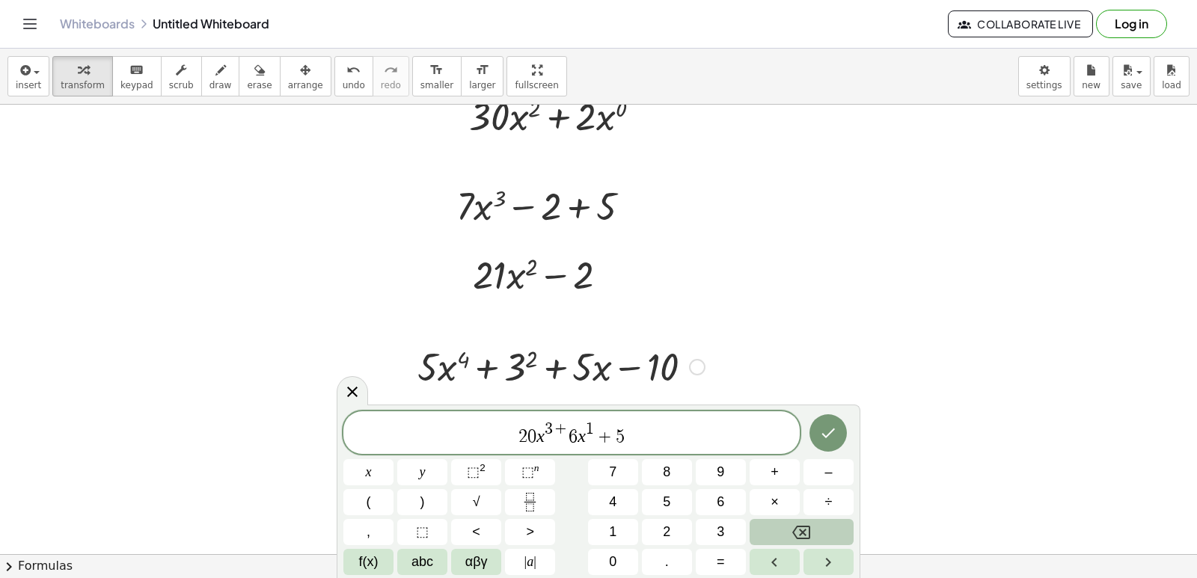
click at [778, 526] on button "Backspace" at bounding box center [802, 532] width 104 height 26
click at [560, 439] on span "2 0 x 3 ​ 6 x 1 + 5" at bounding box center [571, 434] width 456 height 27
click at [790, 480] on button "+" at bounding box center [775, 472] width 50 height 26
click at [822, 441] on icon "Done" at bounding box center [828, 433] width 18 height 18
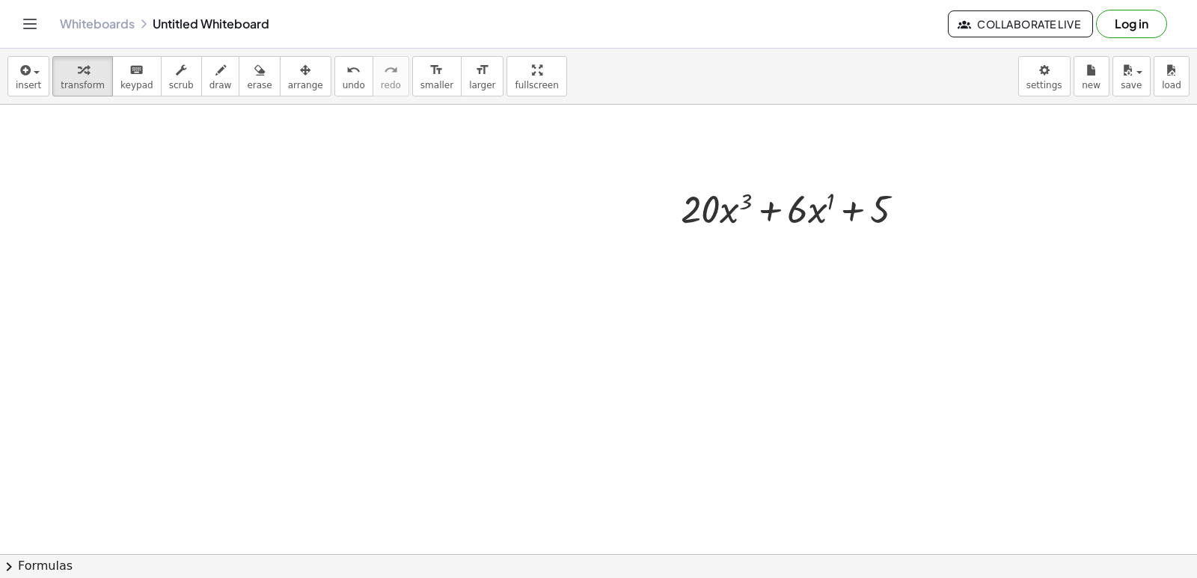
scroll to position [1274, 0]
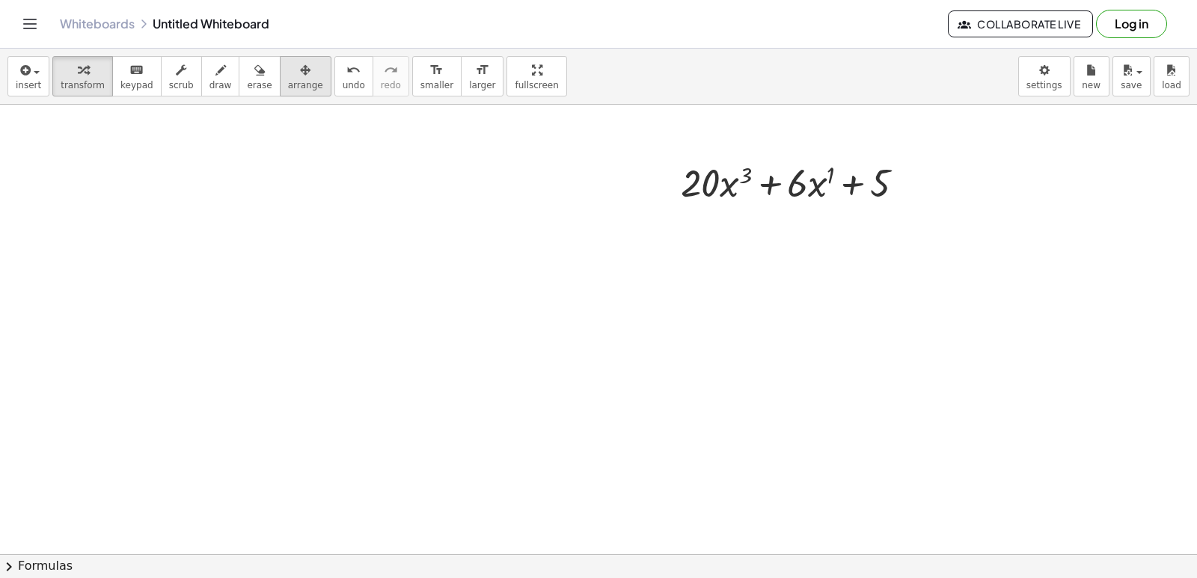
click at [288, 77] on div "button" at bounding box center [305, 70] width 35 height 18
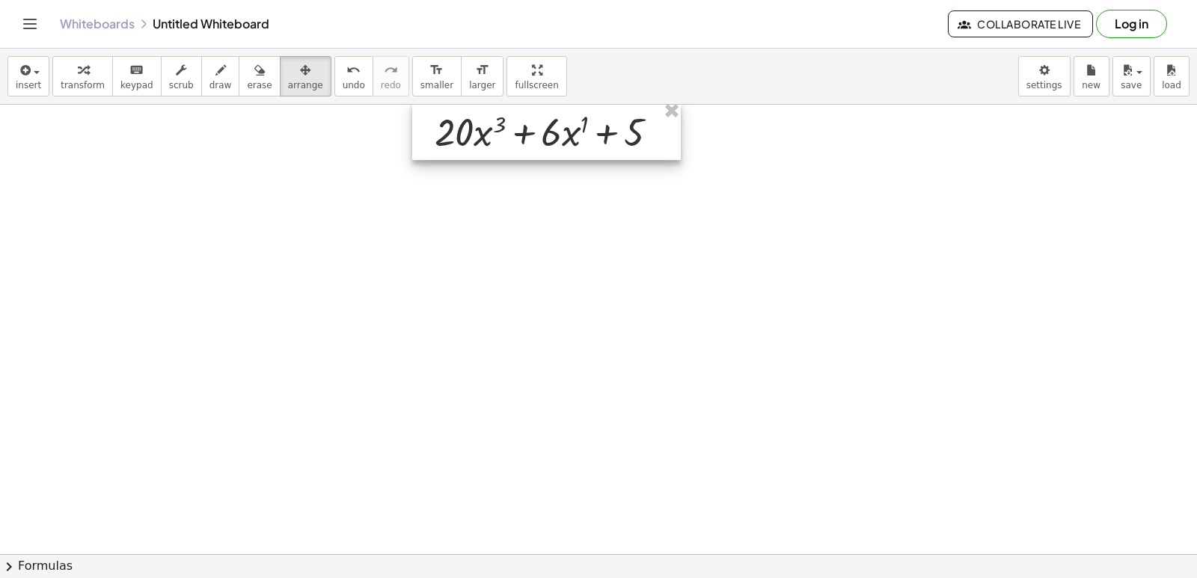
drag, startPoint x: 780, startPoint y: 189, endPoint x: 528, endPoint y: 138, distance: 257.4
click at [528, 138] on div at bounding box center [546, 131] width 269 height 58
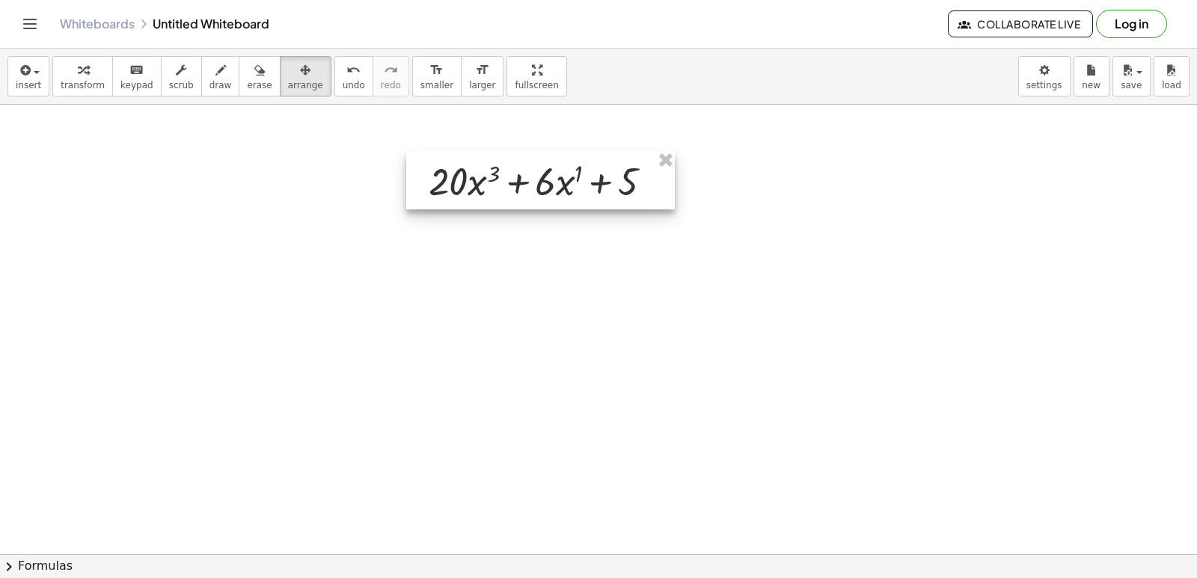
scroll to position [1124, 0]
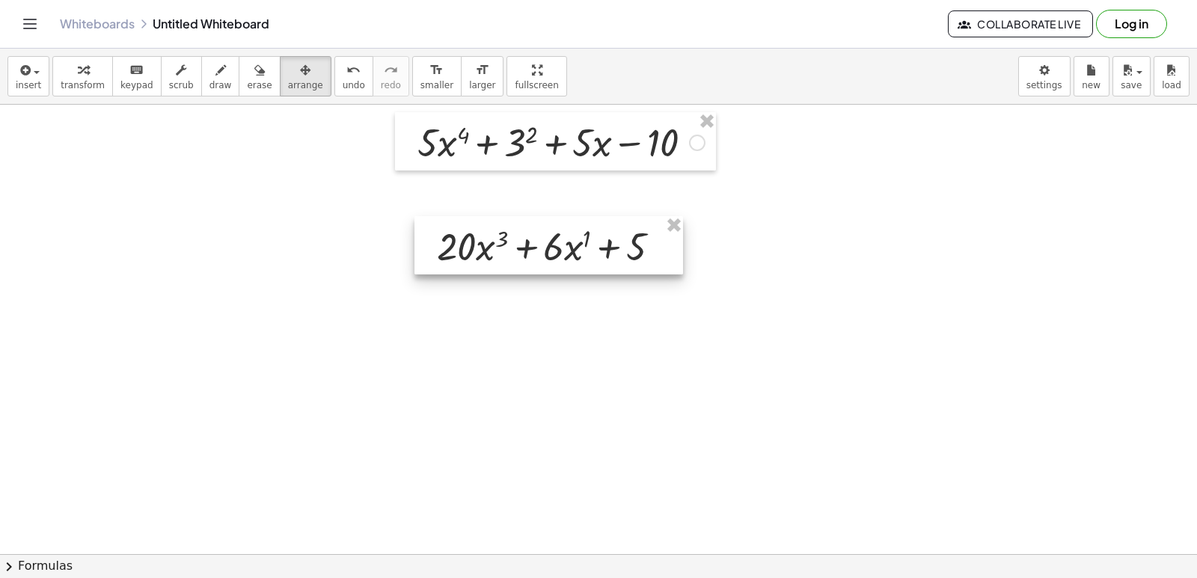
drag, startPoint x: 564, startPoint y: 266, endPoint x: 572, endPoint y: 215, distance: 52.2
click at [572, 219] on div at bounding box center [549, 245] width 269 height 58
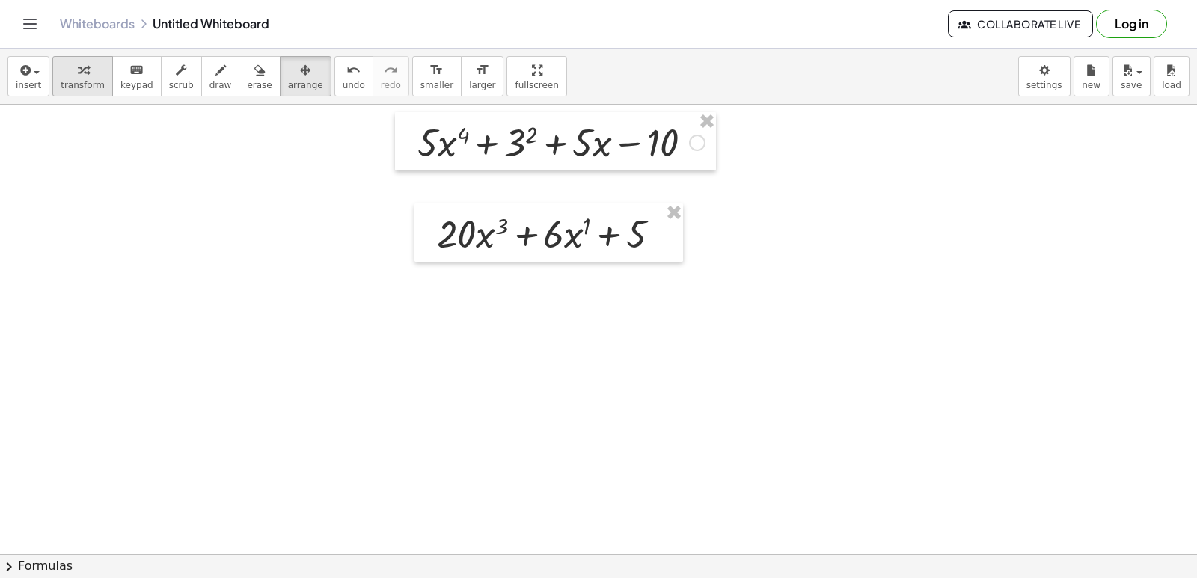
click at [78, 68] on icon "button" at bounding box center [83, 70] width 10 height 18
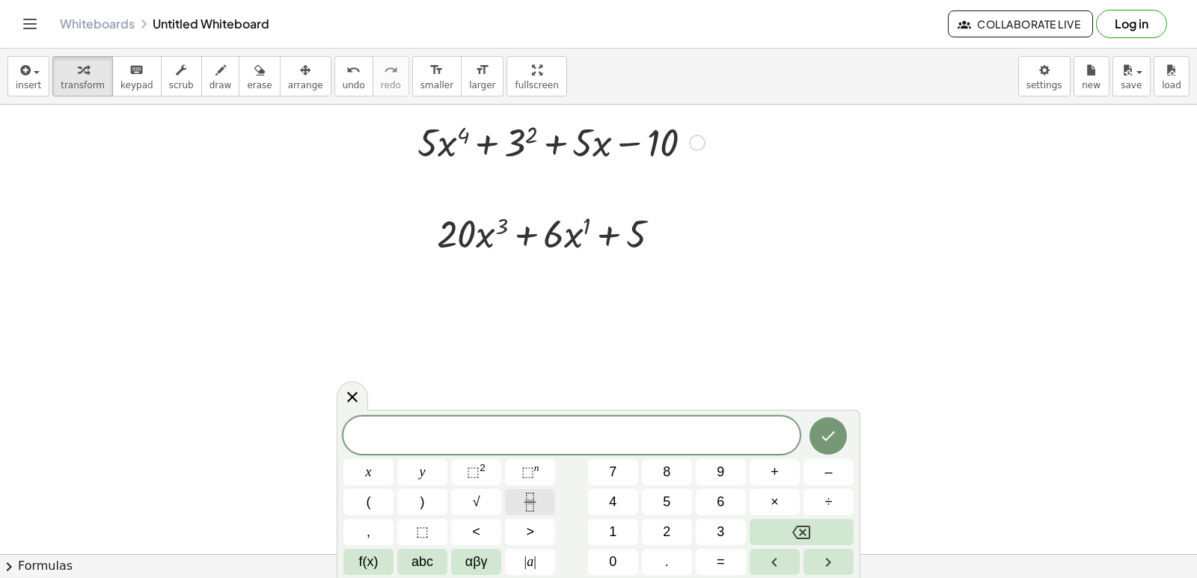
click at [511, 498] on button "Fraction" at bounding box center [530, 502] width 50 height 26
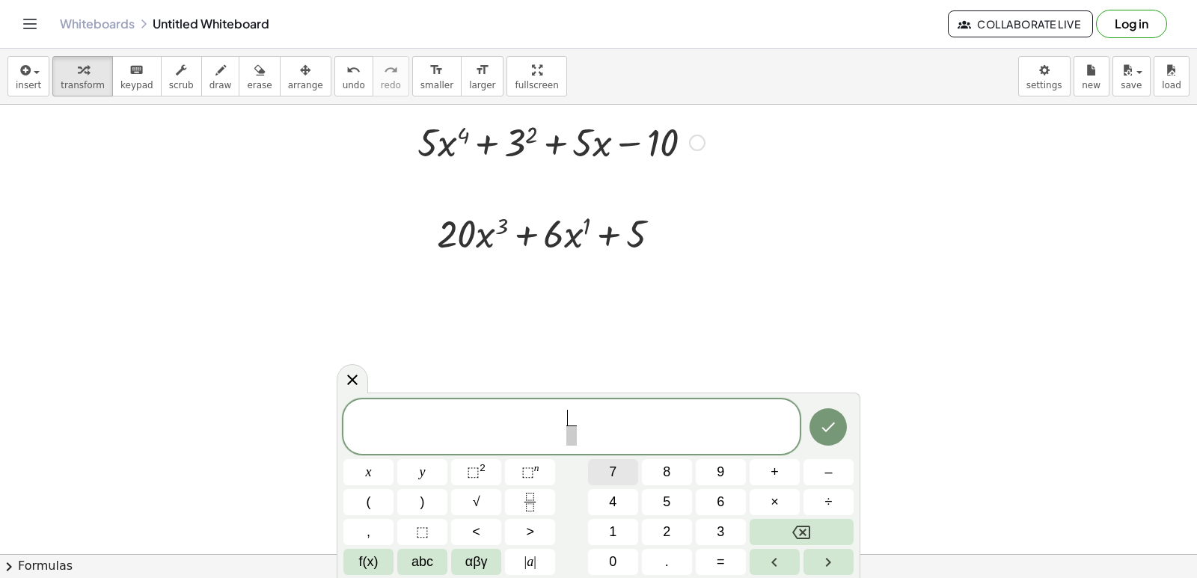
click at [629, 463] on button "7" at bounding box center [613, 472] width 50 height 26
click at [367, 478] on span "x" at bounding box center [369, 472] width 6 height 20
click at [531, 472] on span "⬚" at bounding box center [528, 472] width 13 height 15
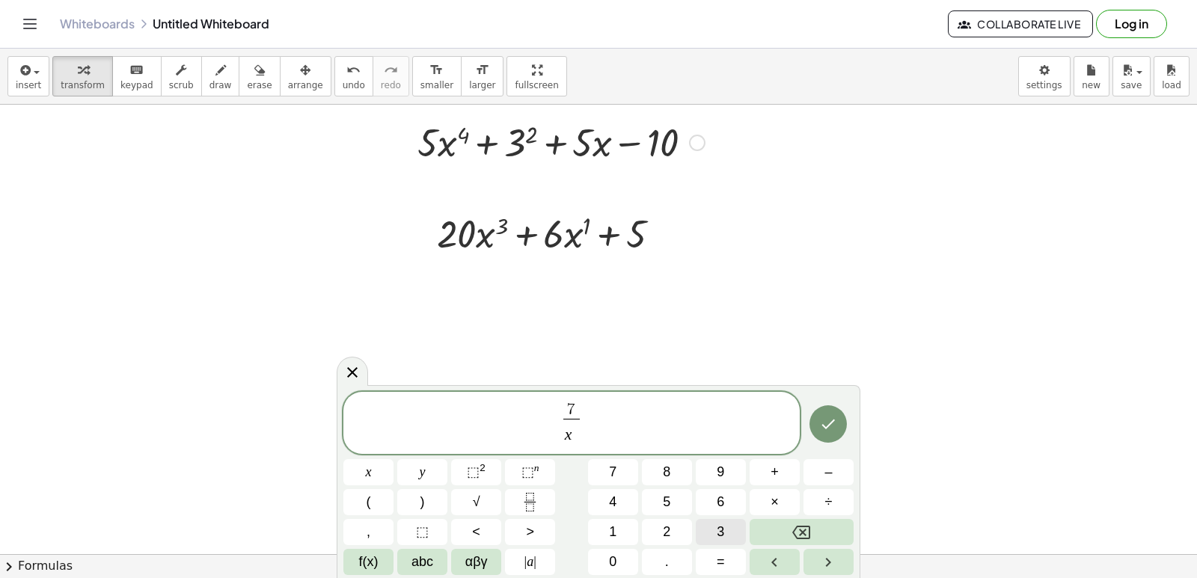
click at [739, 545] on button "3" at bounding box center [721, 532] width 50 height 26
click at [838, 426] on button "Done" at bounding box center [828, 424] width 37 height 37
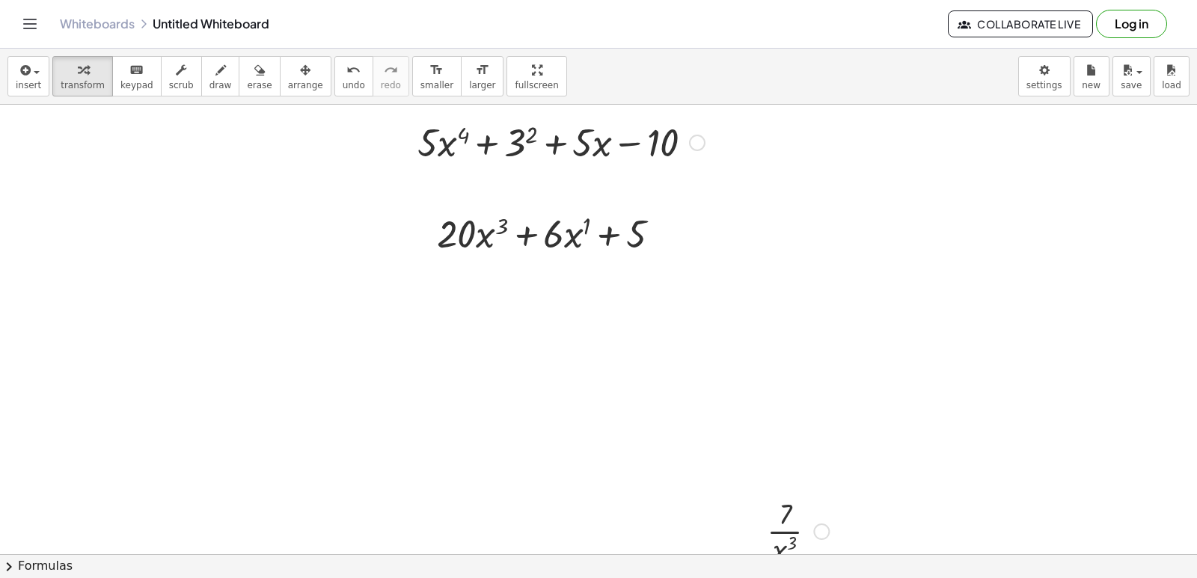
drag, startPoint x: 789, startPoint y: 522, endPoint x: 783, endPoint y: 501, distance: 21.8
click at [790, 522] on div at bounding box center [798, 530] width 77 height 75
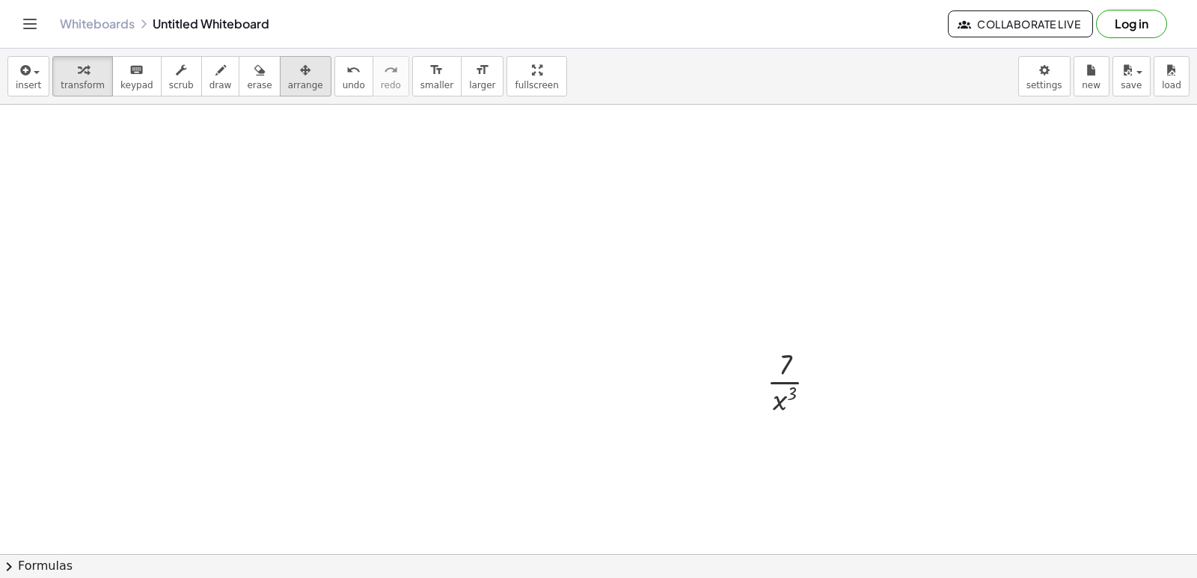
click at [300, 74] on icon "button" at bounding box center [305, 70] width 10 height 18
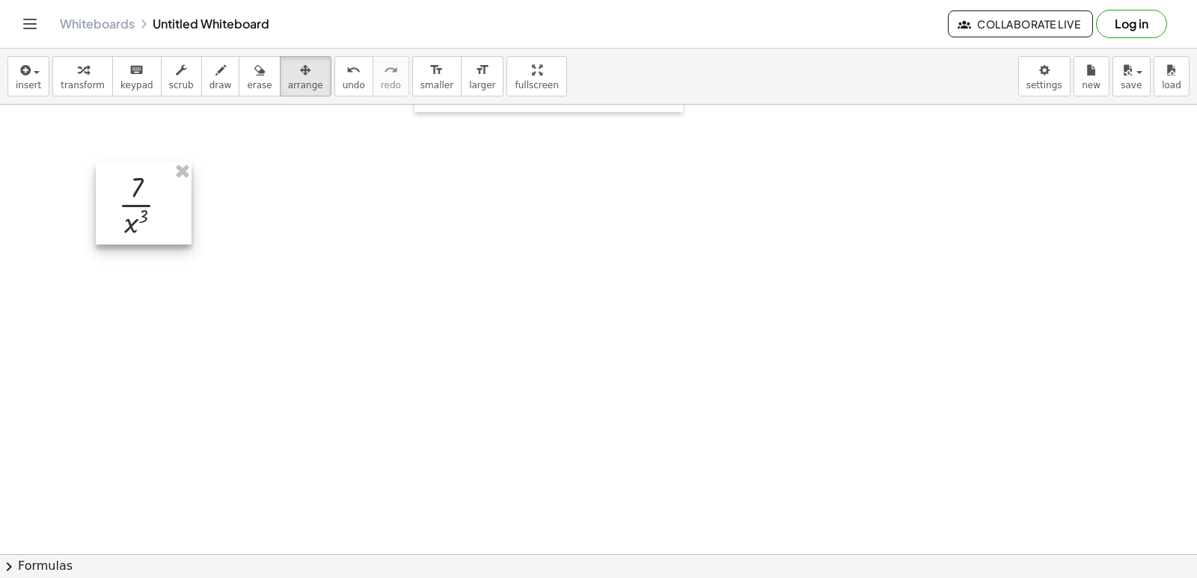
drag, startPoint x: 786, startPoint y: 373, endPoint x: 135, endPoint y: 195, distance: 674.9
click at [135, 195] on div at bounding box center [144, 203] width 96 height 82
click at [96, 74] on button "transform" at bounding box center [82, 76] width 61 height 40
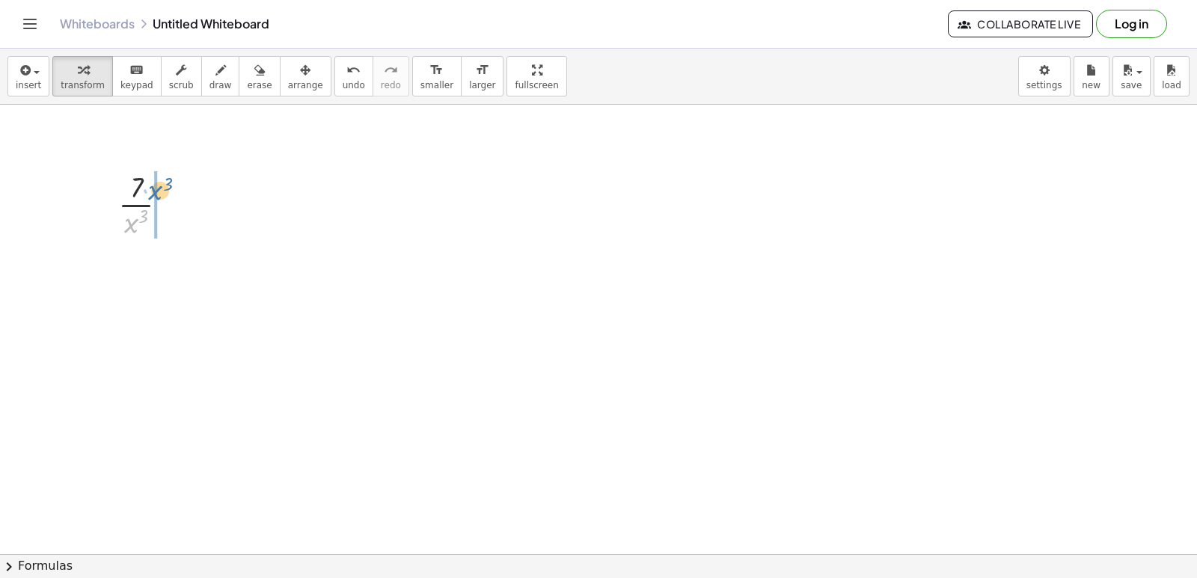
drag, startPoint x: 136, startPoint y: 226, endPoint x: 161, endPoint y: 193, distance: 41.2
click at [161, 193] on div at bounding box center [149, 203] width 77 height 75
click at [337, 83] on button "undo undo" at bounding box center [353, 76] width 39 height 40
drag, startPoint x: 140, startPoint y: 206, endPoint x: 145, endPoint y: 179, distance: 27.4
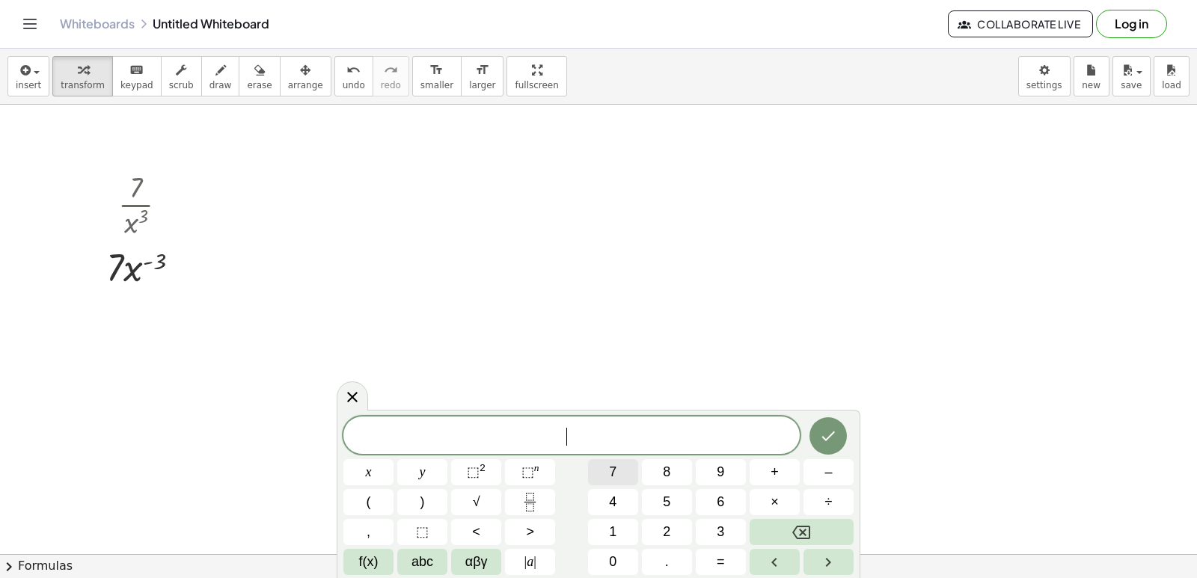
click at [623, 471] on button "7" at bounding box center [613, 472] width 50 height 26
click at [788, 502] on button "×" at bounding box center [775, 502] width 50 height 26
click at [840, 478] on button "–" at bounding box center [829, 472] width 50 height 26
click at [712, 522] on button "3" at bounding box center [721, 532] width 50 height 26
click at [358, 475] on button "x" at bounding box center [368, 472] width 50 height 26
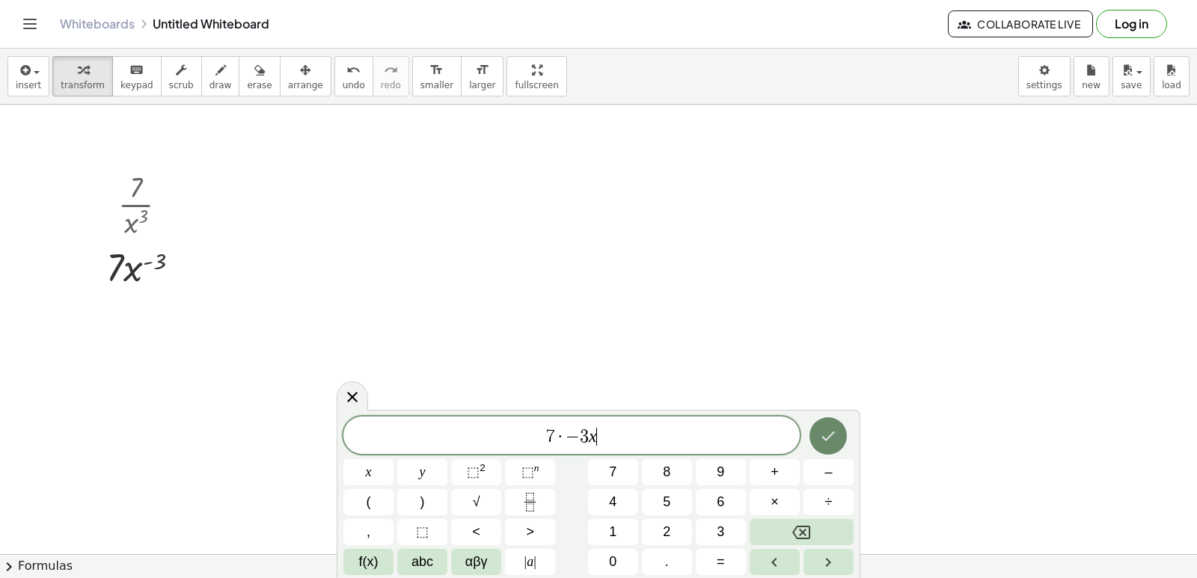
click at [838, 436] on button "Done" at bounding box center [828, 436] width 37 height 37
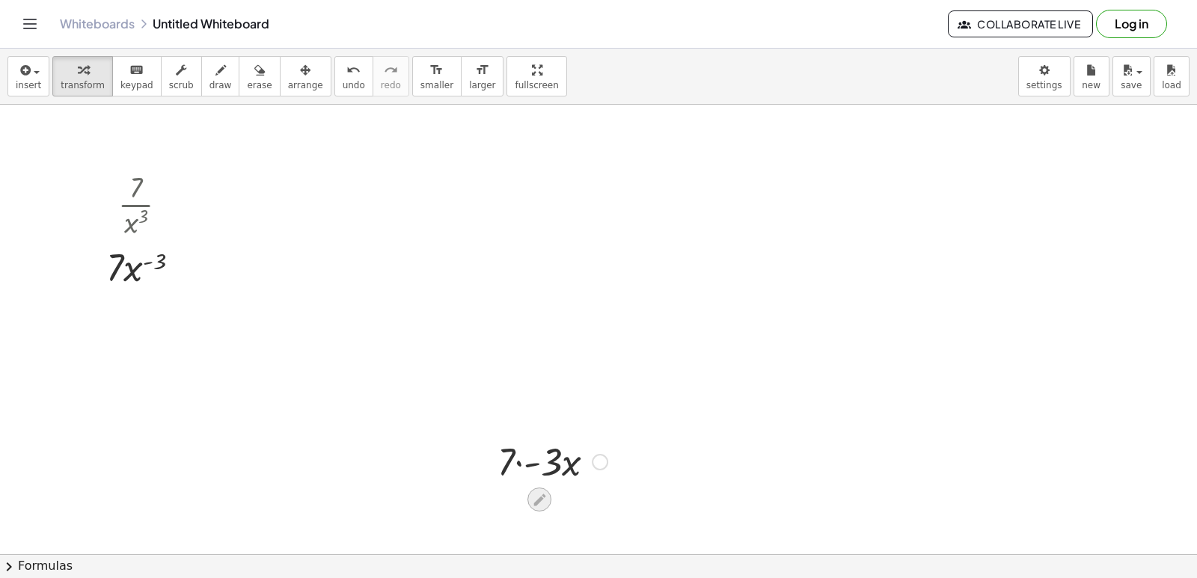
click at [546, 501] on icon at bounding box center [540, 500] width 16 height 16
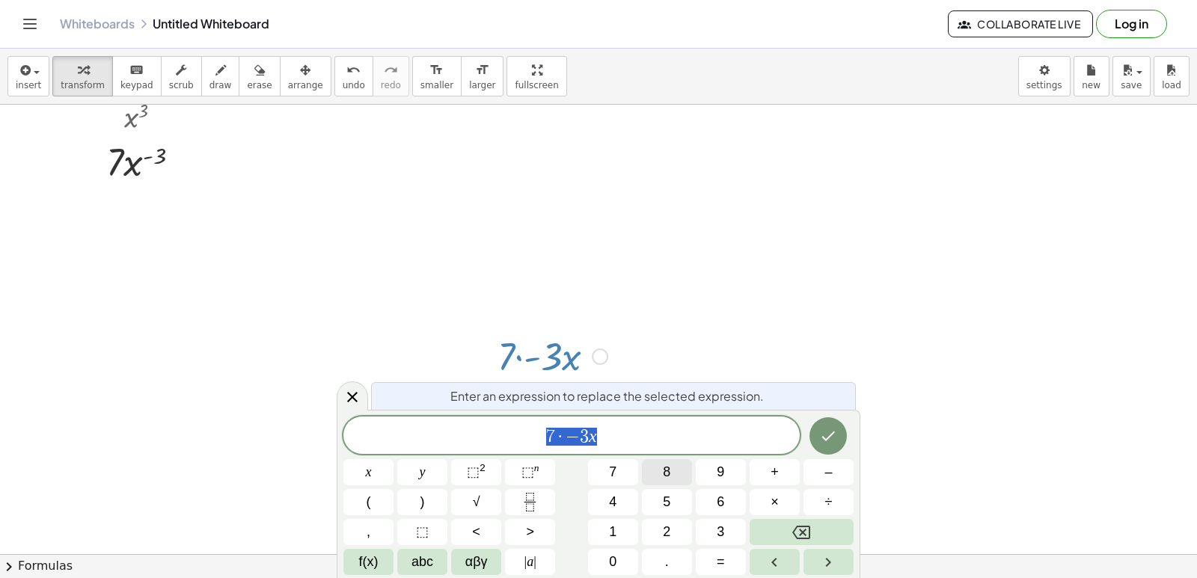
scroll to position [1391, 0]
click at [664, 443] on span "7 · − 3 x ​" at bounding box center [571, 437] width 456 height 21
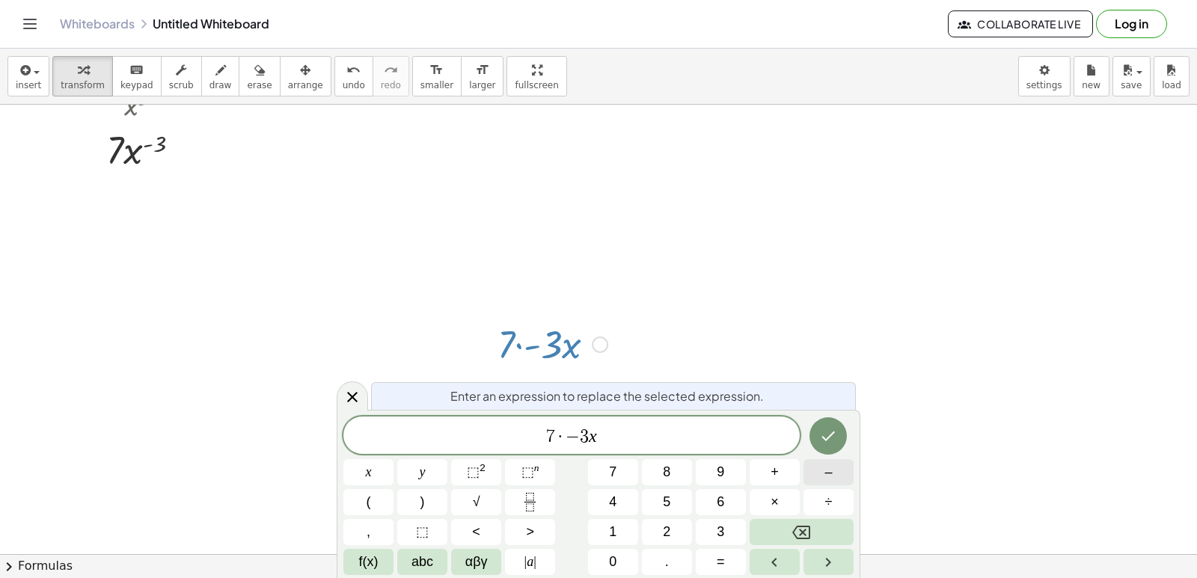
click at [832, 481] on span "–" at bounding box center [828, 472] width 7 height 20
click at [821, 533] on button "Backspace" at bounding box center [802, 532] width 104 height 26
click at [507, 474] on button "⬚ n" at bounding box center [530, 472] width 50 height 26
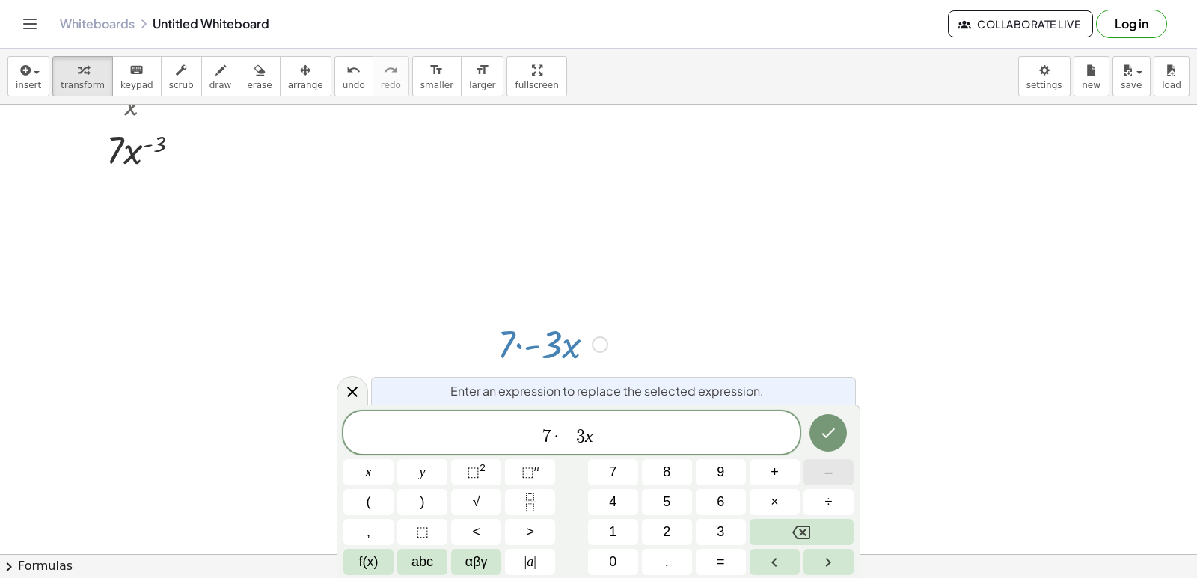
click at [813, 466] on button "–" at bounding box center [829, 472] width 50 height 26
click at [729, 532] on button "3" at bounding box center [721, 532] width 50 height 26
click at [819, 480] on button "–" at bounding box center [829, 472] width 50 height 26
click at [626, 537] on button "1" at bounding box center [613, 532] width 50 height 26
click at [849, 423] on div at bounding box center [829, 434] width 50 height 44
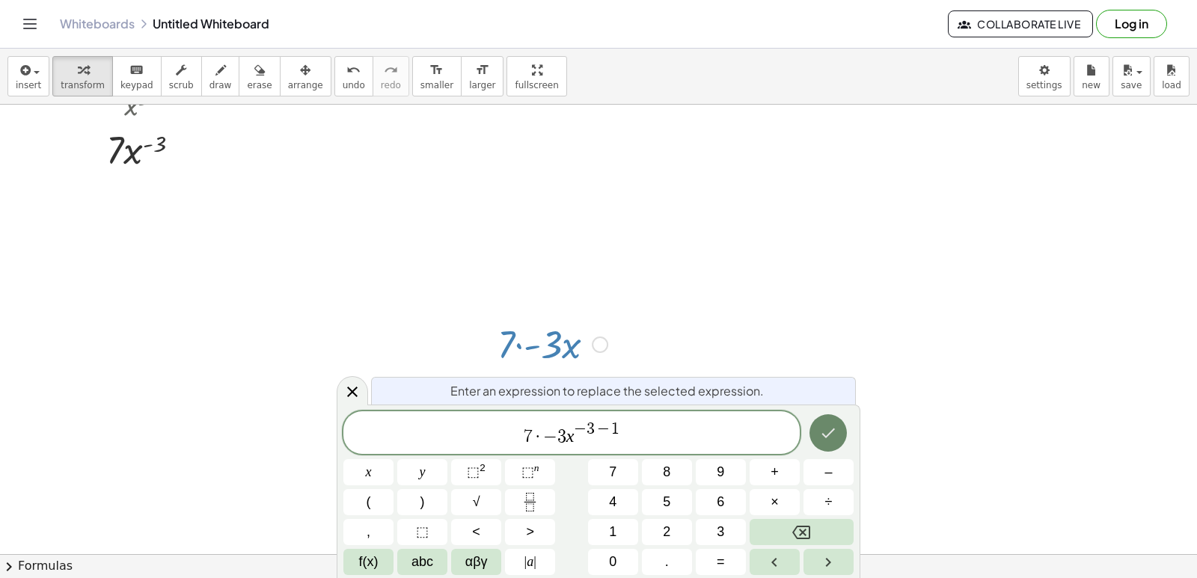
click at [840, 425] on button "Done" at bounding box center [828, 433] width 37 height 37
click at [842, 417] on div at bounding box center [829, 434] width 50 height 44
click at [835, 428] on icon "Done" at bounding box center [828, 433] width 18 height 18
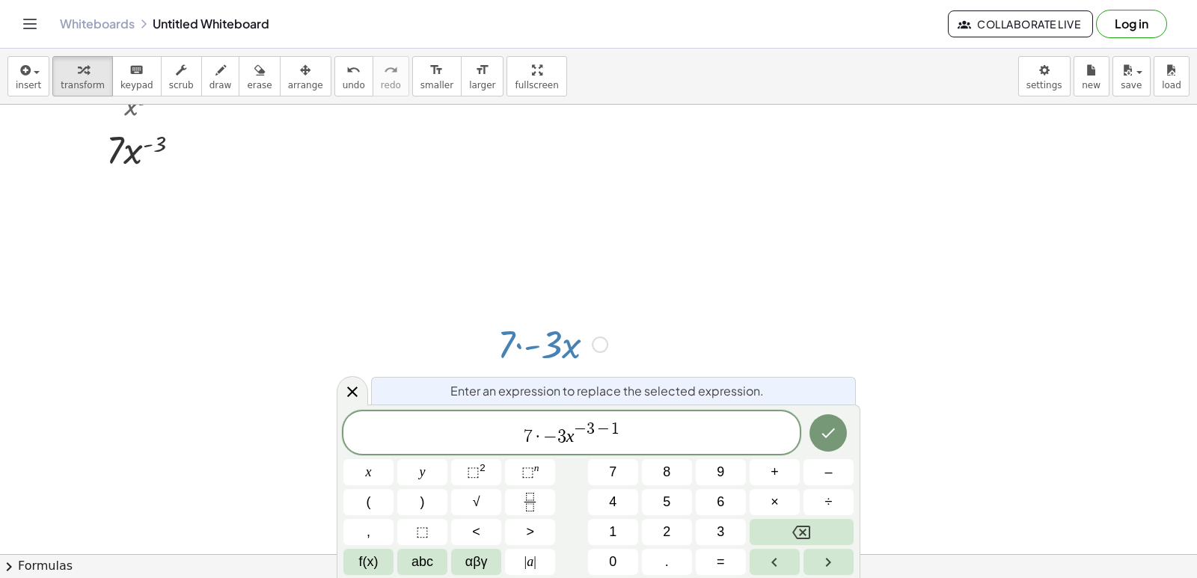
click at [650, 443] on span "7 · − 3 x − 3 − 1" at bounding box center [571, 434] width 456 height 27
click at [649, 438] on span "7 · − 3 x − 3 − 1" at bounding box center [571, 434] width 456 height 27
click at [441, 430] on span "7 · − 3 x − 3 − 1" at bounding box center [571, 434] width 456 height 27
click at [748, 439] on span "7 · − 3 x − 3 − 1" at bounding box center [571, 434] width 456 height 27
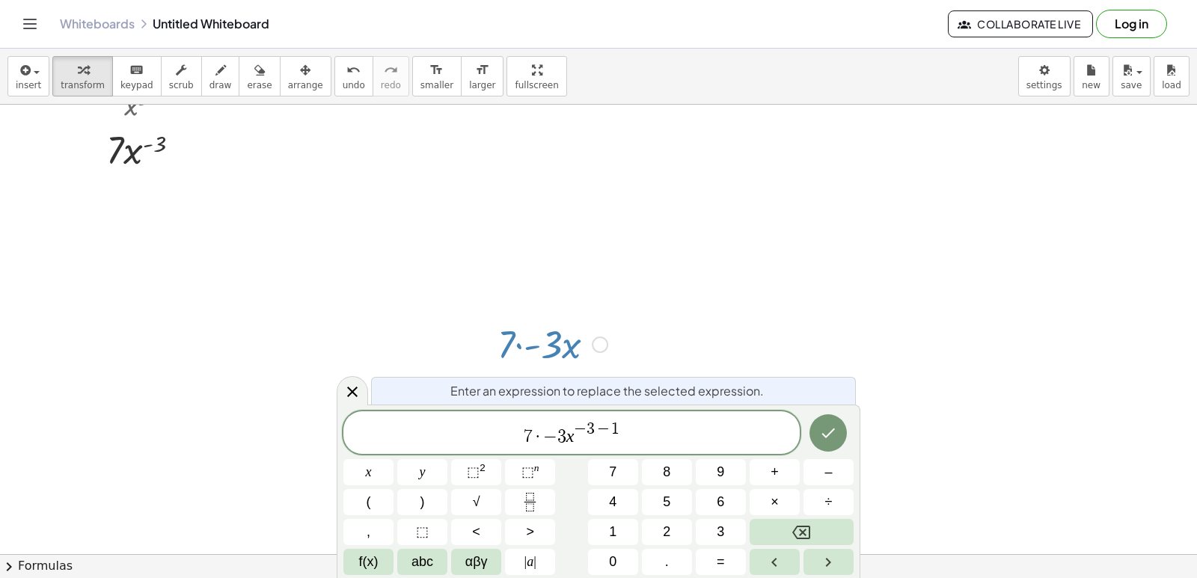
click at [748, 439] on span "7 · − 3 x − 3 − 1" at bounding box center [571, 434] width 456 height 27
click at [760, 442] on span "7 · − 3 x − 3 − 1" at bounding box center [571, 434] width 456 height 27
click at [843, 449] on div at bounding box center [829, 434] width 50 height 44
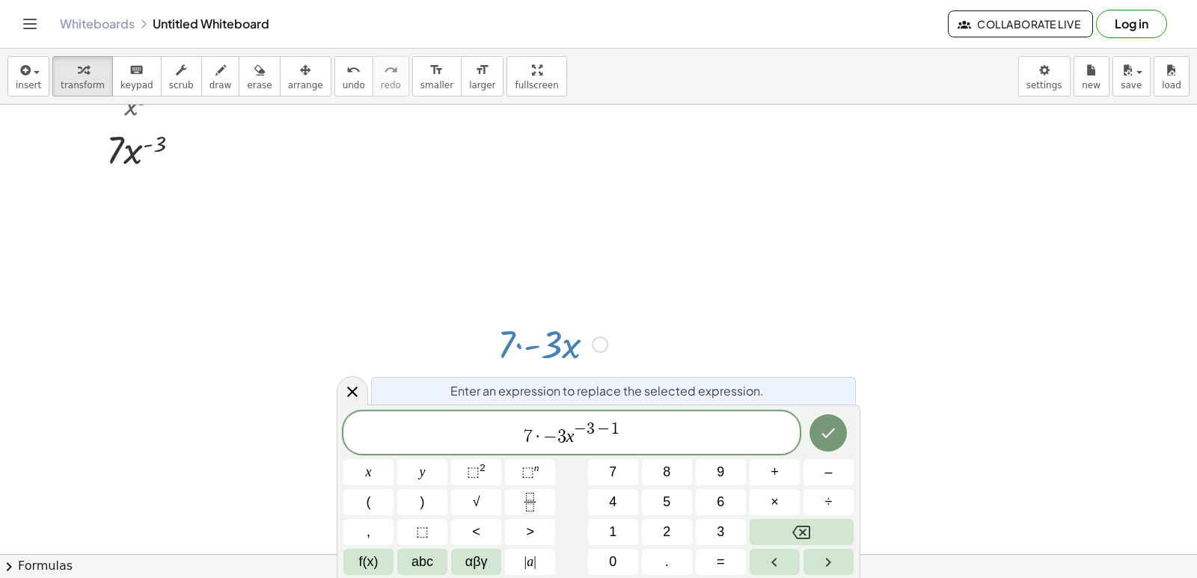
click at [845, 450] on div at bounding box center [829, 434] width 50 height 44
click at [845, 451] on div at bounding box center [829, 434] width 50 height 44
click at [810, 418] on div at bounding box center [829, 434] width 50 height 44
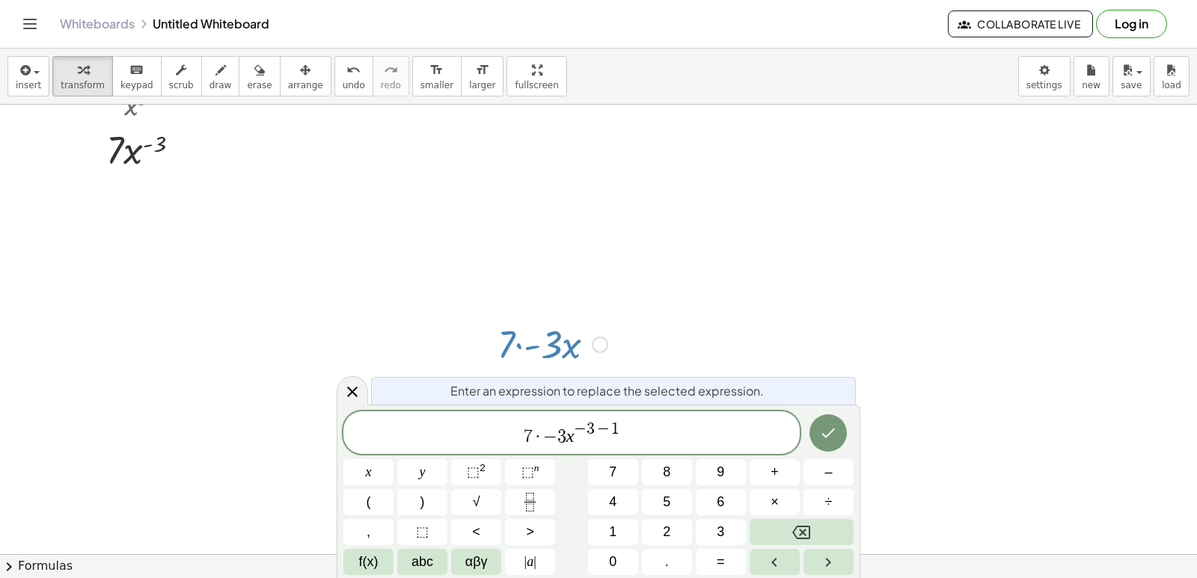
click at [810, 418] on div at bounding box center [829, 434] width 50 height 44
click at [817, 437] on button "Done" at bounding box center [828, 433] width 37 height 37
click at [828, 445] on button "Done" at bounding box center [828, 433] width 37 height 37
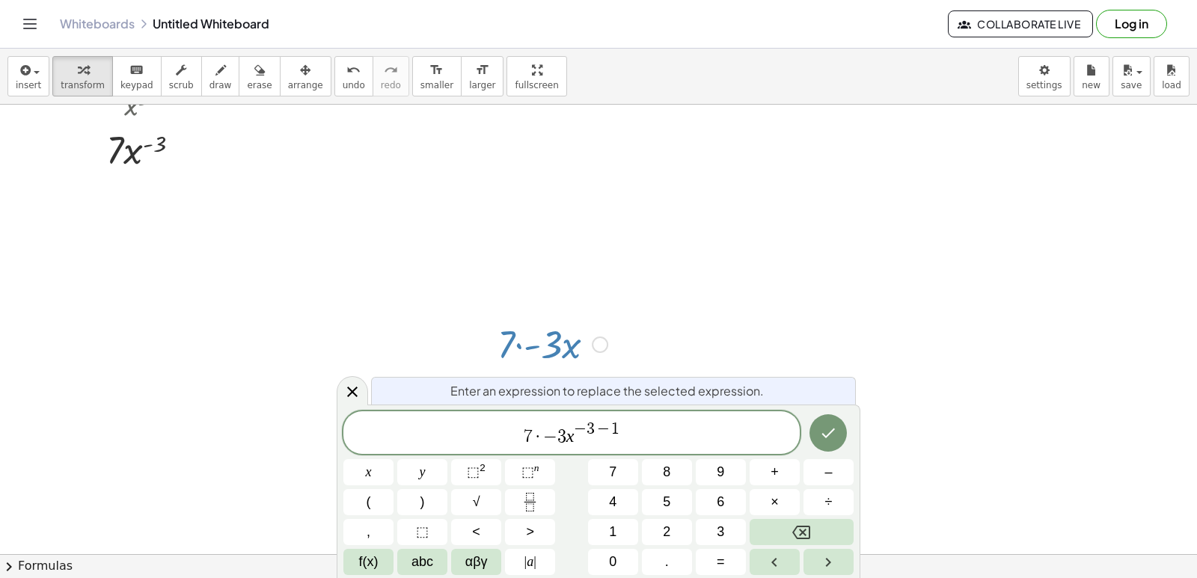
click at [828, 445] on button "Done" at bounding box center [828, 433] width 37 height 37
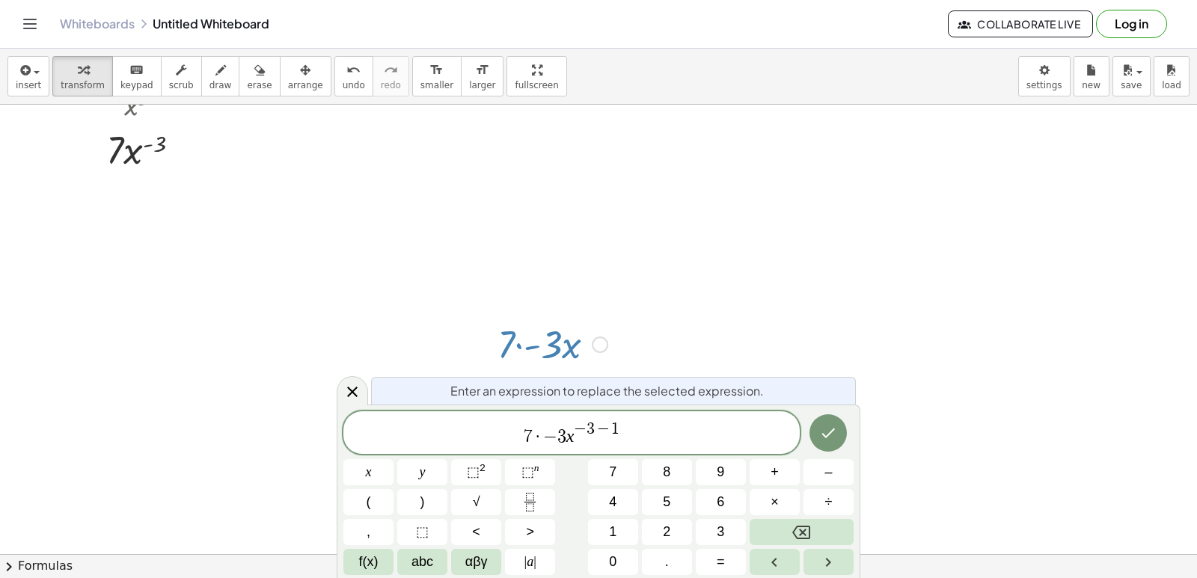
click at [849, 421] on div at bounding box center [829, 434] width 50 height 44
click at [840, 425] on button "Done" at bounding box center [828, 433] width 37 height 37
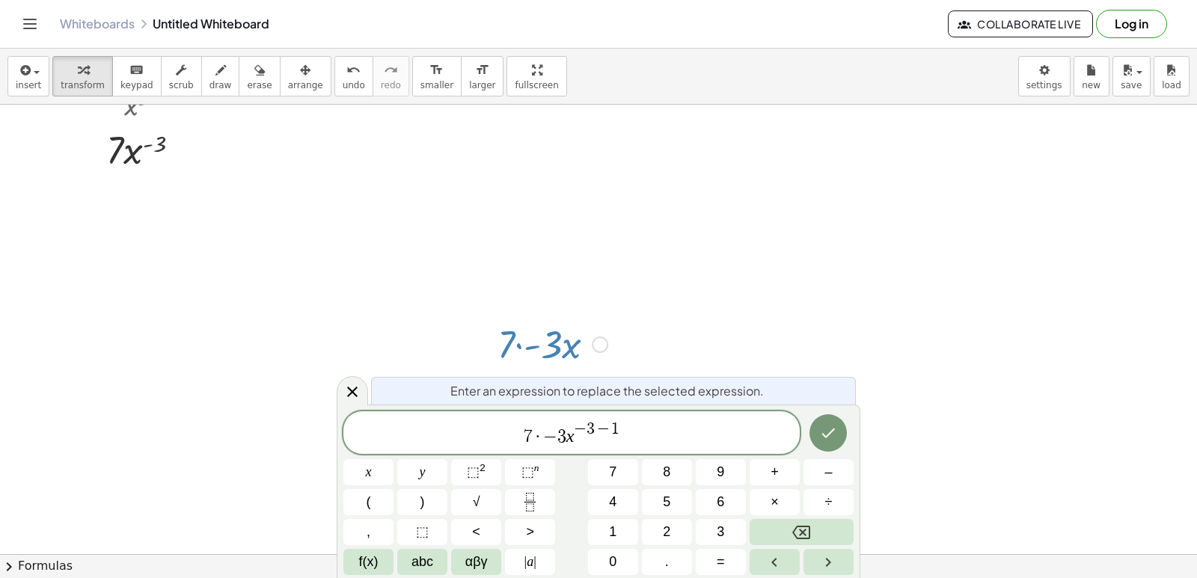
click at [829, 413] on div "Enter an expression to replace the selected expression. 7 · − 3 x − 3 − 1 x y ⬚…" at bounding box center [599, 492] width 524 height 174
click at [821, 433] on icon "Done" at bounding box center [828, 433] width 18 height 18
click at [814, 433] on button "Done" at bounding box center [828, 433] width 37 height 37
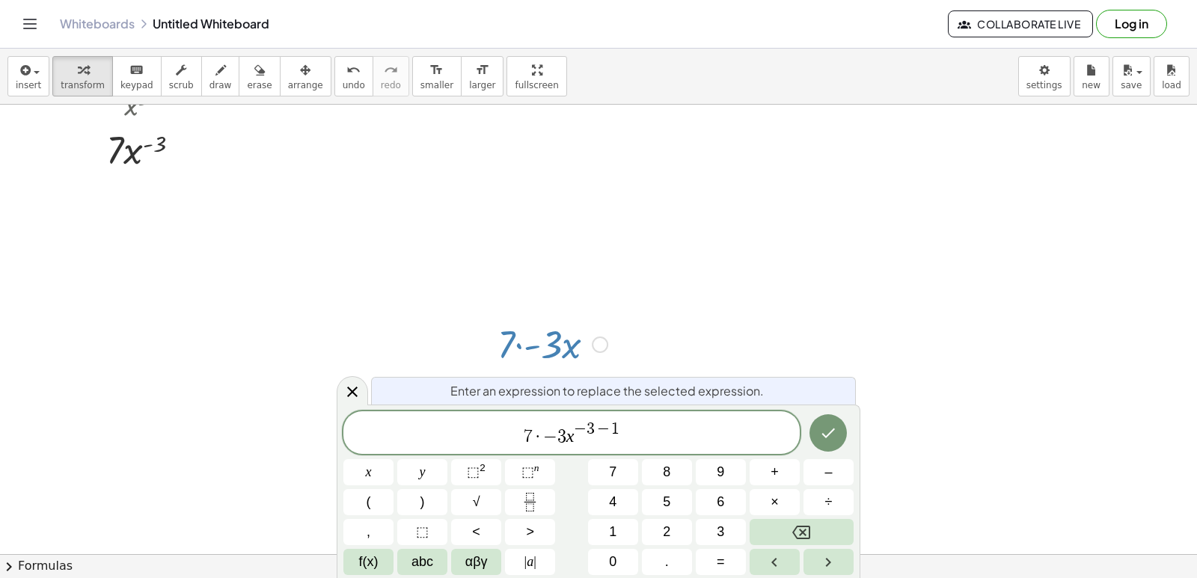
click at [814, 433] on button "Done" at bounding box center [828, 433] width 37 height 37
click at [818, 431] on button "Done" at bounding box center [828, 433] width 37 height 37
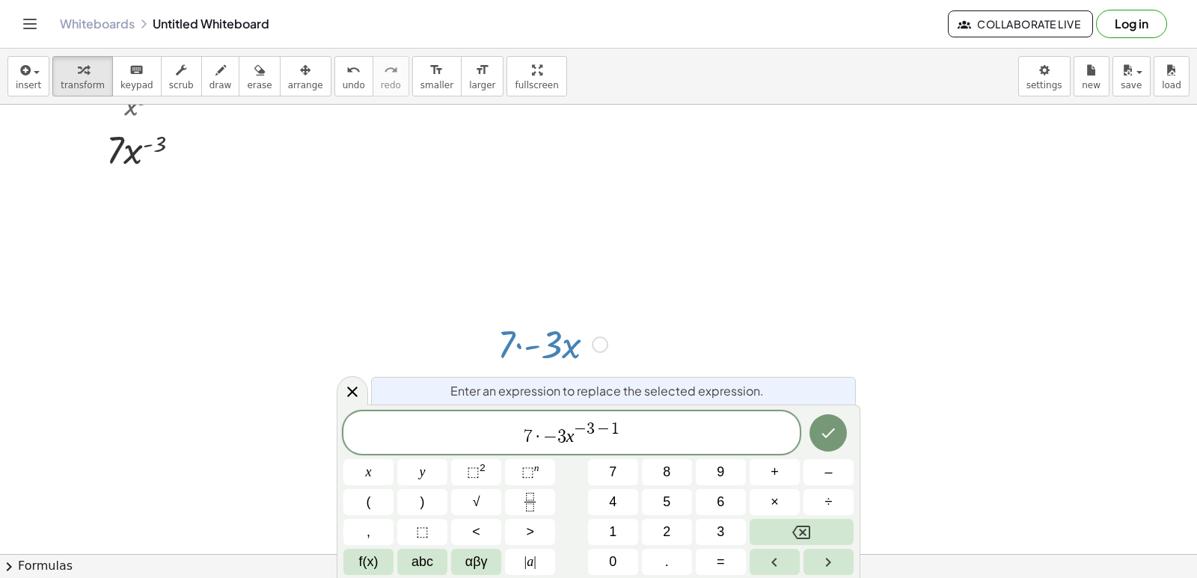
click at [819, 433] on button "Done" at bounding box center [828, 433] width 37 height 37
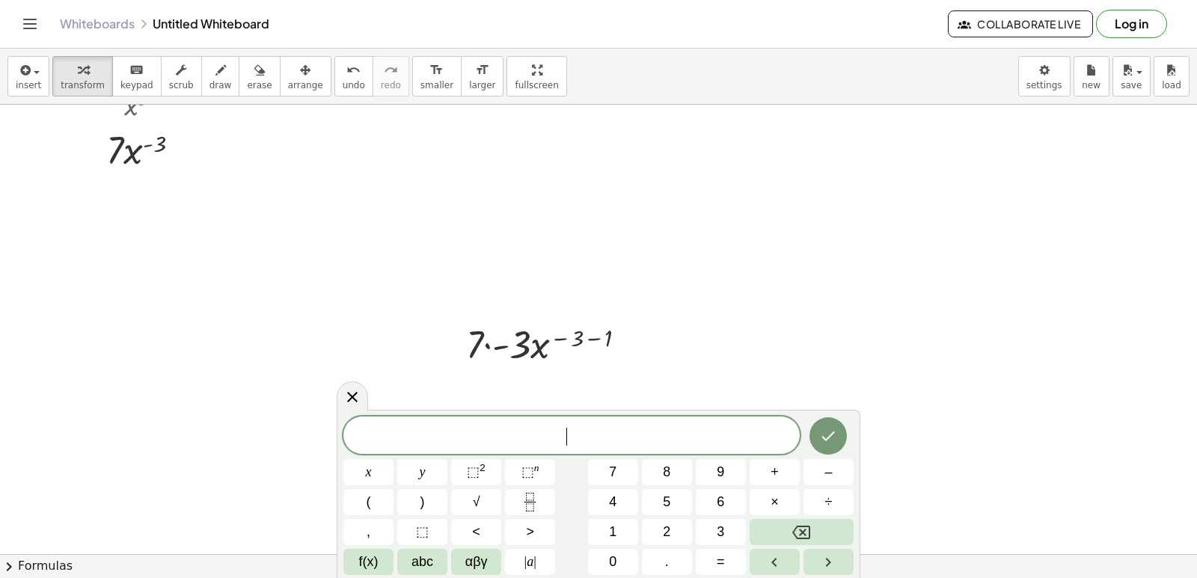
scroll to position [1423, 0]
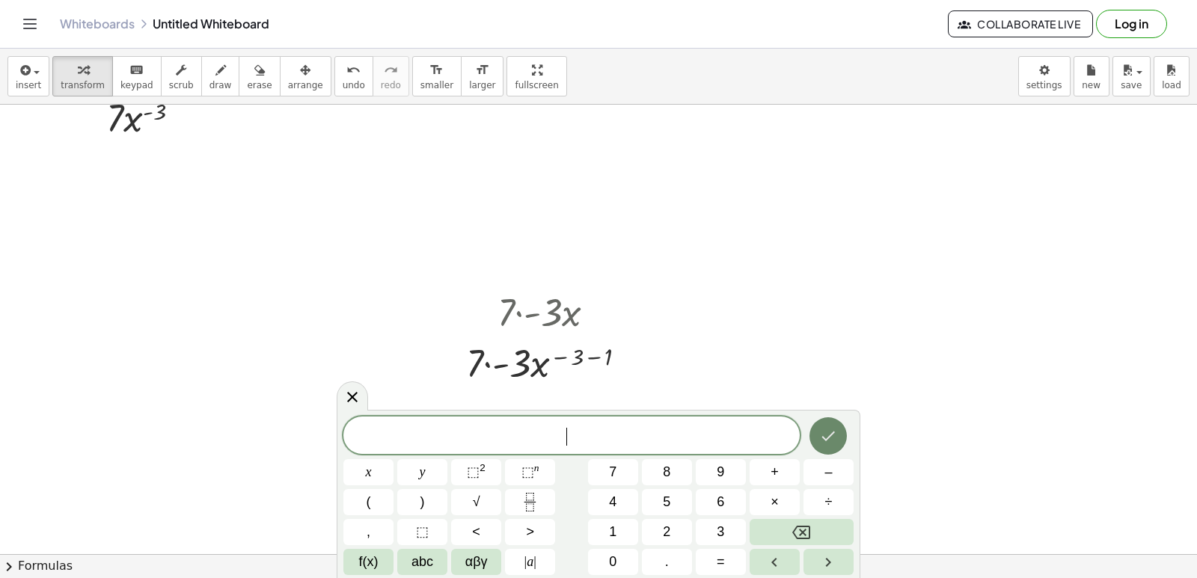
click at [831, 440] on icon "Done" at bounding box center [828, 436] width 18 height 18
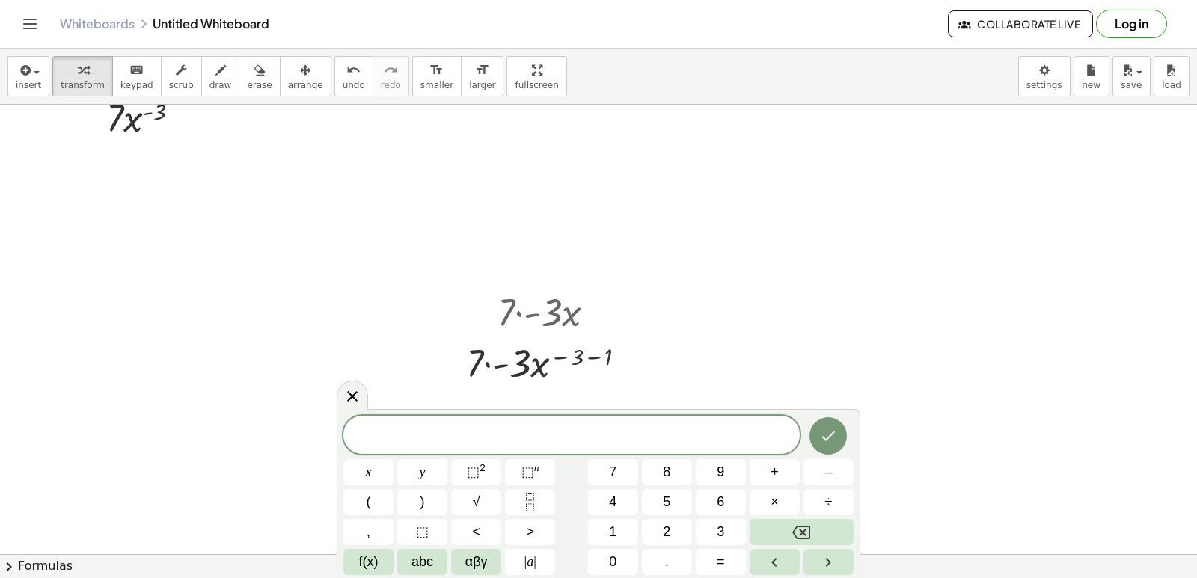
click at [532, 487] on div "x y ⬚ 2 ⬚ n 7 8 9 + – ( ) √ 4 5 6 × ÷ , ⬚ < > 1 2 3 f(x) abc αβγ | a | 0 . =" at bounding box center [598, 495] width 510 height 159
click at [531, 502] on rect "Fraction" at bounding box center [530, 502] width 11 height 1
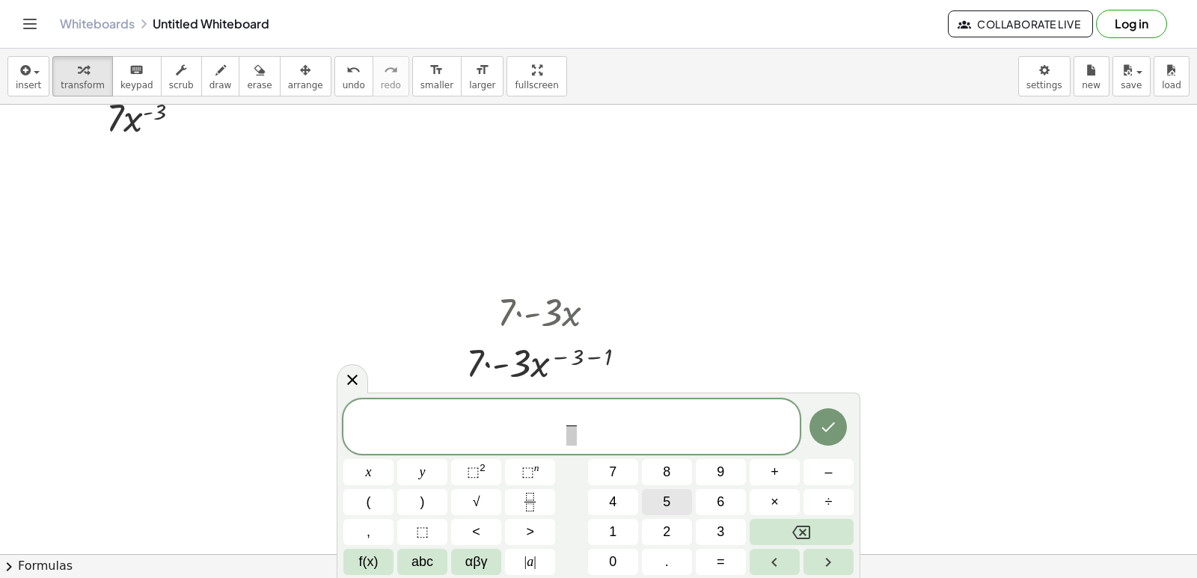
click at [670, 499] on span "5" at bounding box center [666, 502] width 7 height 20
click at [592, 439] on span "5 ​ ​" at bounding box center [571, 429] width 456 height 40
click at [577, 439] on span at bounding box center [571, 436] width 11 height 20
click at [380, 462] on button "x" at bounding box center [368, 472] width 50 height 26
click at [543, 471] on button "⬚ n" at bounding box center [530, 472] width 50 height 26
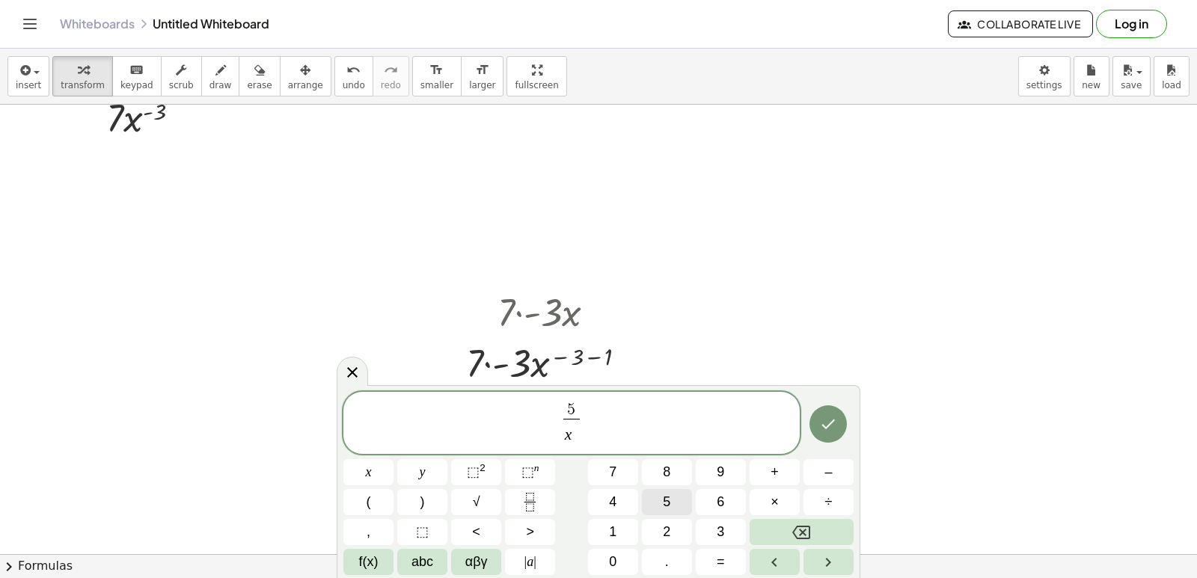
click at [674, 501] on button "5" at bounding box center [667, 502] width 50 height 26
click at [835, 427] on icon "Done" at bounding box center [828, 424] width 18 height 18
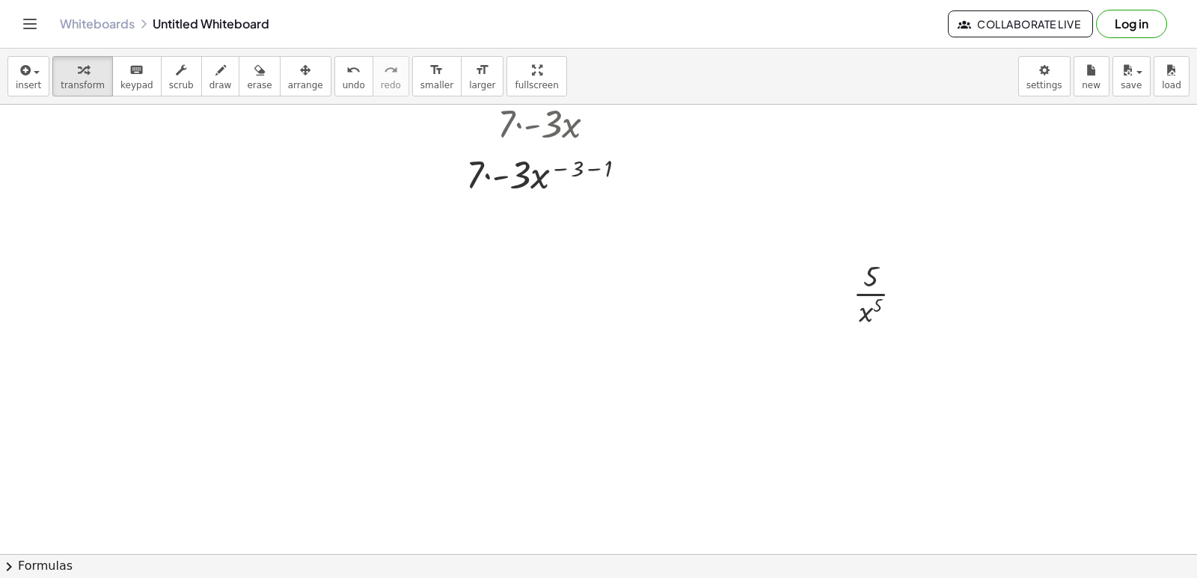
scroll to position [1648, 0]
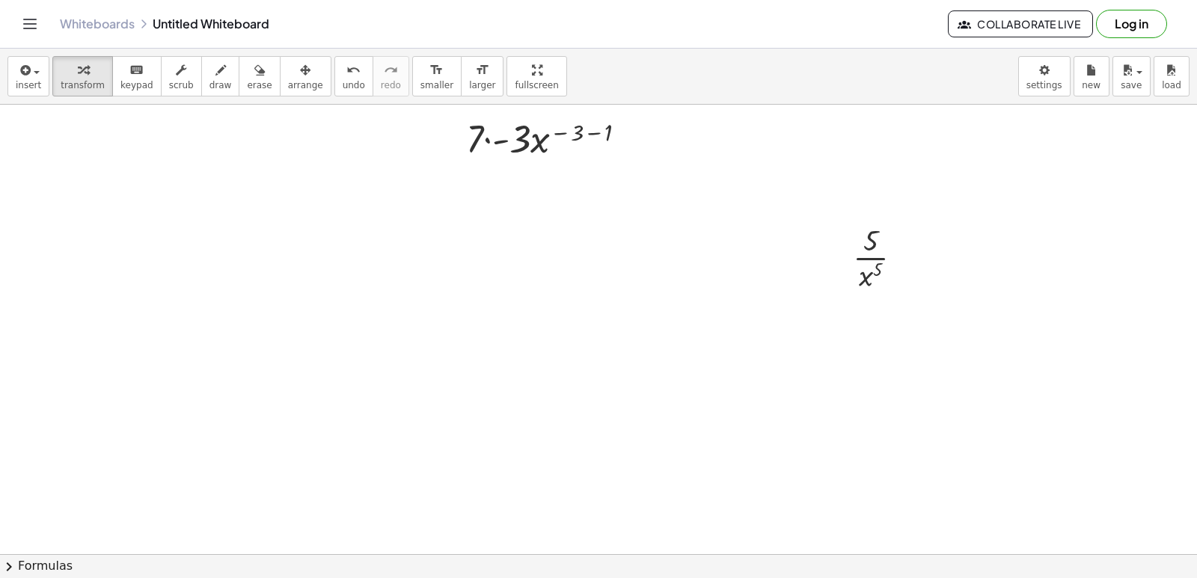
drag, startPoint x: 301, startPoint y: 95, endPoint x: 790, endPoint y: 86, distance: 489.5
click at [302, 94] on button "arrange" at bounding box center [306, 76] width 52 height 40
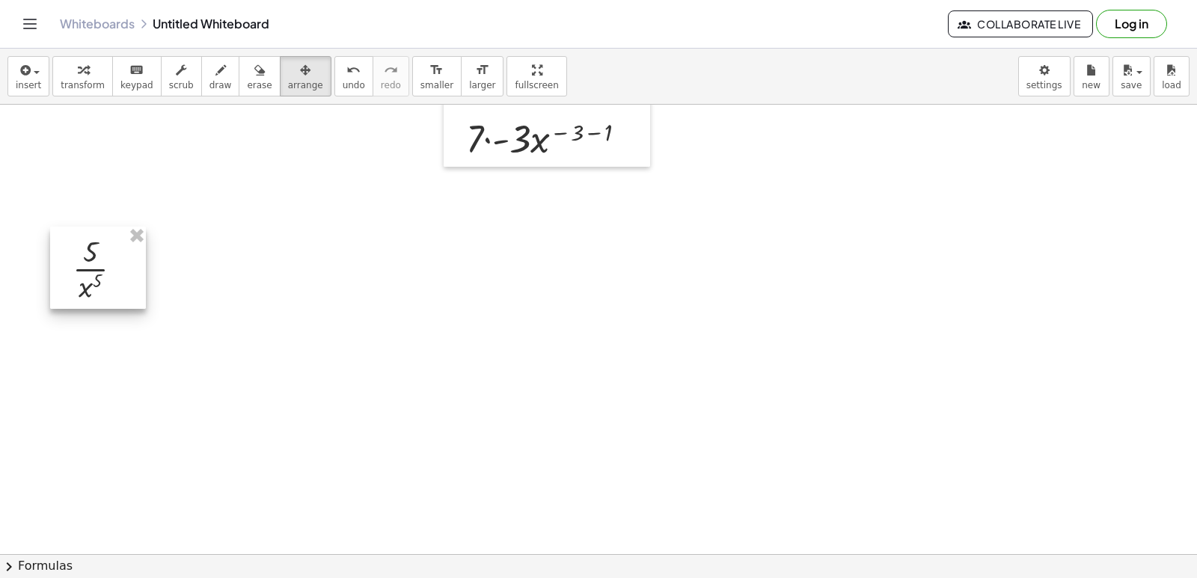
drag, startPoint x: 858, startPoint y: 227, endPoint x: 76, endPoint y: 231, distance: 782.0
click at [79, 236] on div at bounding box center [98, 268] width 96 height 82
click at [92, 61] on div "button" at bounding box center [83, 70] width 44 height 18
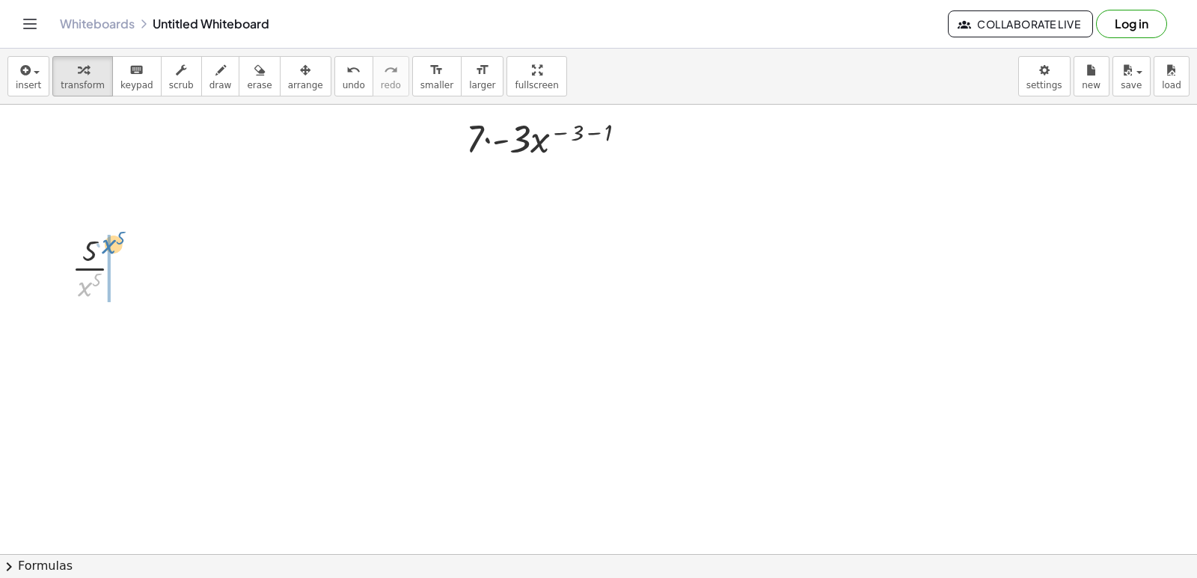
drag, startPoint x: 82, startPoint y: 285, endPoint x: 103, endPoint y: 242, distance: 47.2
click at [103, 242] on div at bounding box center [102, 267] width 77 height 75
drag, startPoint x: 132, startPoint y: 65, endPoint x: 337, endPoint y: 163, distance: 227.3
click at [132, 66] on icon "keyboard" at bounding box center [136, 70] width 14 height 18
click at [88, 64] on div "button" at bounding box center [83, 70] width 44 height 18
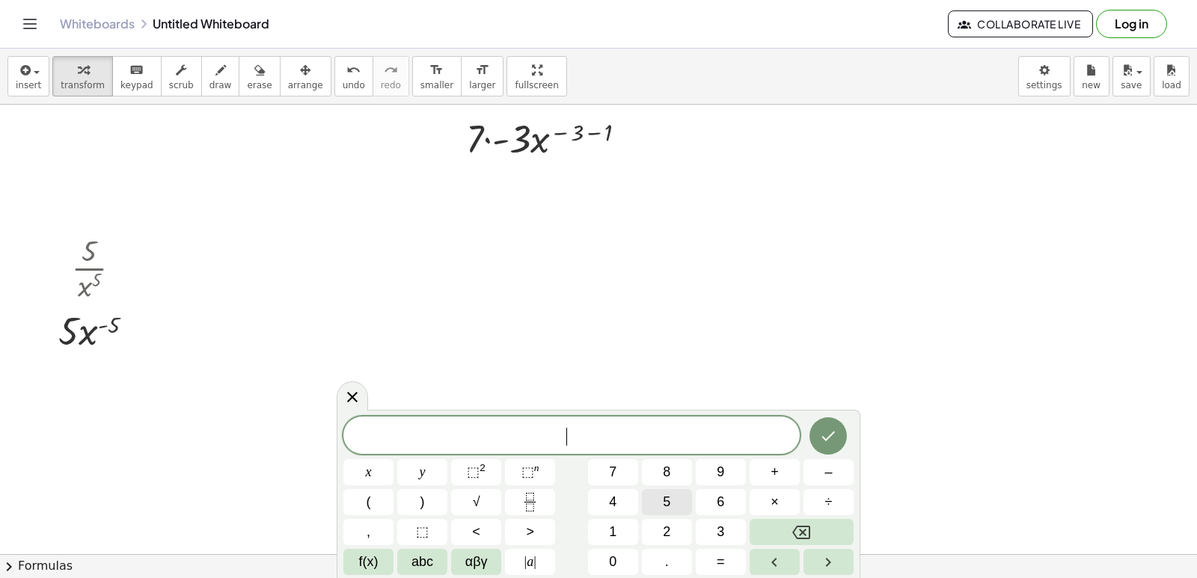
click at [670, 495] on span "5" at bounding box center [666, 502] width 7 height 20
click at [781, 490] on button "×" at bounding box center [775, 502] width 50 height 26
click at [676, 492] on button "5" at bounding box center [667, 502] width 50 height 26
click at [770, 532] on button "Backspace" at bounding box center [802, 532] width 104 height 26
click at [842, 468] on button "–" at bounding box center [829, 472] width 50 height 26
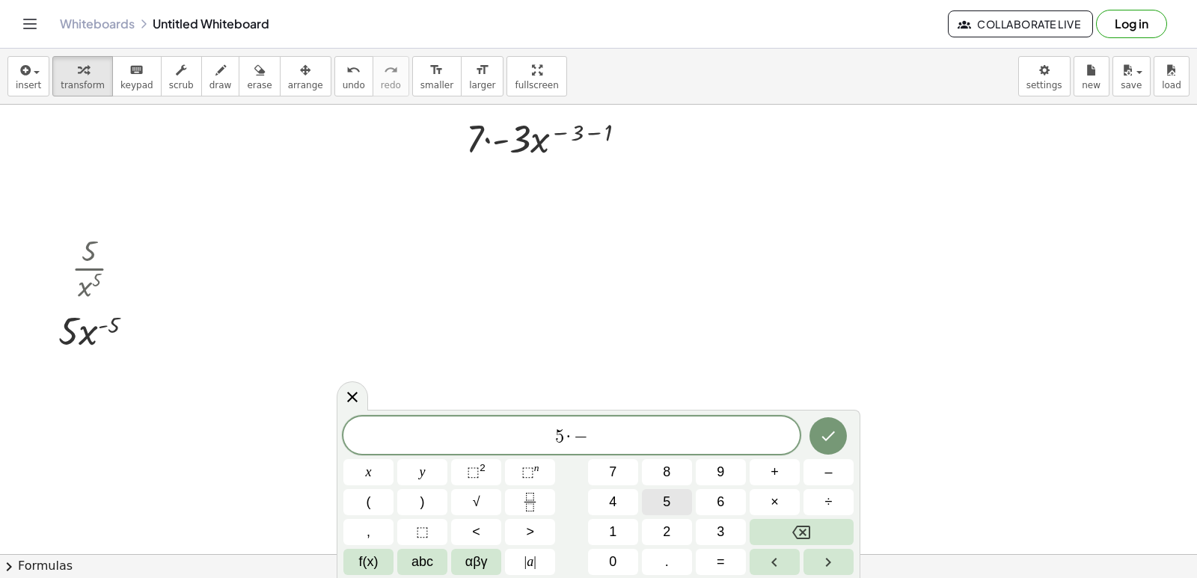
click at [680, 492] on button "5" at bounding box center [667, 502] width 50 height 26
click at [511, 469] on button "⬚ n" at bounding box center [530, 472] width 50 height 26
click at [803, 548] on div "5 · − 5 ​ x y ⬚ 2 ⬚ n 7 8 9 + – ( ) √ 4 5 6 × ÷ , ⬚ < > 1 2 3 f(x) abc αβγ | a …" at bounding box center [598, 494] width 510 height 164
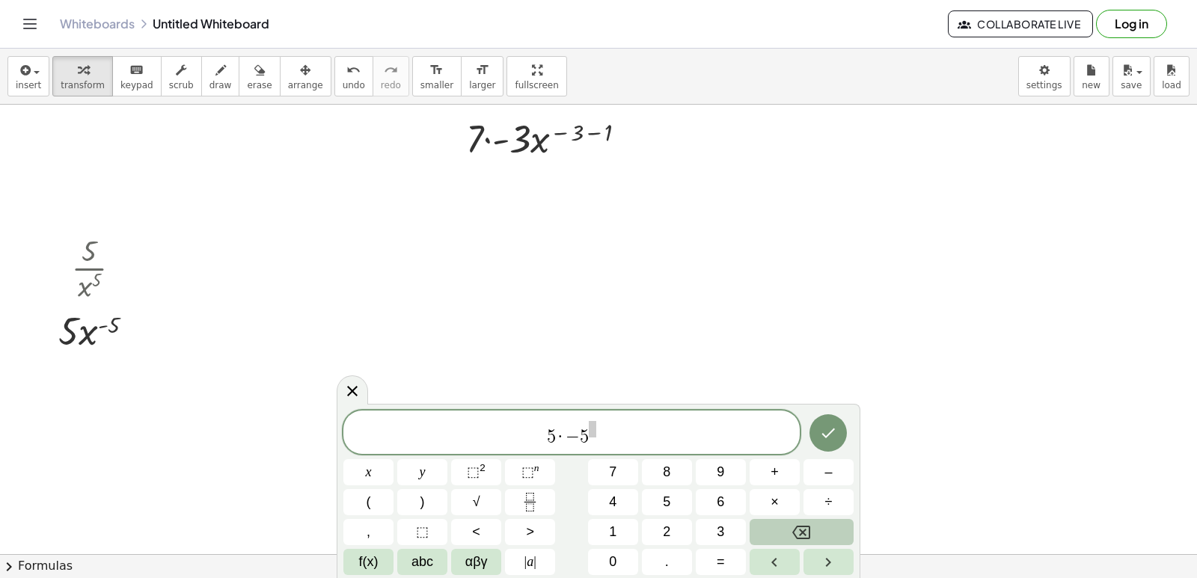
click at [809, 534] on icon "Backspace" at bounding box center [801, 533] width 18 height 18
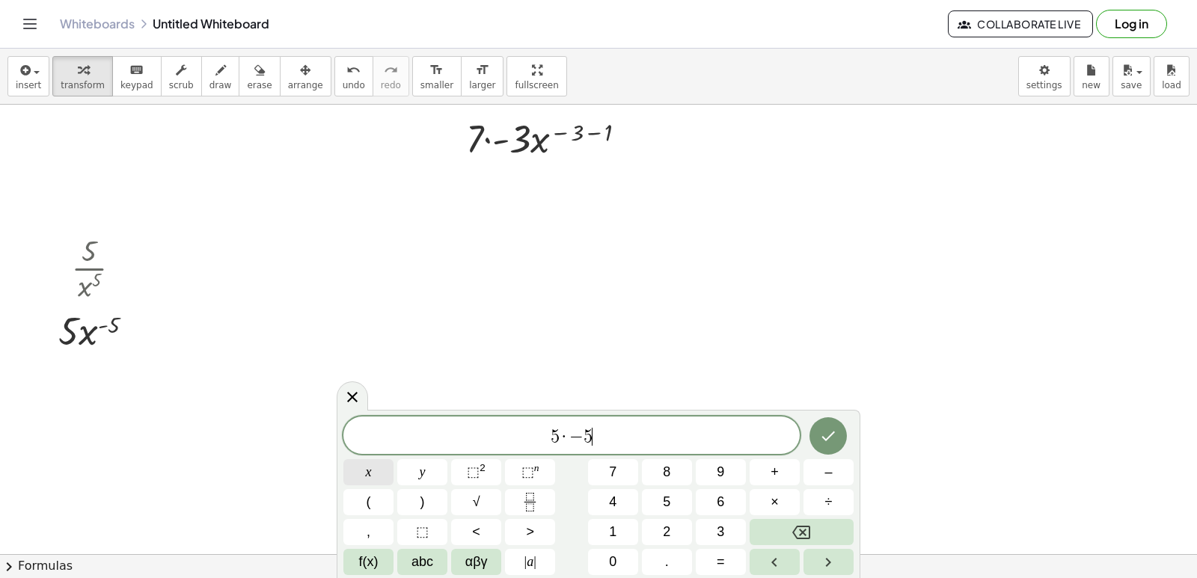
click at [372, 477] on button "x" at bounding box center [368, 472] width 50 height 26
click at [522, 474] on span "⬚" at bounding box center [528, 472] width 13 height 15
click at [829, 468] on span "–" at bounding box center [828, 472] width 7 height 20
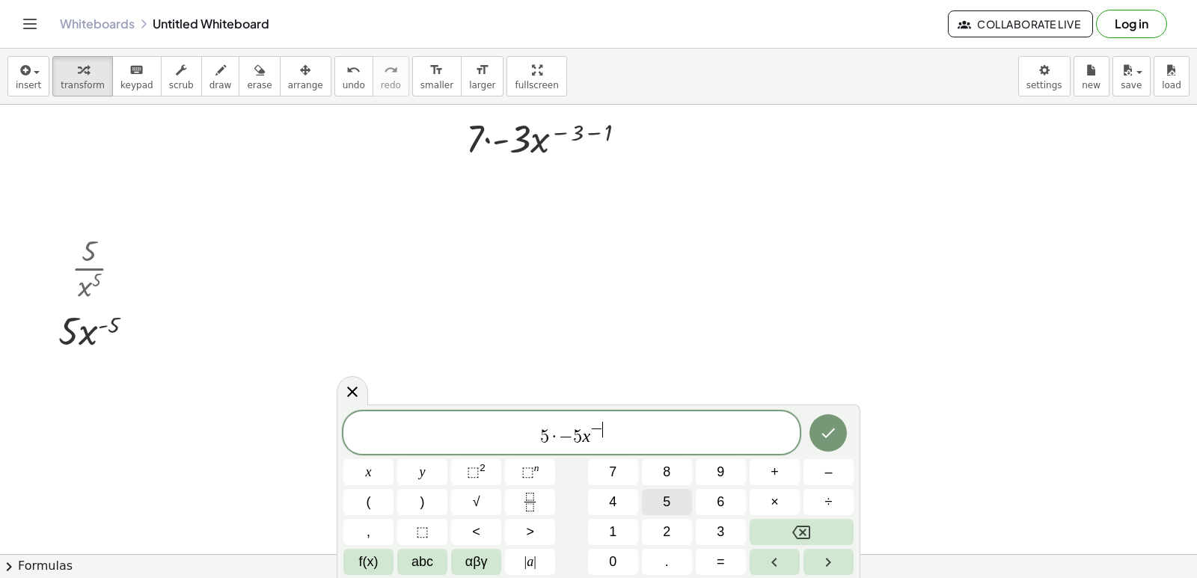
click at [690, 503] on button "5" at bounding box center [667, 502] width 50 height 26
click at [853, 471] on button "–" at bounding box center [829, 472] width 50 height 26
click at [601, 530] on button "1" at bounding box center [613, 532] width 50 height 26
click at [834, 427] on icon "Done" at bounding box center [828, 433] width 18 height 18
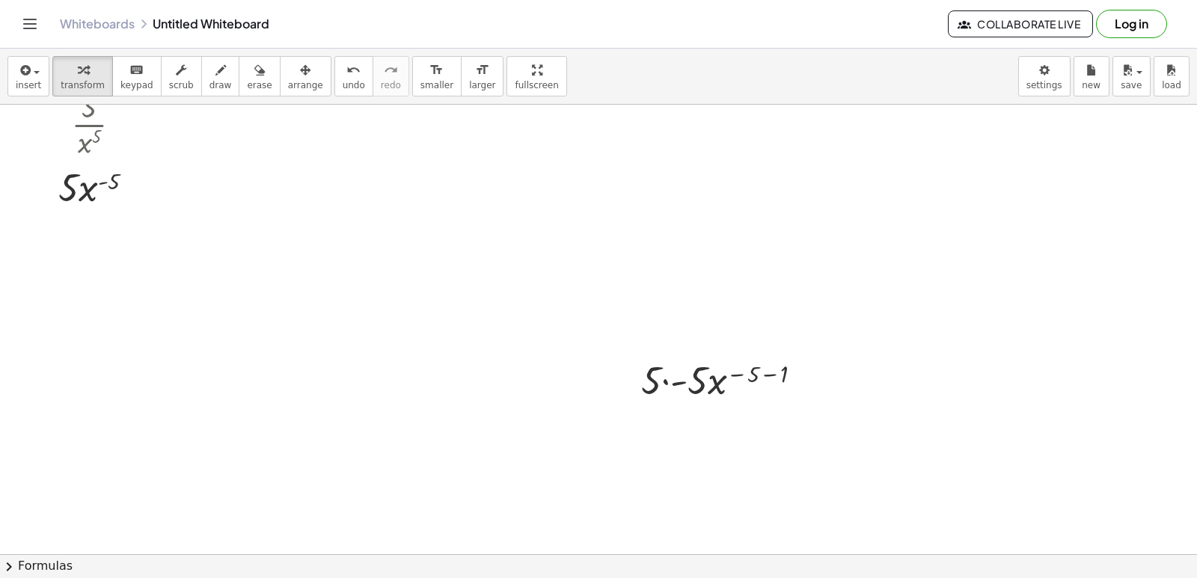
scroll to position [1799, 0]
click at [300, 65] on icon "button" at bounding box center [305, 70] width 10 height 18
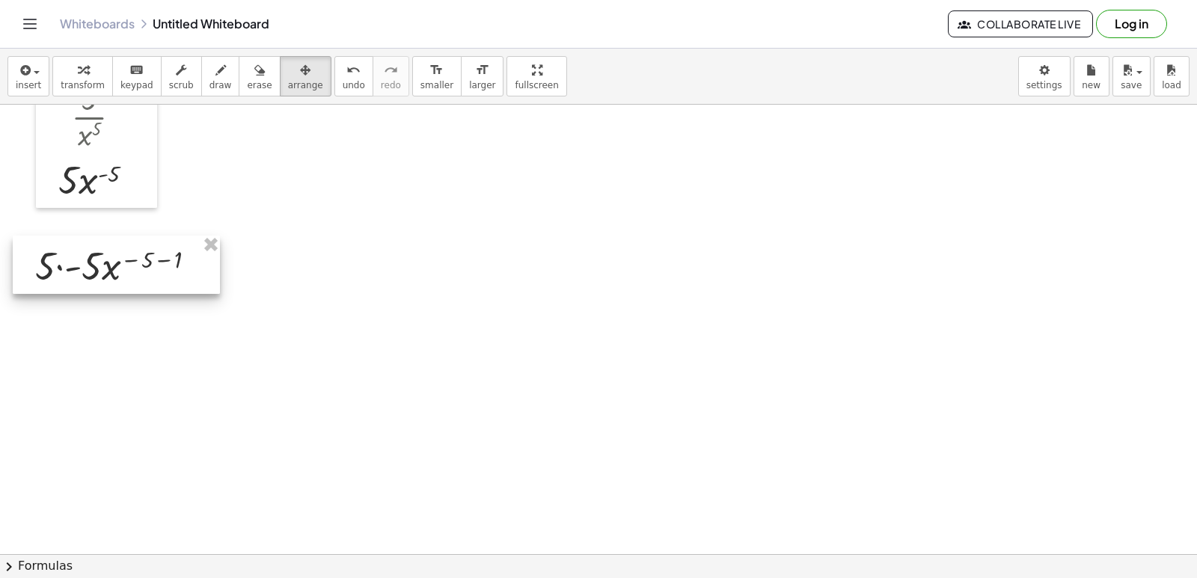
drag, startPoint x: 782, startPoint y: 380, endPoint x: 177, endPoint y: 273, distance: 614.8
click at [177, 273] on div at bounding box center [116, 265] width 207 height 58
click at [120, 71] on div "keyboard" at bounding box center [136, 70] width 33 height 18
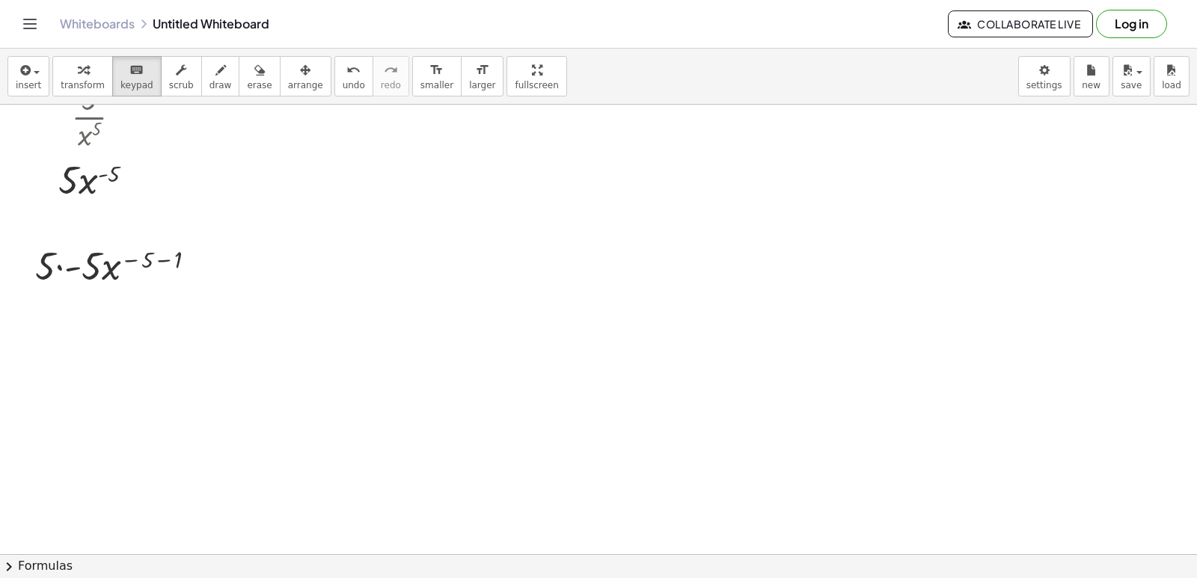
click at [56, 79] on button "transform" at bounding box center [82, 76] width 61 height 40
click at [70, 275] on div at bounding box center [122, 264] width 189 height 51
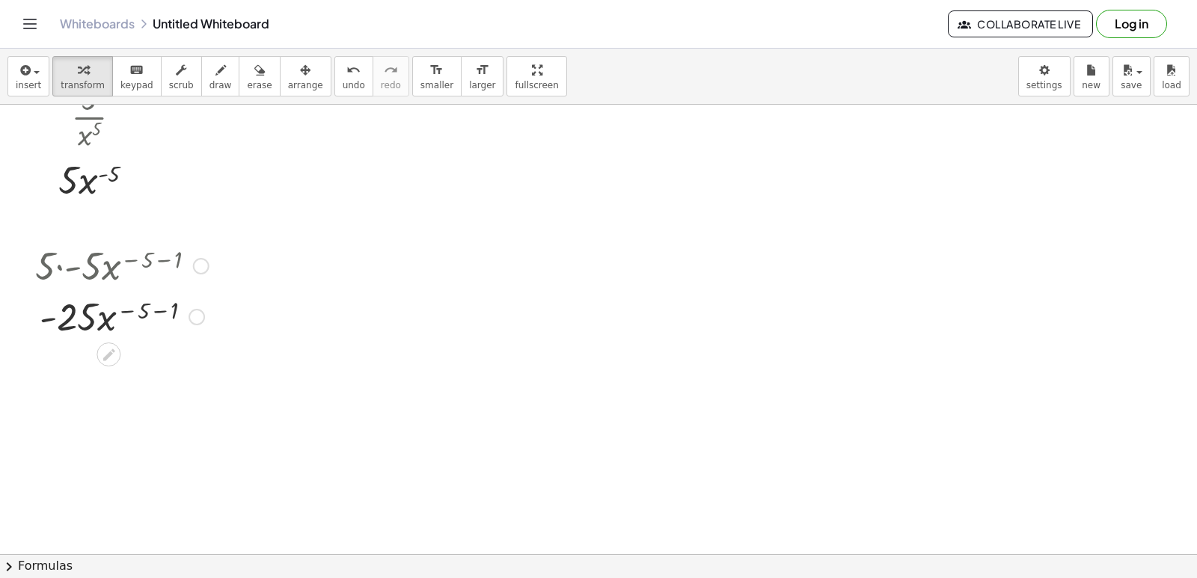
click at [156, 314] on div at bounding box center [122, 315] width 189 height 51
click at [145, 372] on div at bounding box center [122, 366] width 189 height 51
click at [129, 370] on div at bounding box center [122, 366] width 189 height 51
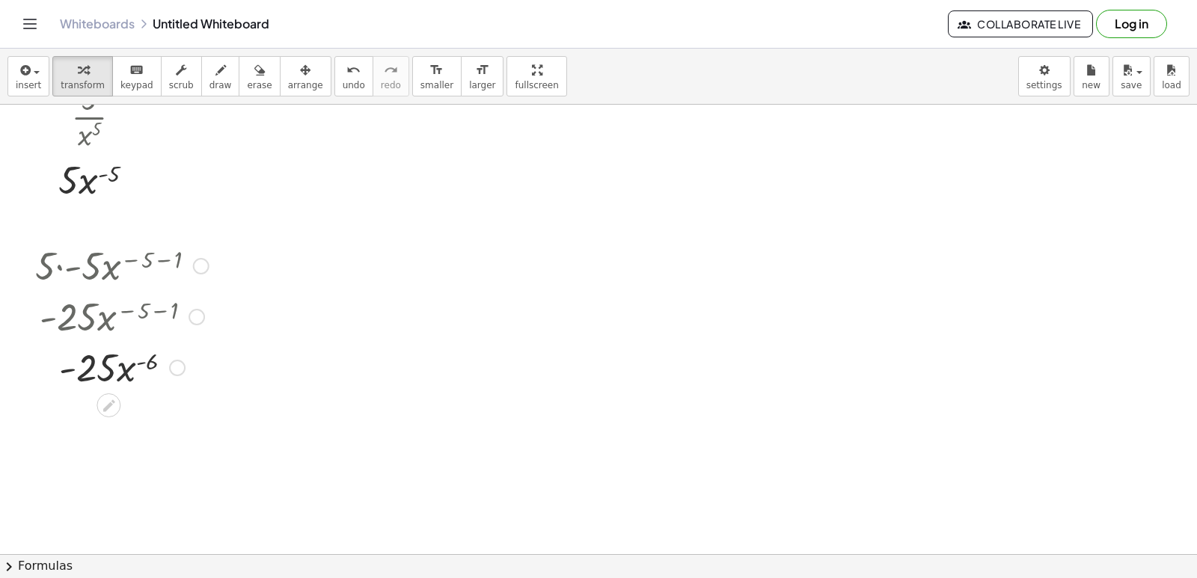
click at [129, 369] on div at bounding box center [122, 366] width 189 height 51
click at [61, 349] on div at bounding box center [122, 366] width 189 height 51
click at [69, 364] on div at bounding box center [122, 366] width 189 height 51
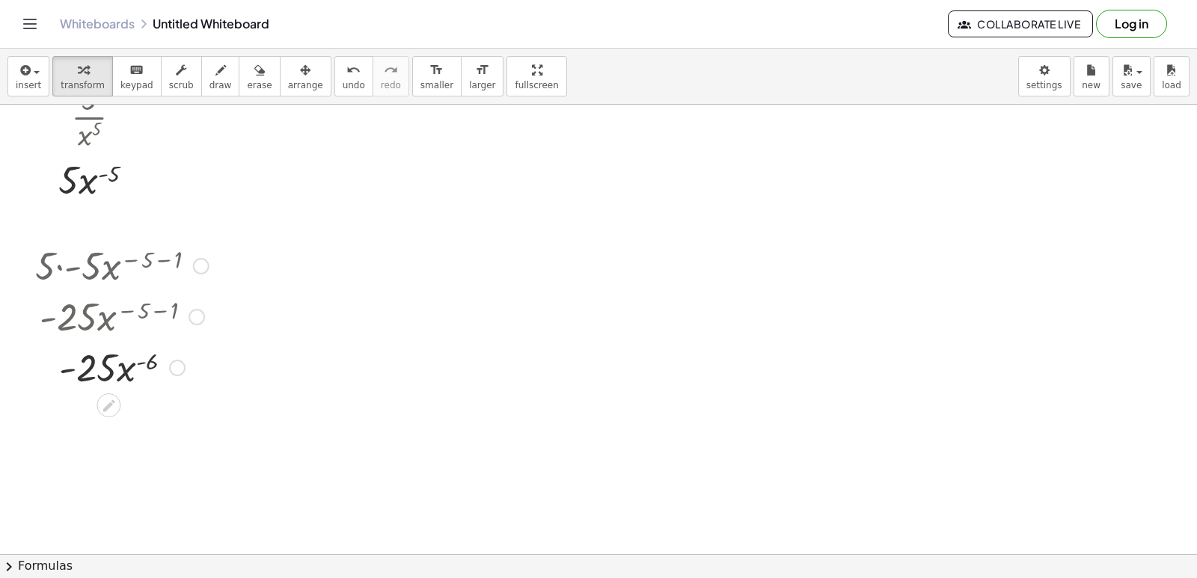
click at [69, 364] on div at bounding box center [122, 366] width 189 height 51
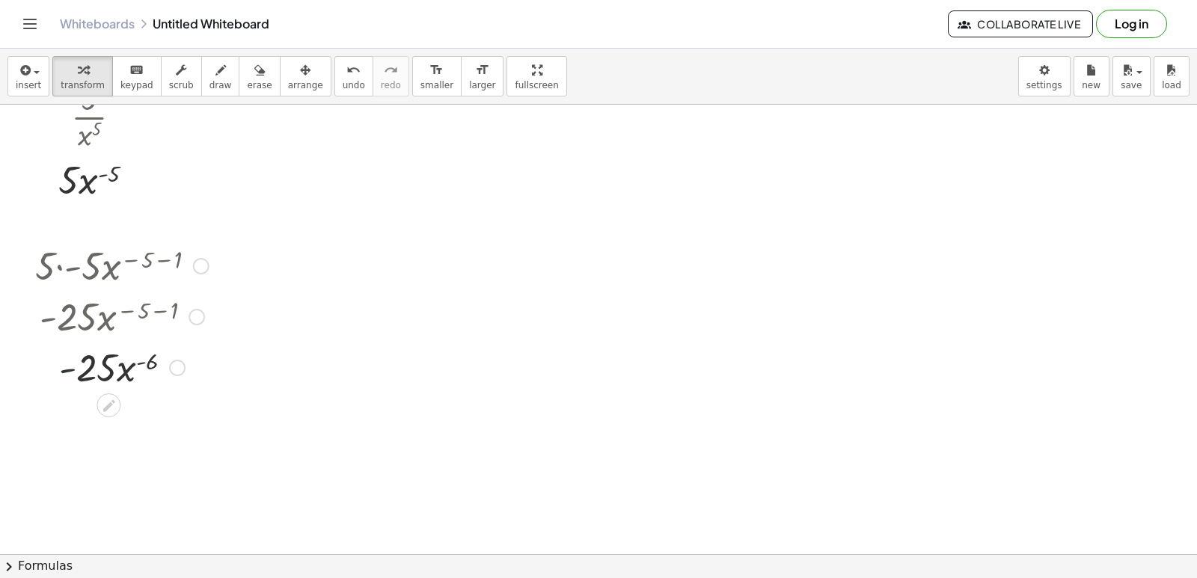
click at [69, 364] on div at bounding box center [122, 366] width 189 height 51
click at [118, 376] on div at bounding box center [122, 366] width 189 height 51
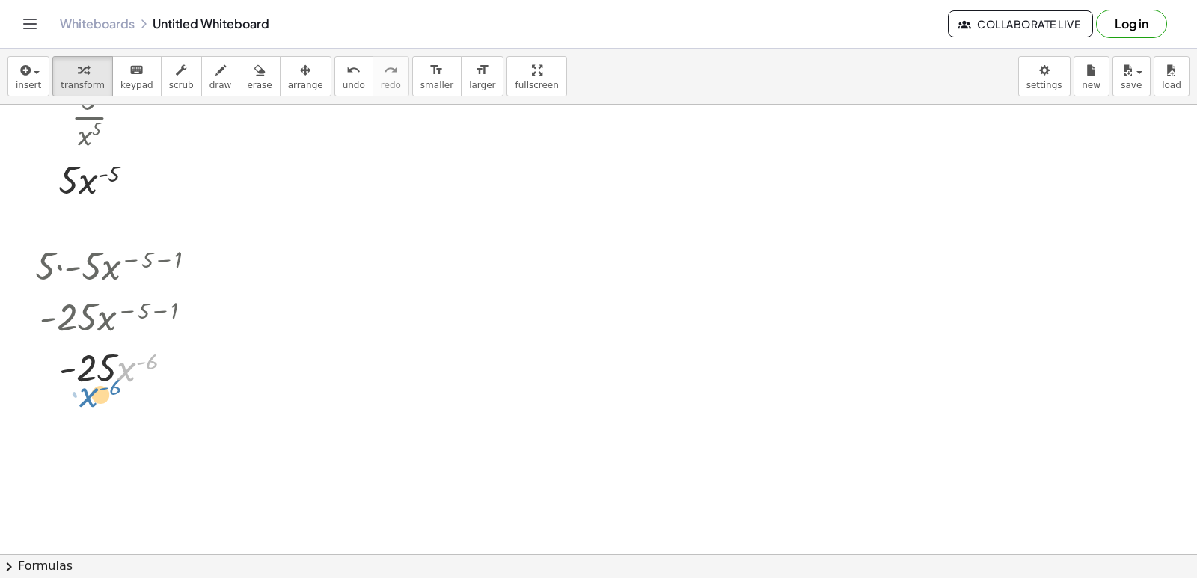
drag, startPoint x: 126, startPoint y: 376, endPoint x: 88, endPoint y: 397, distance: 43.5
drag, startPoint x: 142, startPoint y: 369, endPoint x: 91, endPoint y: 396, distance: 58.2
drag, startPoint x: 132, startPoint y: 368, endPoint x: 121, endPoint y: 383, distance: 18.3
click at [121, 383] on div at bounding box center [122, 366] width 189 height 51
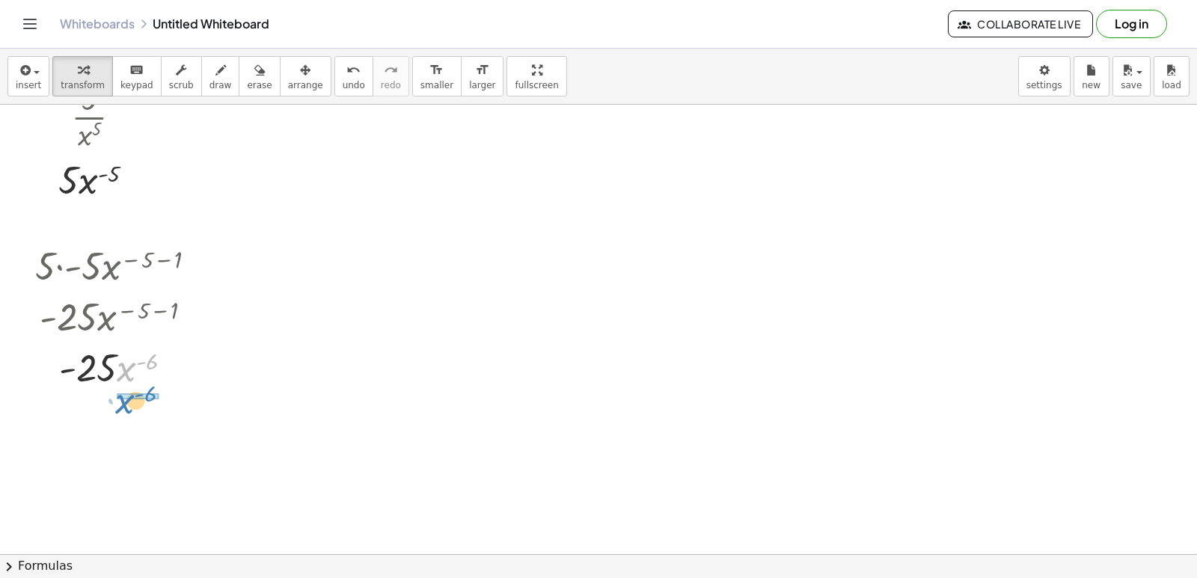
drag, startPoint x: 131, startPoint y: 367, endPoint x: 129, endPoint y: 400, distance: 32.2
click at [110, 430] on div at bounding box center [122, 429] width 189 height 75
click at [124, 421] on div at bounding box center [122, 429] width 189 height 75
click at [126, 421] on div at bounding box center [122, 429] width 189 height 75
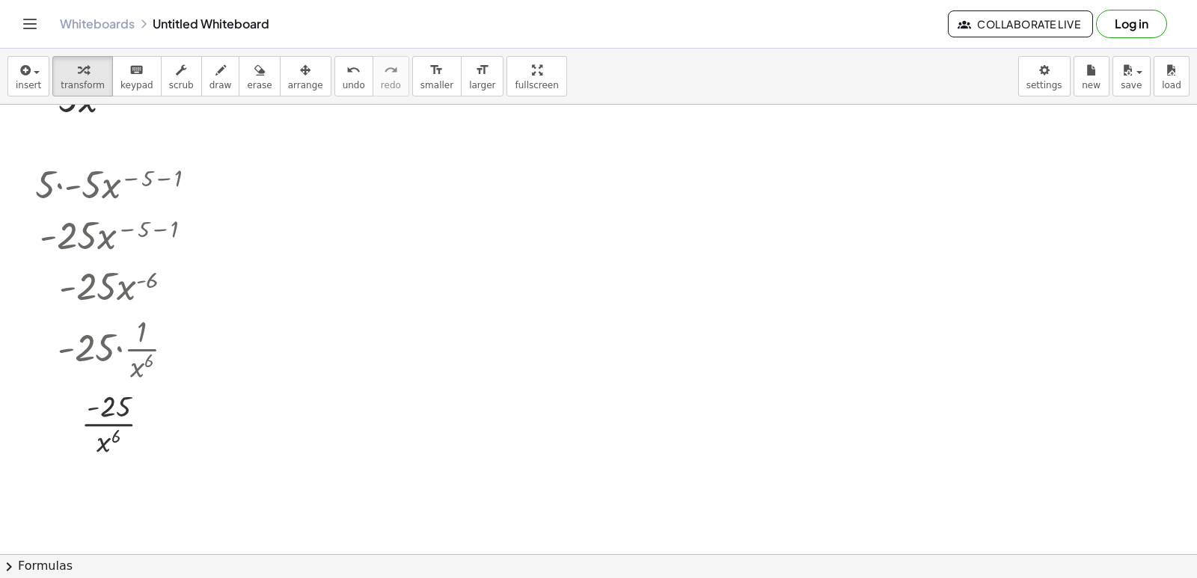
scroll to position [2023, 0]
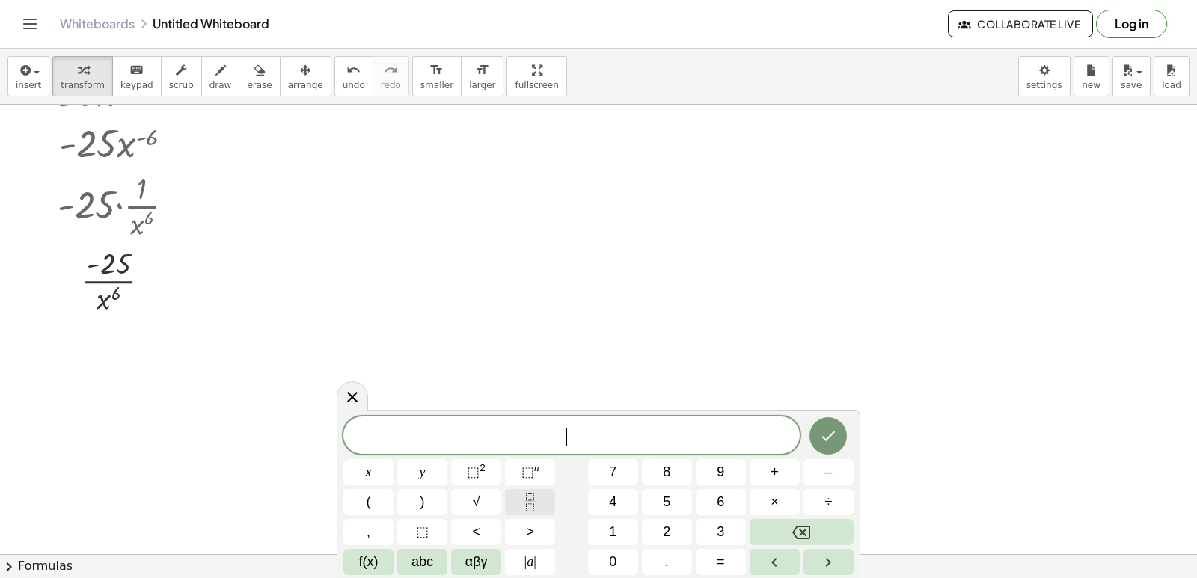
click at [545, 495] on button "Fraction" at bounding box center [530, 502] width 50 height 26
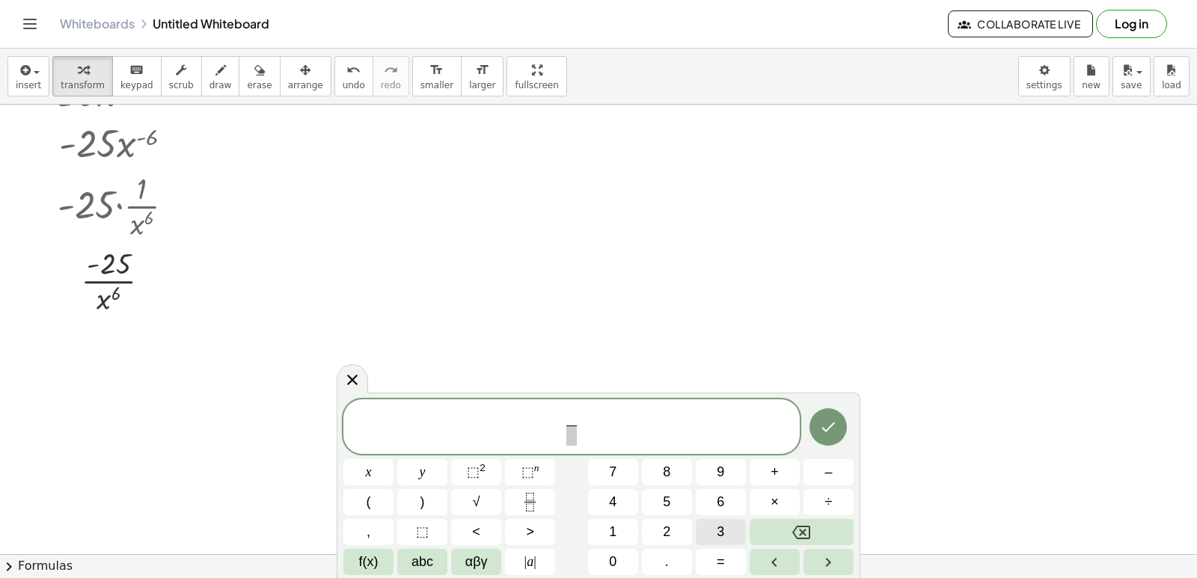
click at [707, 526] on button "3" at bounding box center [721, 532] width 50 height 26
click at [575, 439] on span at bounding box center [571, 436] width 11 height 20
click at [385, 466] on button "x" at bounding box center [368, 472] width 50 height 26
click at [548, 462] on button "⬚ n" at bounding box center [530, 472] width 50 height 26
click at [718, 537] on span "3" at bounding box center [720, 532] width 7 height 20
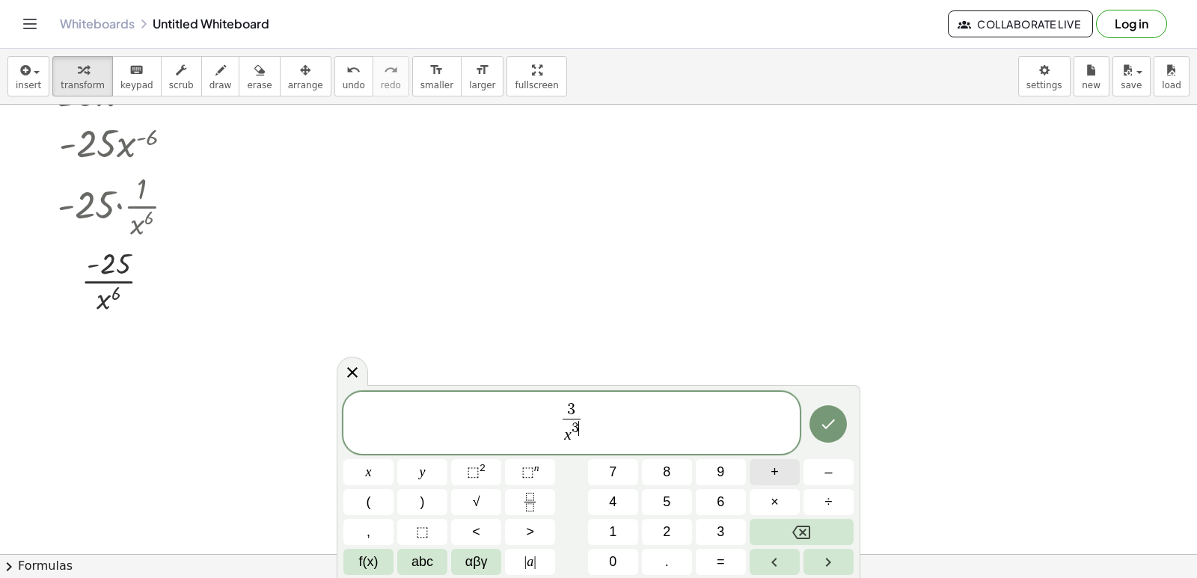
click at [789, 482] on button "+" at bounding box center [775, 472] width 50 height 26
click at [810, 531] on icon "Backspace" at bounding box center [801, 532] width 18 height 13
click at [682, 427] on span "3 x 3 ​ ​" at bounding box center [571, 424] width 456 height 46
click at [796, 483] on button "+" at bounding box center [775, 472] width 50 height 26
click at [525, 495] on icon "Fraction" at bounding box center [530, 502] width 19 height 19
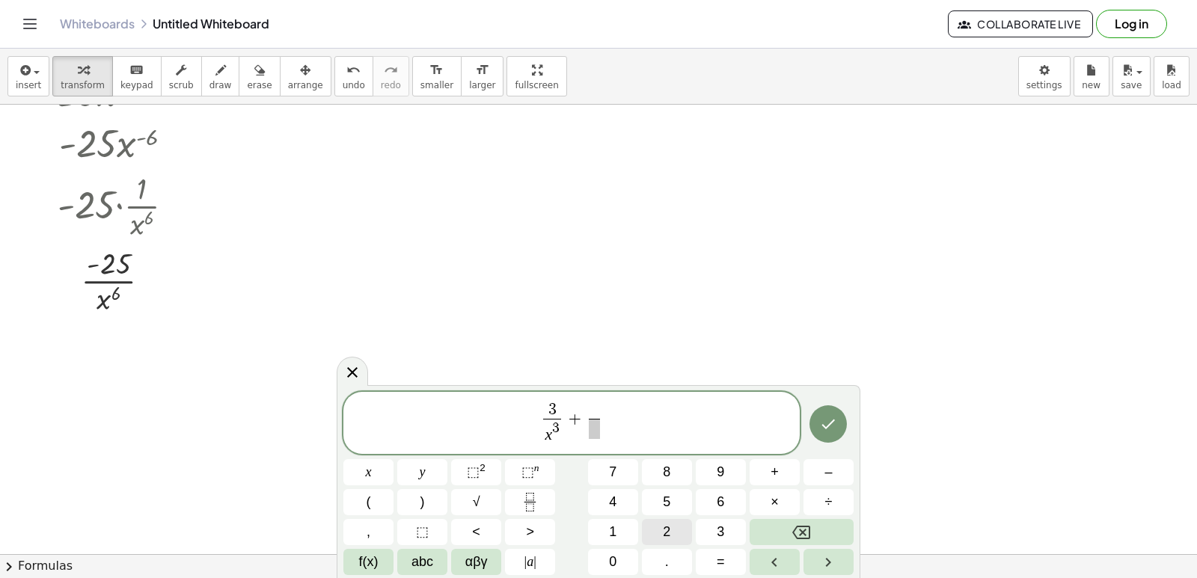
click at [656, 529] on button "2" at bounding box center [667, 532] width 50 height 26
click at [599, 423] on span "​" at bounding box center [594, 429] width 11 height 20
click at [367, 474] on span "x" at bounding box center [369, 472] width 6 height 20
click at [539, 472] on button "⬚ n" at bounding box center [530, 472] width 50 height 26
click at [617, 508] on span "4" at bounding box center [612, 502] width 7 height 20
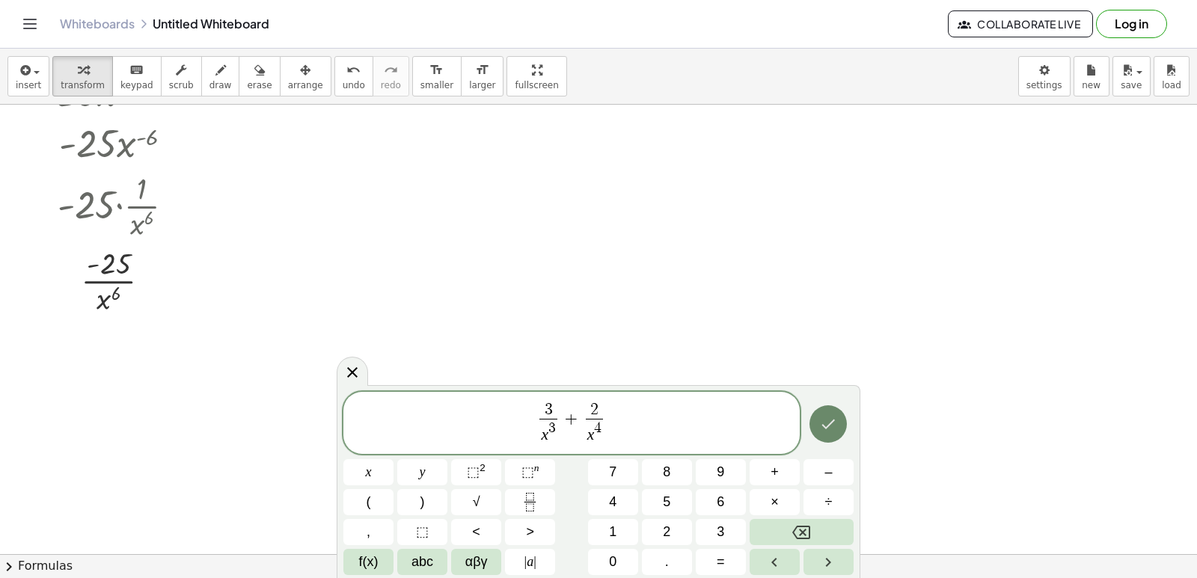
click at [829, 430] on icon "Done" at bounding box center [828, 424] width 18 height 18
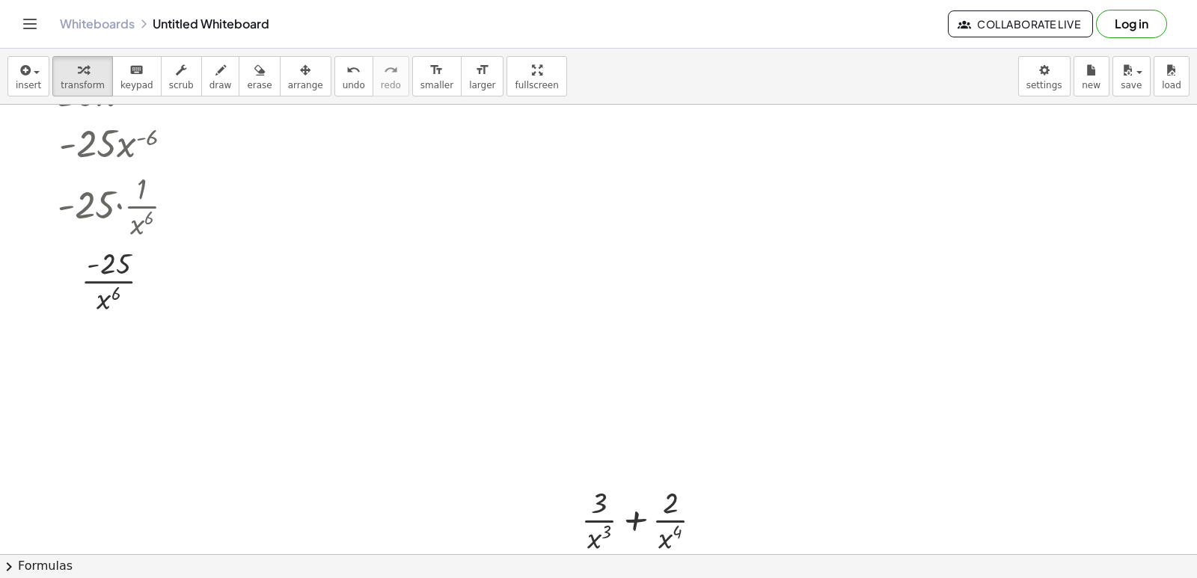
click at [296, 68] on button "arrange" at bounding box center [306, 76] width 52 height 40
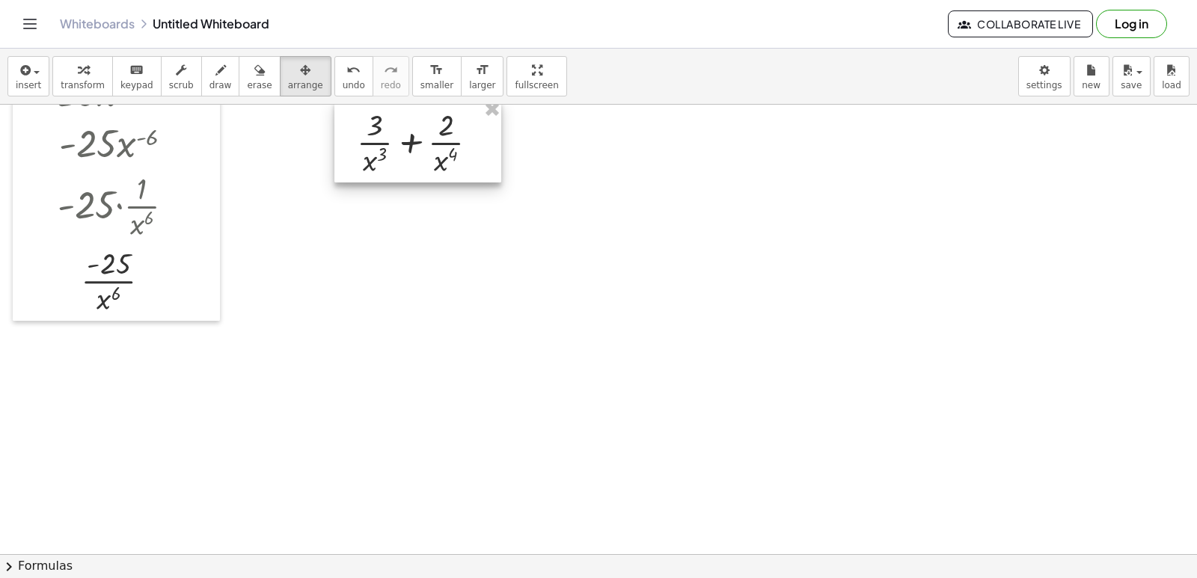
drag, startPoint x: 662, startPoint y: 539, endPoint x: 439, endPoint y: 163, distance: 436.9
click at [439, 163] on div at bounding box center [417, 141] width 167 height 82
click at [69, 57] on button "transform" at bounding box center [82, 76] width 61 height 40
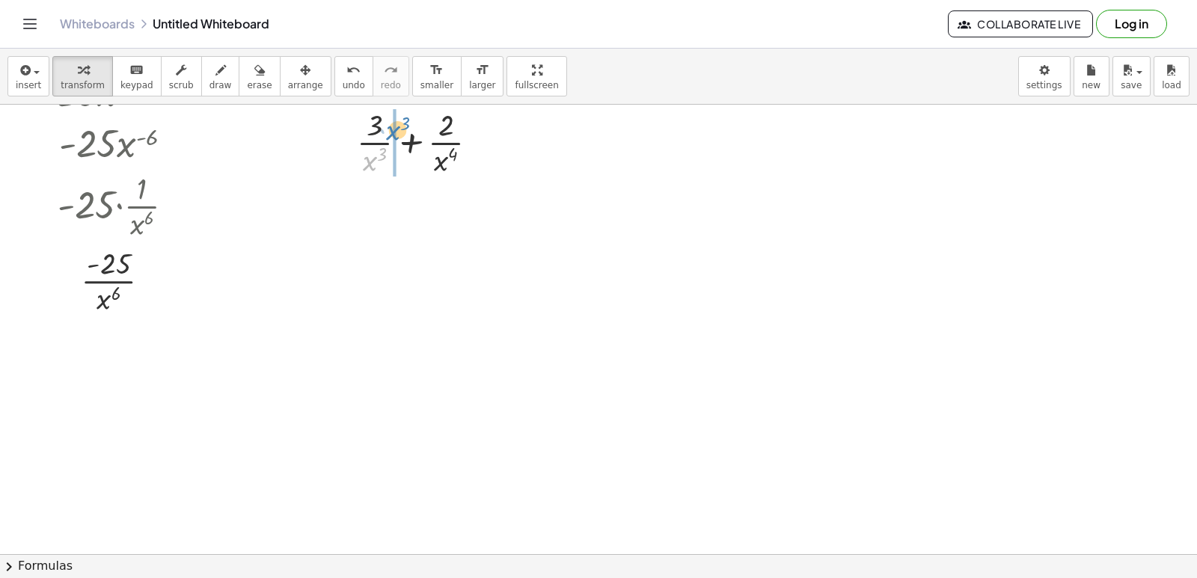
drag, startPoint x: 377, startPoint y: 156, endPoint x: 400, endPoint y: 126, distance: 38.5
click at [400, 126] on div at bounding box center [423, 141] width 148 height 75
click at [343, 81] on span "undo" at bounding box center [354, 85] width 22 height 10
drag, startPoint x: 373, startPoint y: 162, endPoint x: 387, endPoint y: 121, distance: 43.3
click at [387, 121] on div at bounding box center [423, 141] width 148 height 75
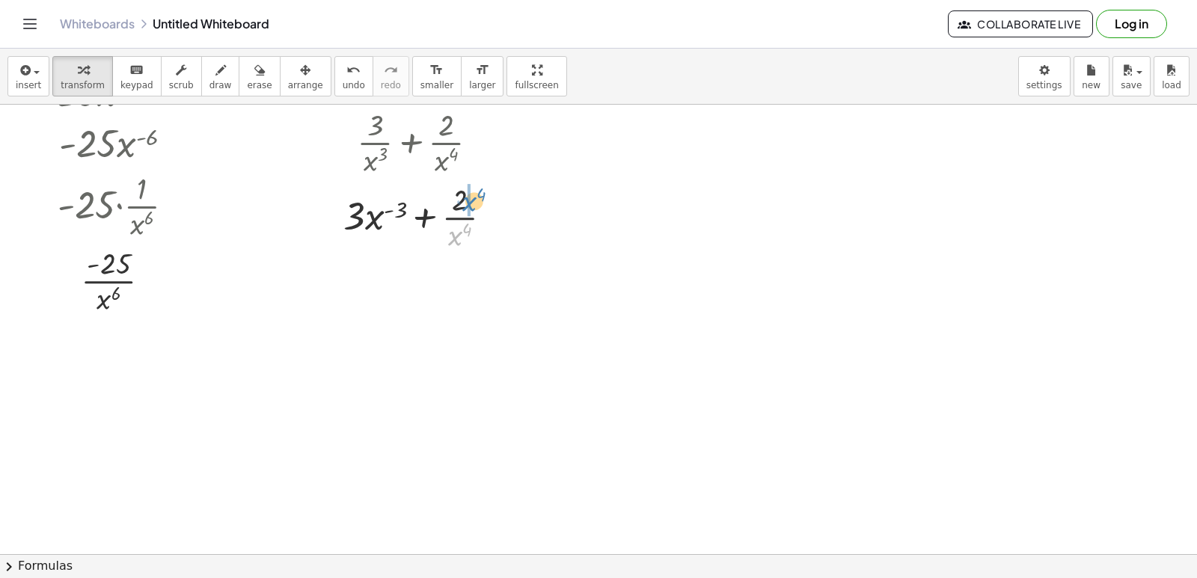
drag, startPoint x: 459, startPoint y: 233, endPoint x: 473, endPoint y: 199, distance: 37.2
click at [473, 199] on div at bounding box center [424, 216] width 176 height 75
click at [417, 218] on div at bounding box center [424, 216] width 202 height 51
click at [453, 227] on div at bounding box center [424, 216] width 202 height 51
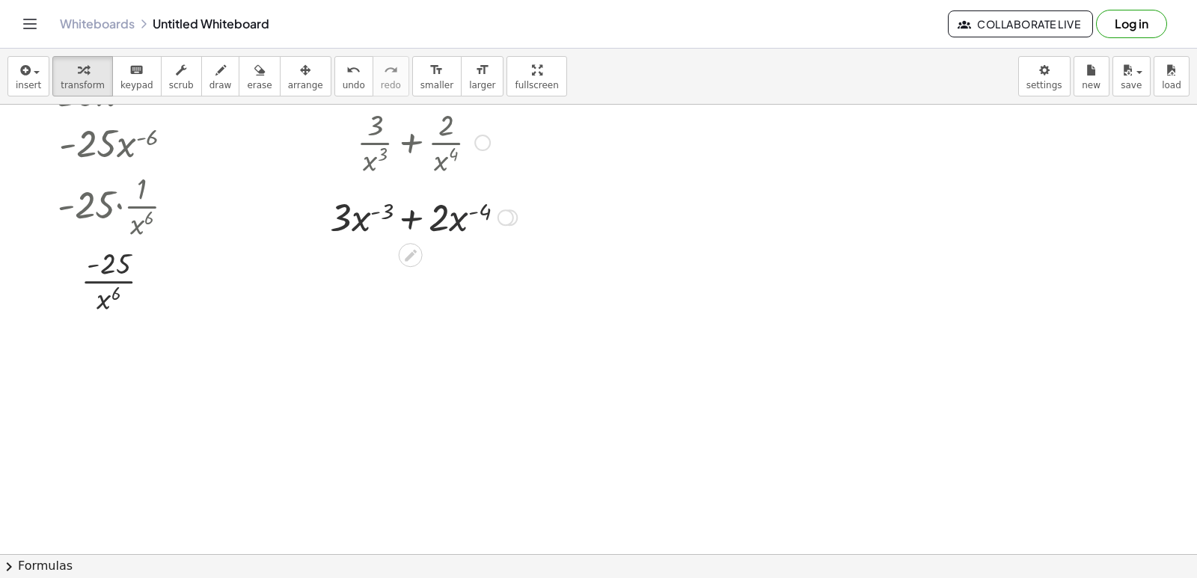
click at [453, 227] on div at bounding box center [424, 216] width 202 height 51
click at [144, 79] on button "keyboard keypad" at bounding box center [136, 76] width 49 height 40
click at [91, 73] on div "button" at bounding box center [83, 70] width 44 height 18
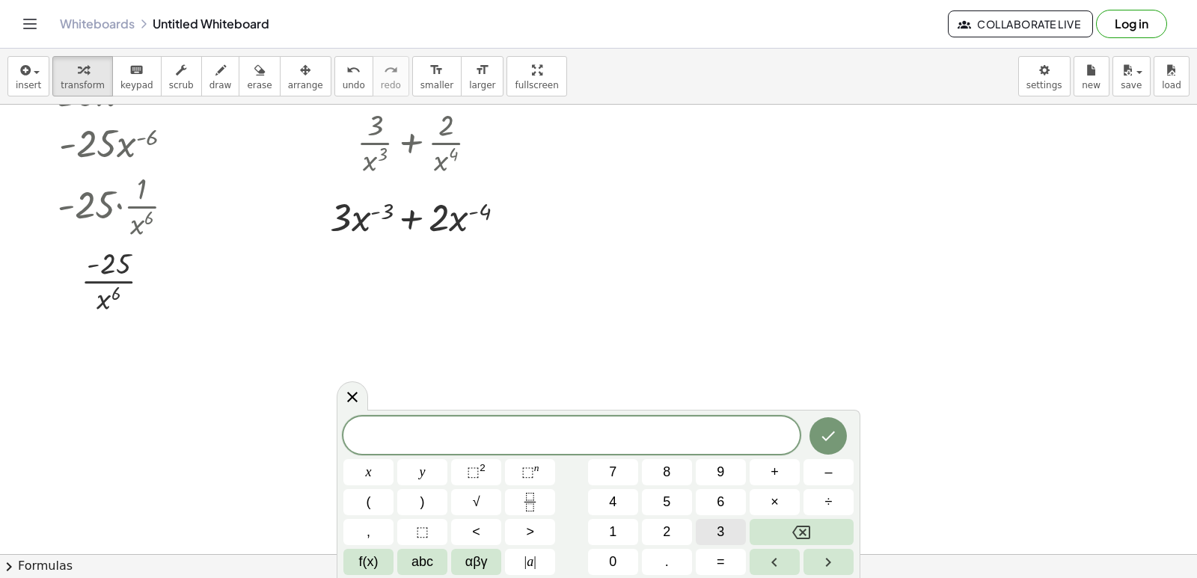
click at [707, 520] on button "3" at bounding box center [721, 532] width 50 height 26
click at [777, 495] on span "×" at bounding box center [775, 502] width 8 height 20
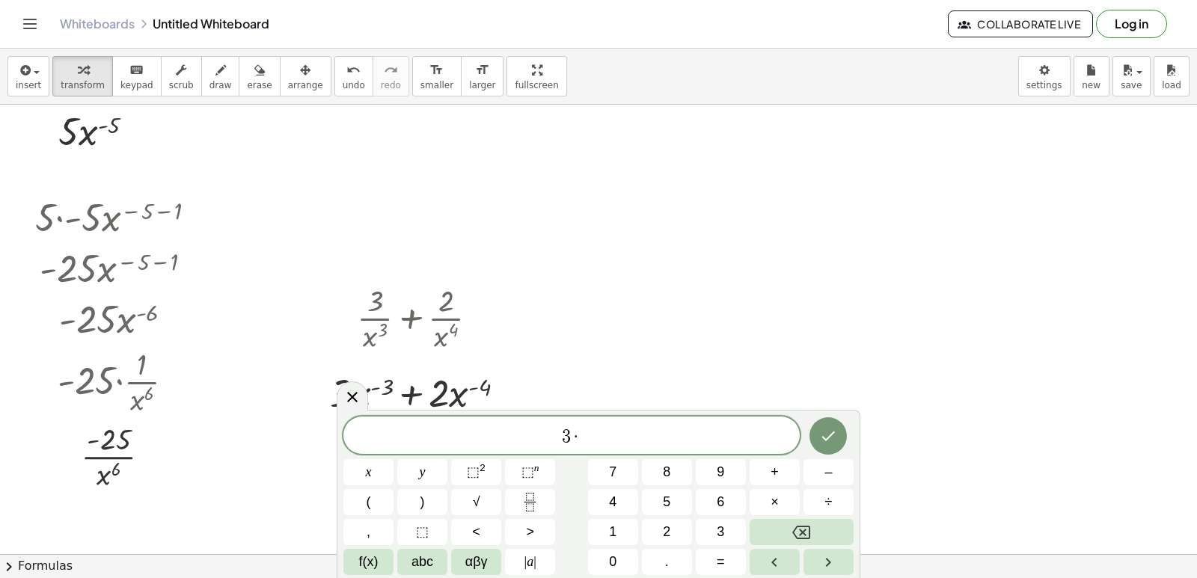
scroll to position [1874, 0]
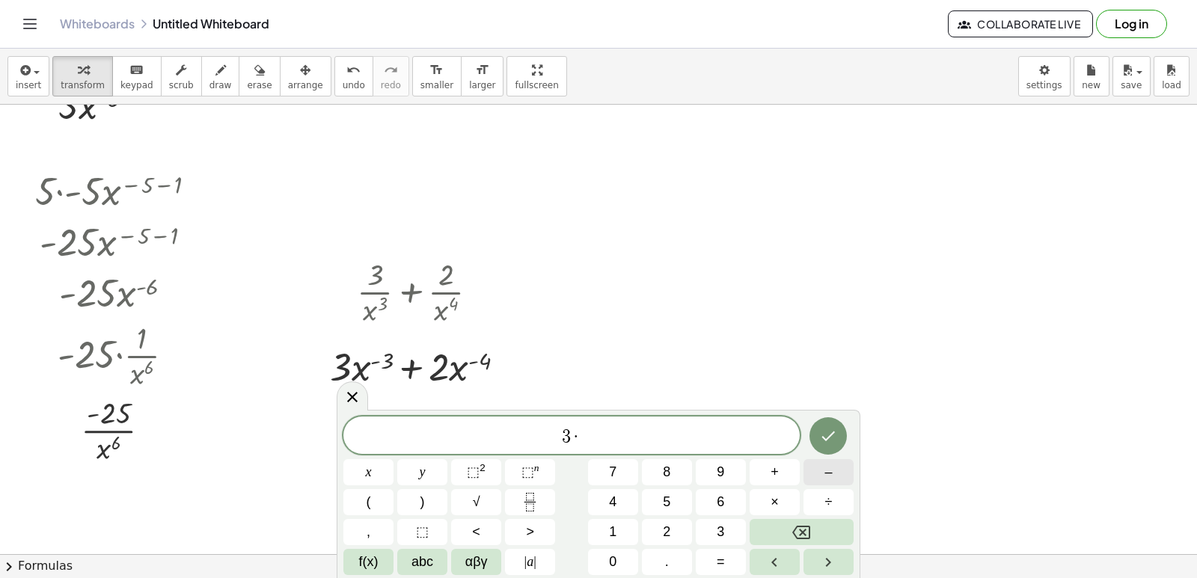
click at [836, 475] on button "–" at bounding box center [829, 472] width 50 height 26
click at [706, 528] on button "3" at bounding box center [721, 532] width 50 height 26
click at [372, 470] on button "x" at bounding box center [368, 472] width 50 height 26
click at [521, 477] on button "⬚ n" at bounding box center [530, 472] width 50 height 26
click at [810, 471] on button "–" at bounding box center [829, 472] width 50 height 26
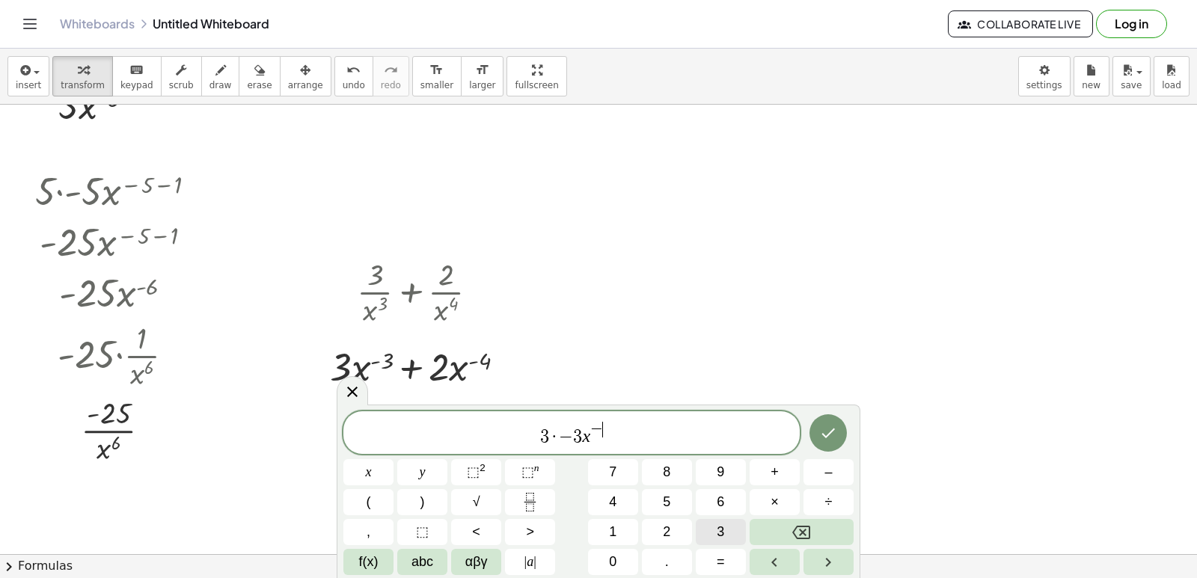
click at [723, 524] on span "3" at bounding box center [720, 532] width 7 height 20
click at [825, 478] on span "–" at bounding box center [828, 472] width 7 height 20
click at [600, 530] on button "1" at bounding box center [613, 532] width 50 height 26
click at [661, 442] on span "3 · − 3 x − 3 − 1 ​" at bounding box center [571, 434] width 456 height 27
click at [789, 470] on button "+" at bounding box center [775, 472] width 50 height 26
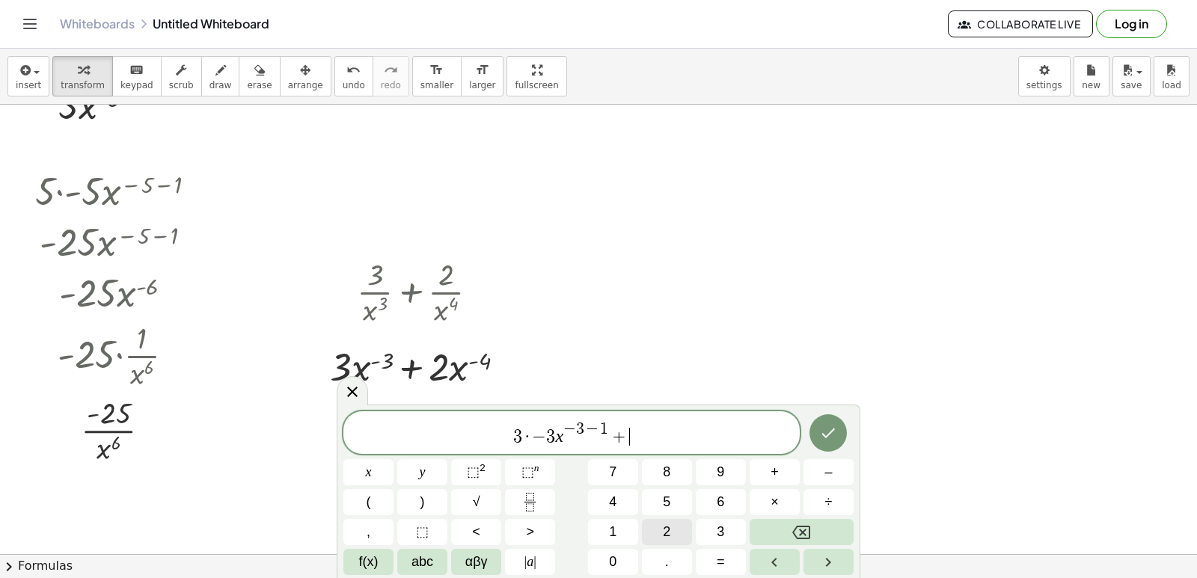
click at [667, 527] on span "2" at bounding box center [666, 532] width 7 height 20
click at [783, 497] on button "×" at bounding box center [775, 502] width 50 height 26
click at [812, 479] on button "–" at bounding box center [829, 472] width 50 height 26
click at [617, 494] on span "4" at bounding box center [612, 502] width 7 height 20
click at [375, 474] on button "x" at bounding box center [368, 472] width 50 height 26
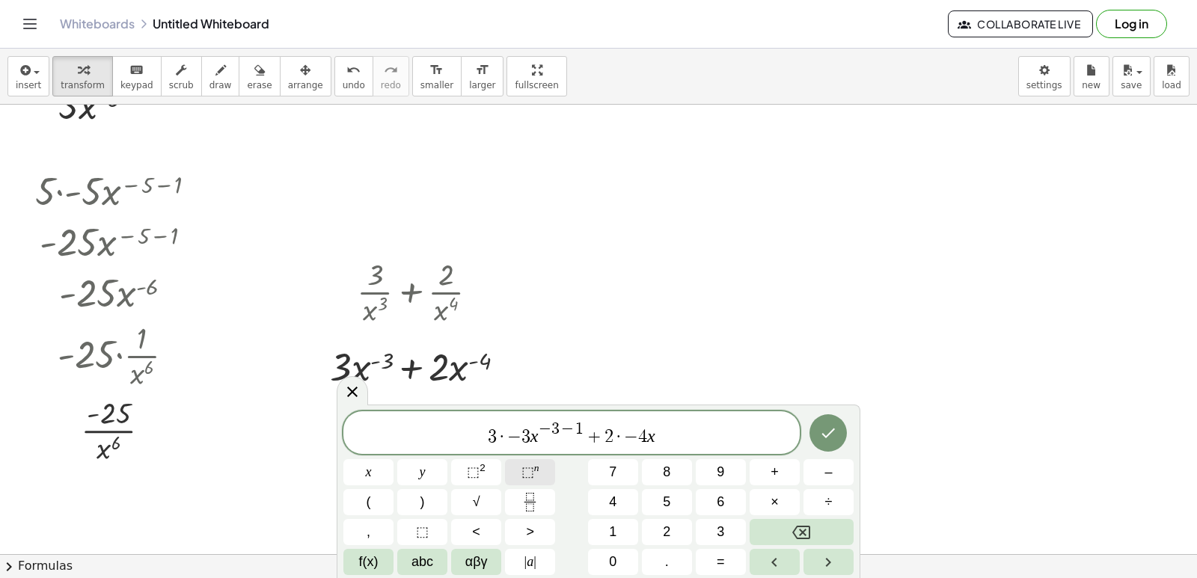
click at [529, 473] on span "⬚" at bounding box center [528, 472] width 13 height 15
click at [604, 492] on button "4" at bounding box center [613, 502] width 50 height 26
click at [802, 525] on icon "Backspace" at bounding box center [801, 533] width 18 height 18
click at [827, 480] on span "–" at bounding box center [828, 472] width 7 height 20
click at [625, 500] on button "4" at bounding box center [613, 502] width 50 height 26
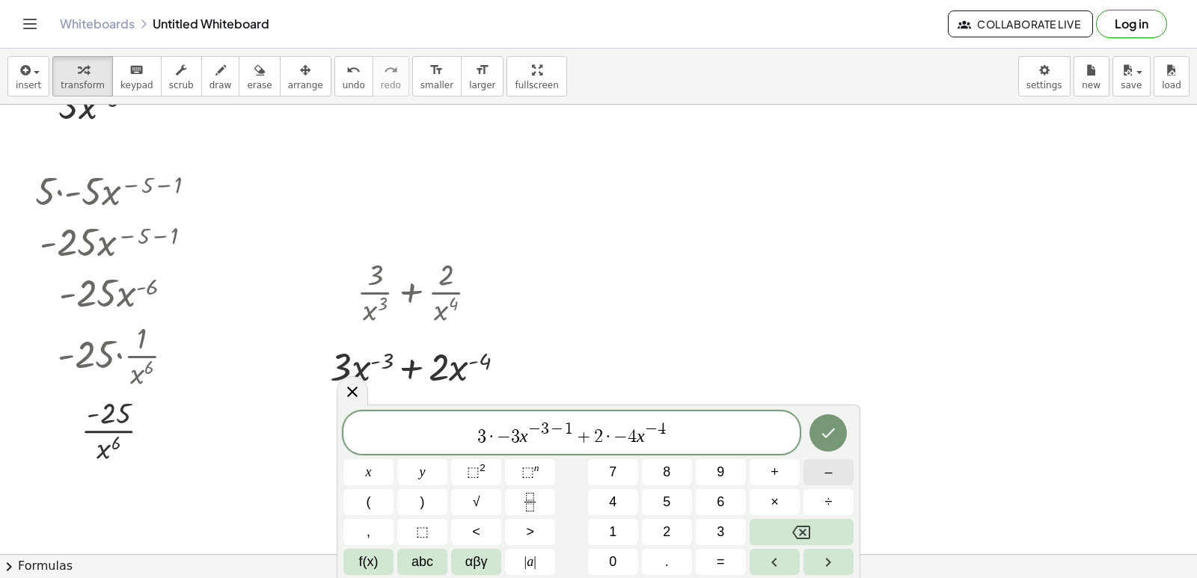
click at [831, 468] on span "–" at bounding box center [828, 472] width 7 height 20
click at [619, 526] on button "1" at bounding box center [613, 532] width 50 height 26
click at [837, 434] on icon "Done" at bounding box center [828, 433] width 18 height 18
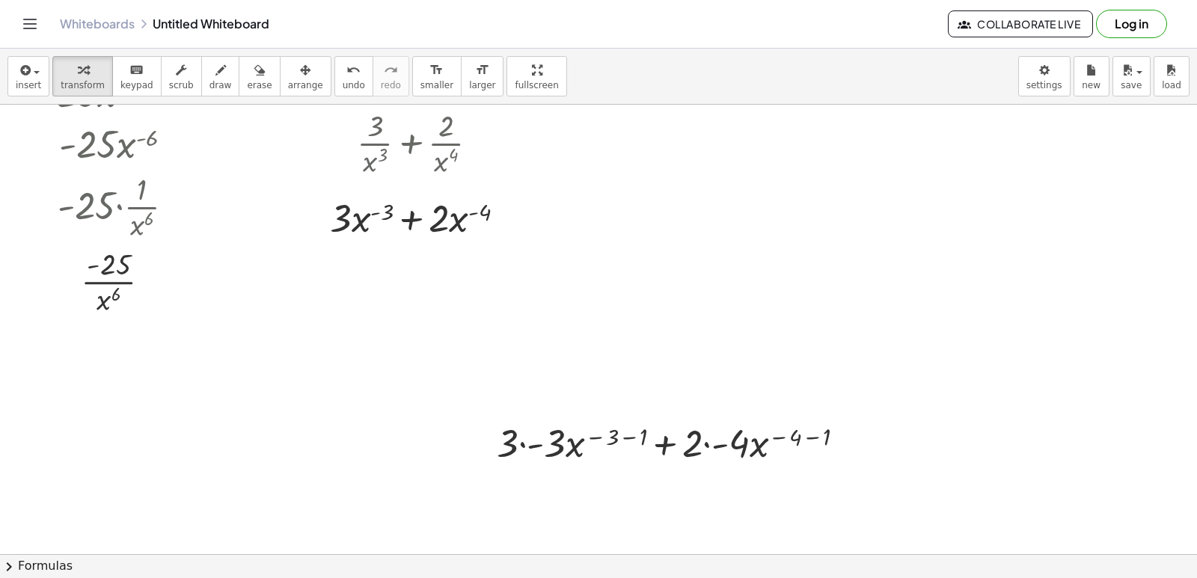
scroll to position [2023, 0]
click at [300, 79] on icon "button" at bounding box center [305, 70] width 10 height 18
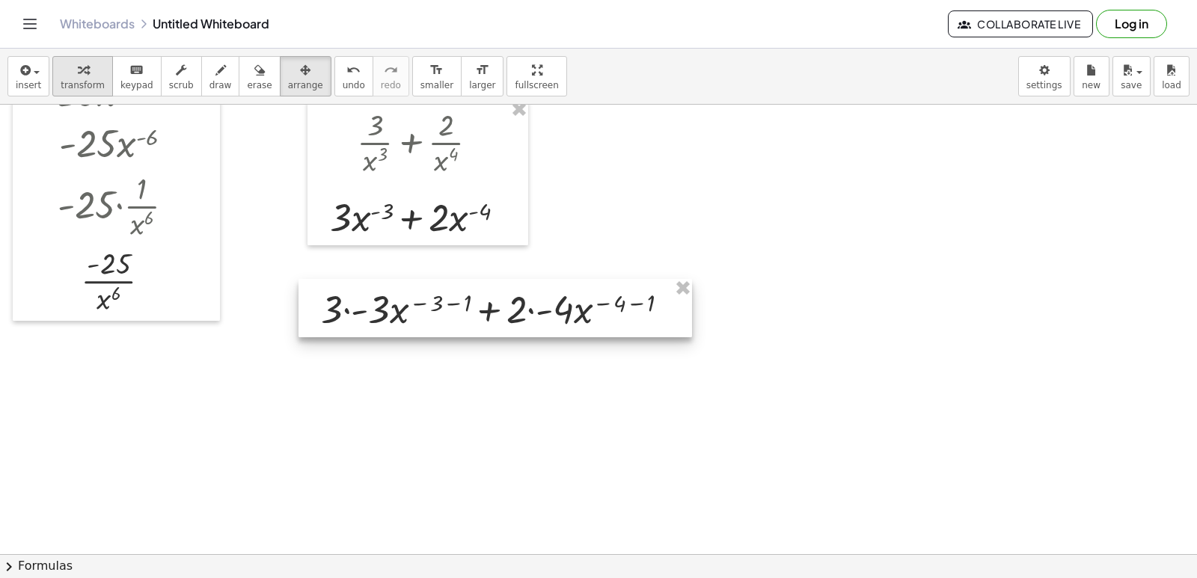
drag, startPoint x: 672, startPoint y: 451, endPoint x: 76, endPoint y: 79, distance: 702.2
click at [468, 308] on div at bounding box center [496, 308] width 394 height 58
click at [76, 80] on span "transform" at bounding box center [83, 85] width 44 height 10
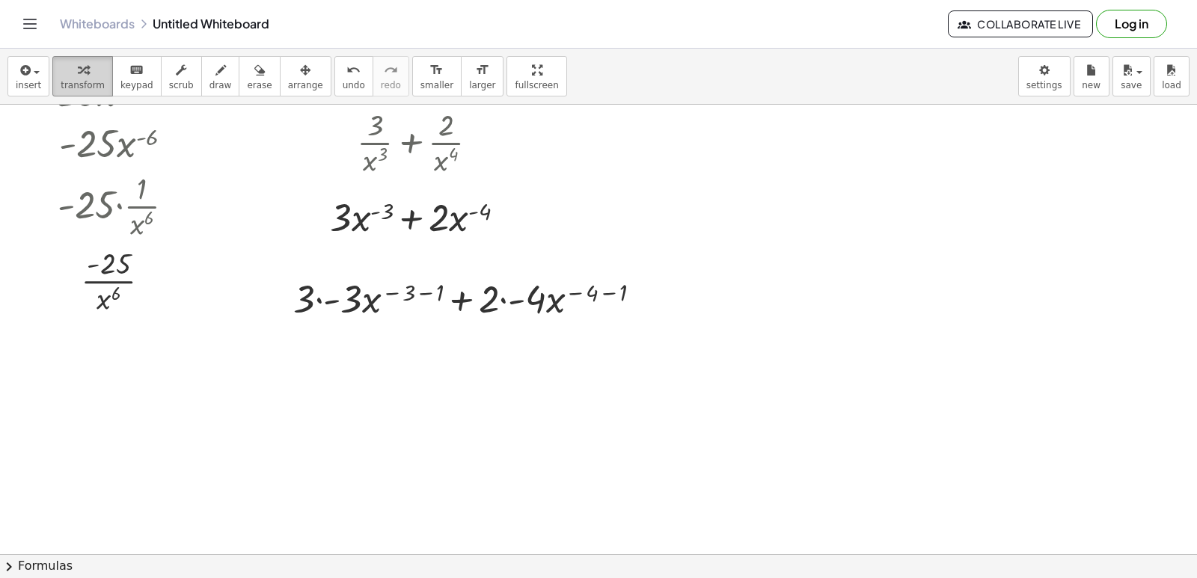
click at [78, 79] on icon "button" at bounding box center [83, 70] width 10 height 18
click at [334, 310] on div at bounding box center [473, 297] width 375 height 51
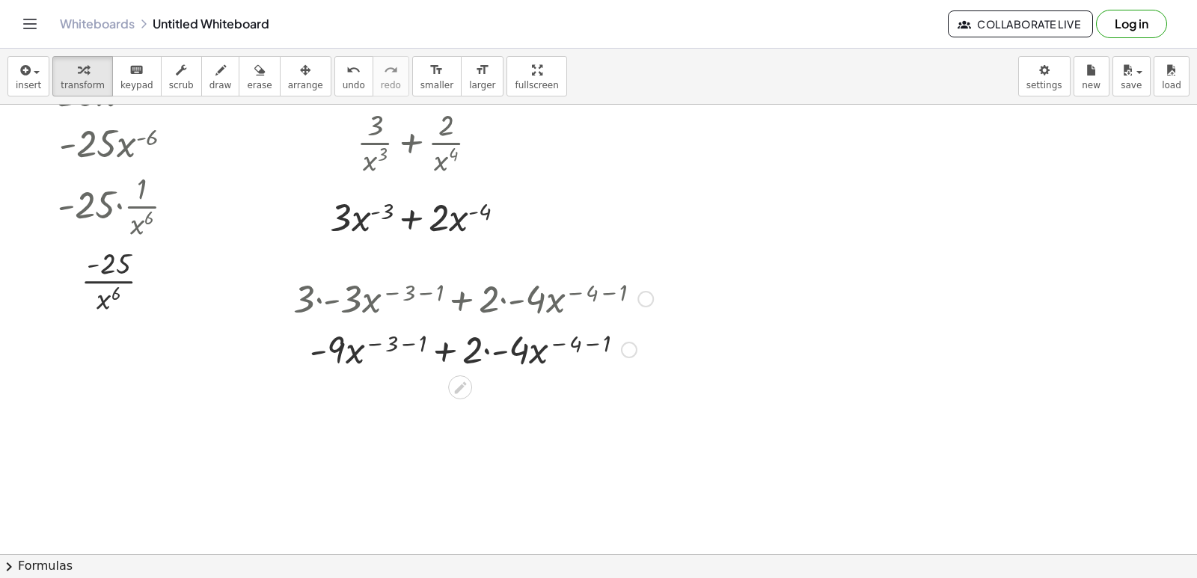
click at [503, 346] on div at bounding box center [473, 348] width 375 height 51
click at [543, 339] on div at bounding box center [473, 348] width 375 height 51
click at [544, 340] on div at bounding box center [473, 348] width 375 height 51
click at [586, 355] on div at bounding box center [473, 348] width 375 height 51
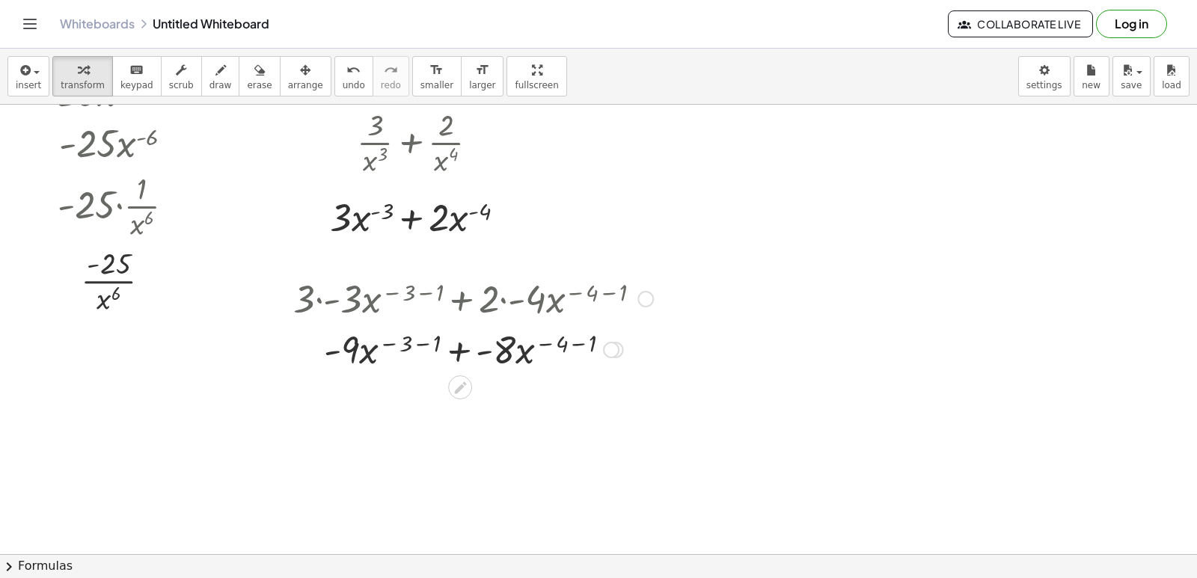
click at [460, 350] on div "+ · - · x ( − 3 − 1 ) + · - · x ( − 4 − 1 ) 9 8" at bounding box center [460, 350] width 0 height 0
click at [568, 347] on div at bounding box center [473, 348] width 375 height 51
click at [447, 352] on div at bounding box center [473, 348] width 375 height 51
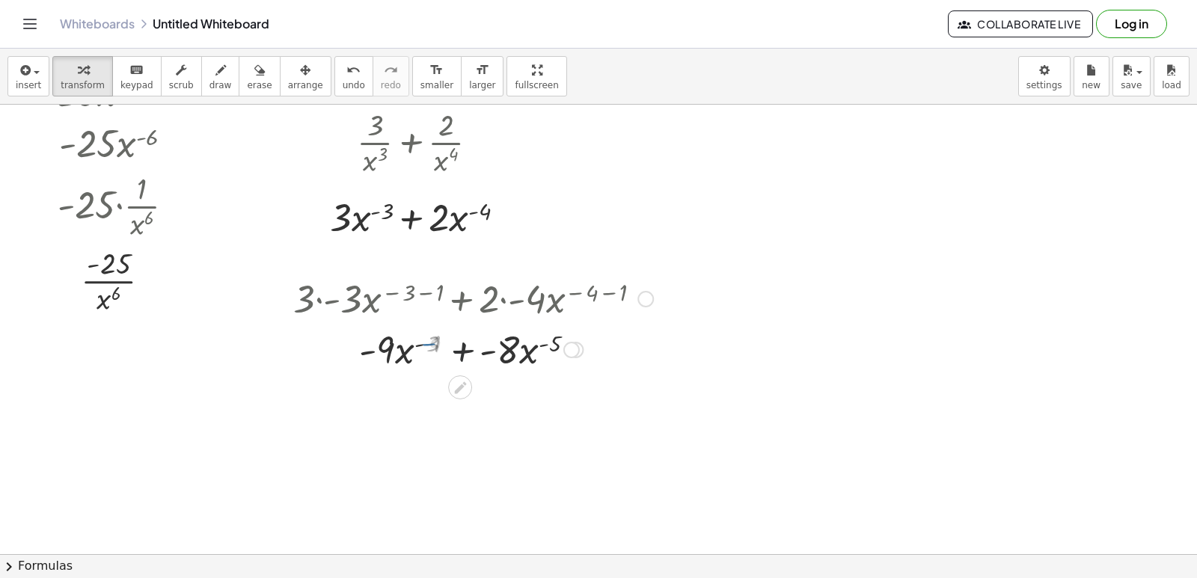
click at [447, 352] on div at bounding box center [473, 348] width 375 height 51
click at [497, 405] on div at bounding box center [473, 399] width 375 height 51
click at [418, 398] on div at bounding box center [473, 399] width 375 height 51
click at [421, 400] on div at bounding box center [473, 399] width 375 height 51
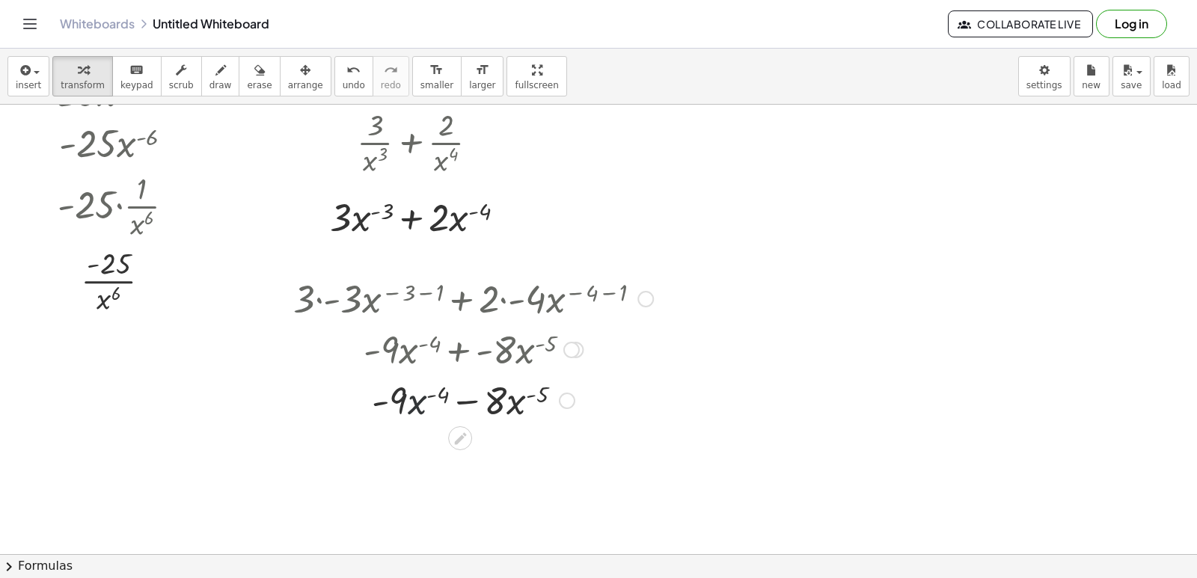
click at [549, 405] on div at bounding box center [473, 399] width 375 height 51
click at [412, 407] on div at bounding box center [473, 399] width 375 height 51
